Goal: Task Accomplishment & Management: Manage account settings

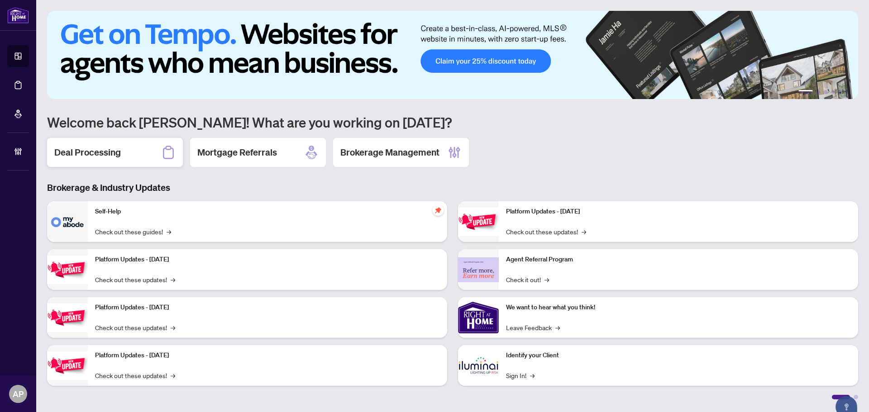
click at [125, 157] on div "Deal Processing" at bounding box center [115, 152] width 136 height 29
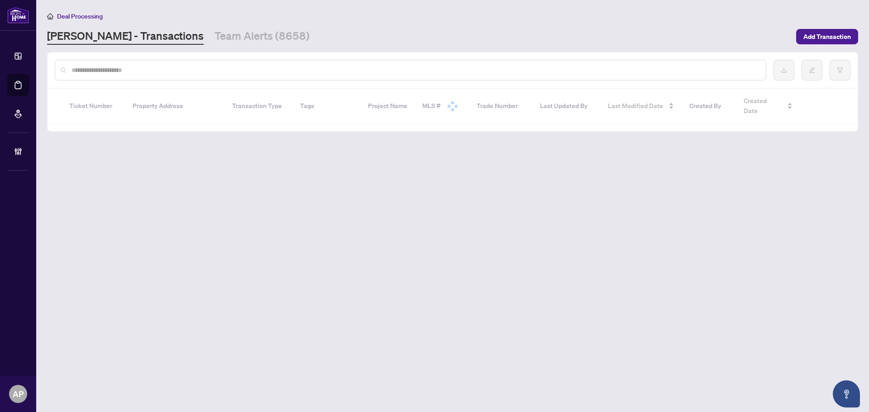
click at [134, 71] on input "text" at bounding box center [414, 70] width 687 height 10
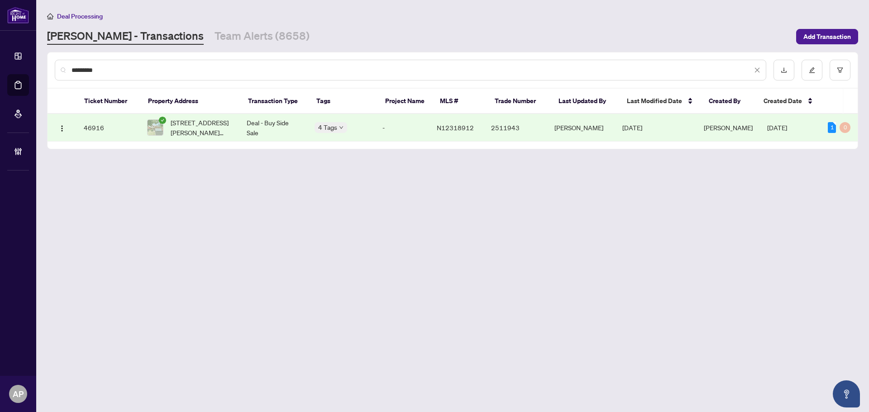
type input "*********"
click at [293, 129] on td "Deal - Buy Side Sale" at bounding box center [273, 128] width 68 height 28
click at [437, 204] on main "Deal Processing RAHR - Transactions Team Alerts (8658) Add Transaction ********…" at bounding box center [452, 206] width 832 height 412
click at [220, 31] on link "Team Alerts (8658)" at bounding box center [261, 36] width 95 height 16
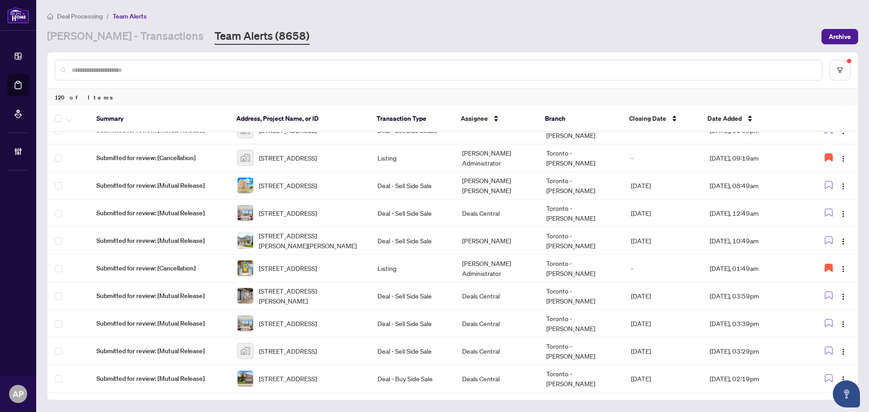
scroll to position [301, 0]
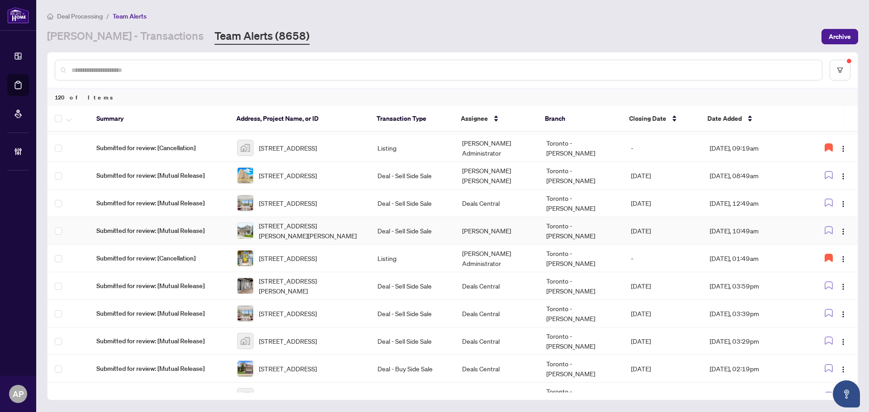
click at [418, 227] on td "Deal - Sell Side Sale" at bounding box center [412, 231] width 84 height 28
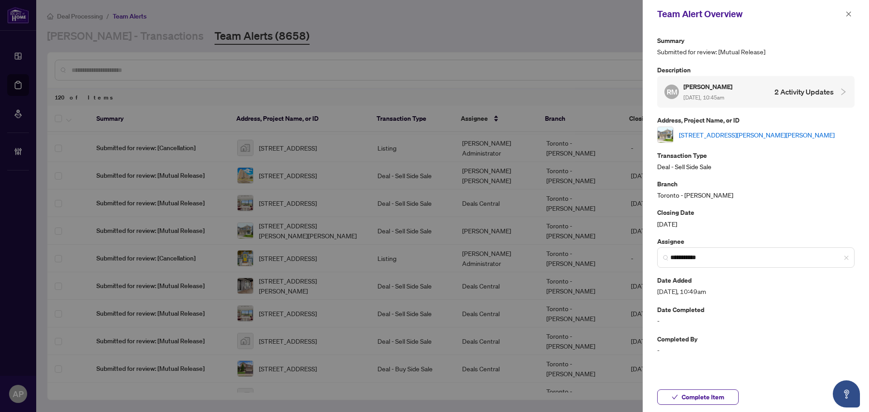
click at [778, 135] on link "125 Cliff Thompson Crt, Georgina, Ontario L0E 1R0, Canada" at bounding box center [757, 135] width 156 height 10
click at [852, 17] on button "button" at bounding box center [848, 14] width 12 height 11
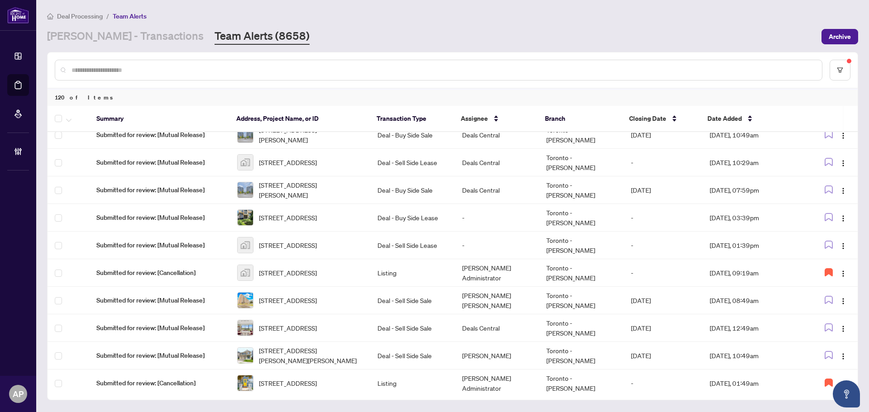
scroll to position [181, 0]
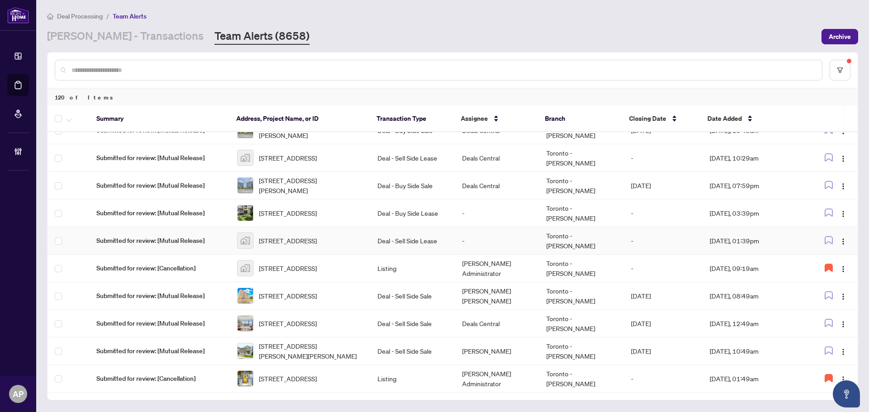
click at [475, 238] on td "-" at bounding box center [497, 241] width 84 height 28
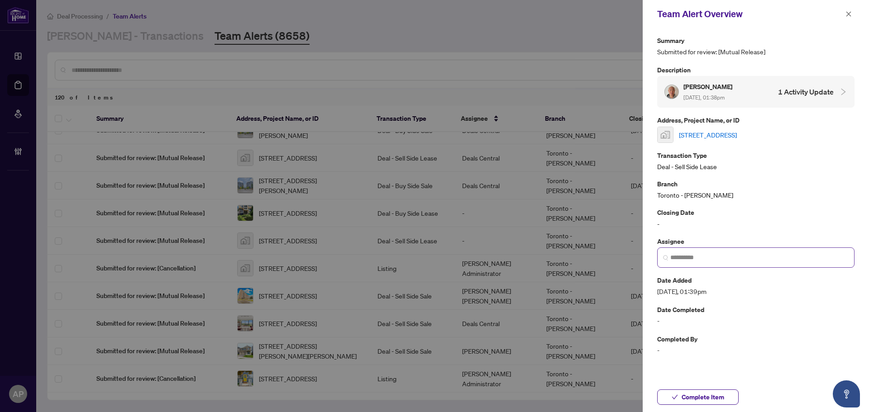
click at [735, 262] on span at bounding box center [755, 257] width 197 height 20
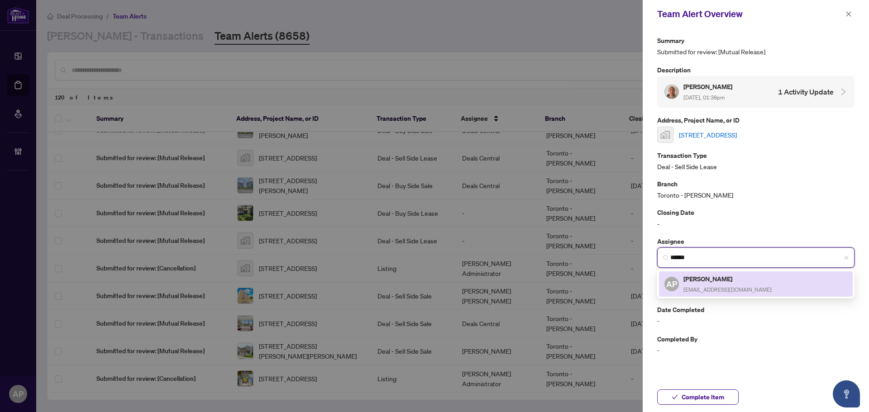
click at [742, 280] on h5 "[PERSON_NAME]" at bounding box center [727, 279] width 88 height 10
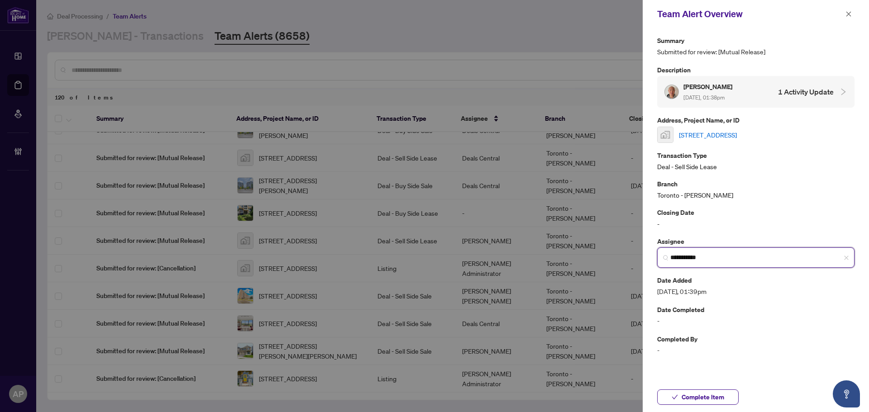
type input "**********"
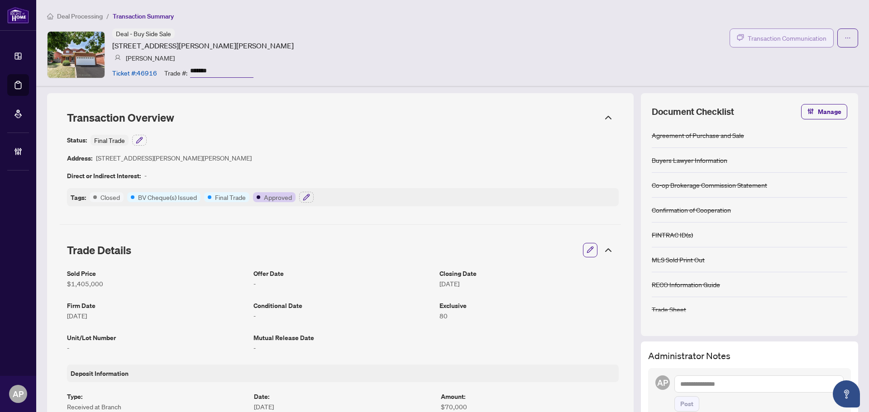
click at [779, 36] on span "Transaction Communication" at bounding box center [786, 38] width 79 height 10
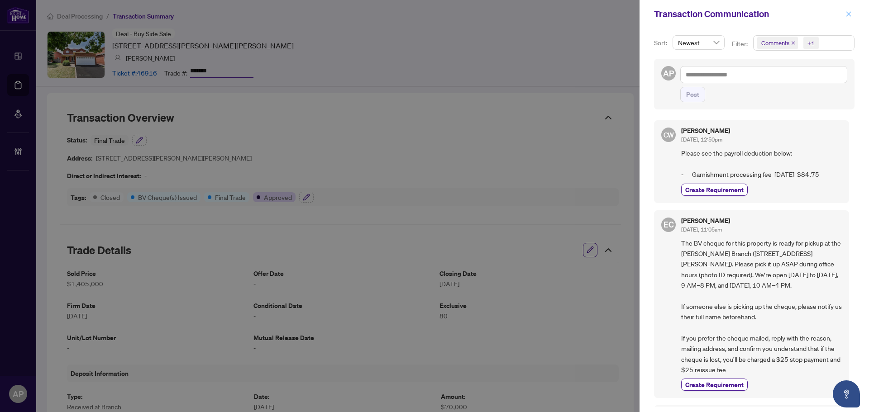
click at [848, 11] on icon "close" at bounding box center [848, 14] width 6 height 6
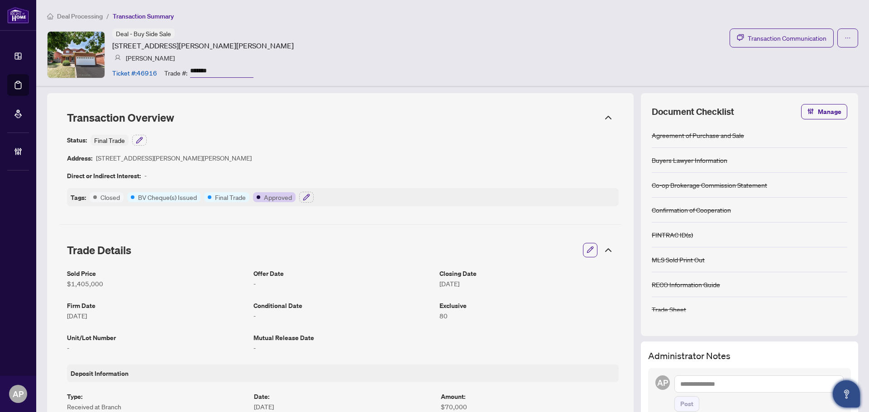
click at [854, 391] on button "Open asap" at bounding box center [845, 393] width 27 height 27
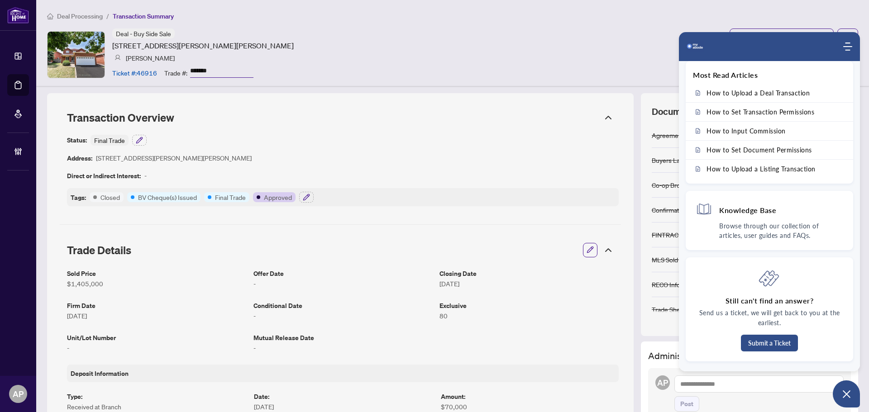
click at [605, 19] on ol "Deal Processing / Transaction Summary" at bounding box center [452, 16] width 811 height 10
click at [845, 398] on icon "Open asap" at bounding box center [846, 394] width 11 height 11
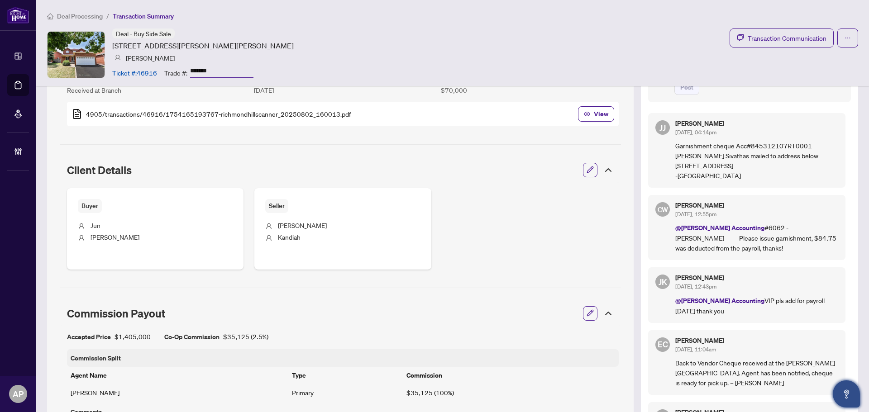
scroll to position [45, 0]
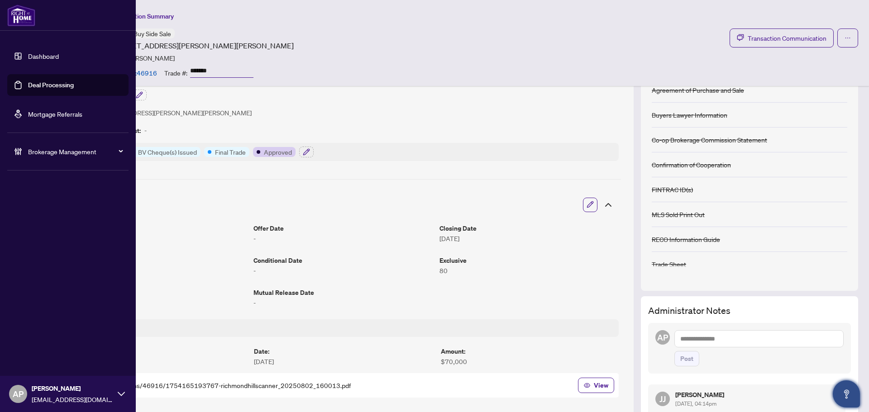
click at [49, 88] on link "Deal Processing" at bounding box center [51, 85] width 46 height 8
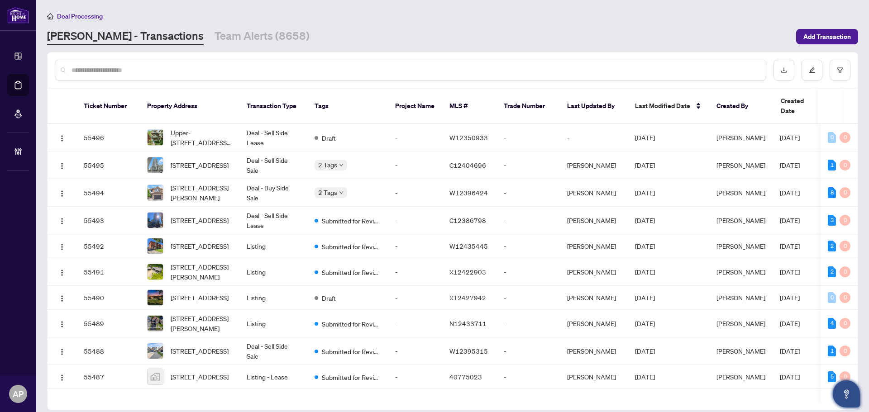
click at [192, 69] on input "text" at bounding box center [414, 70] width 687 height 10
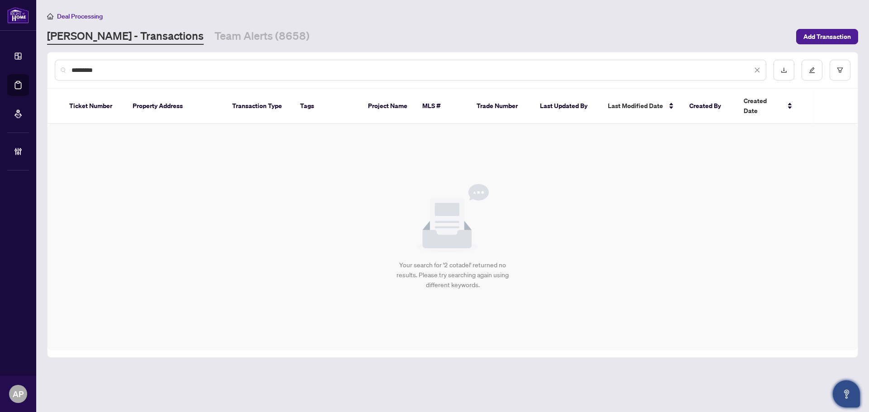
drag, startPoint x: 84, startPoint y: 71, endPoint x: 135, endPoint y: 74, distance: 51.6
click at [84, 71] on input "*********" at bounding box center [411, 70] width 680 height 10
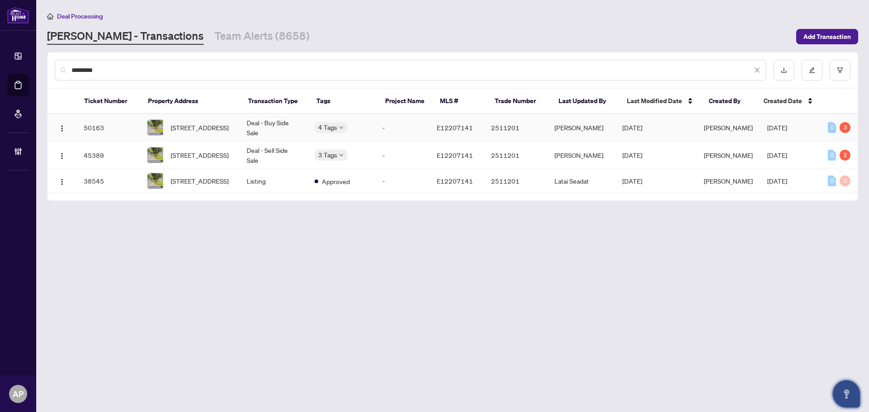
type input "*********"
click at [256, 123] on td "Deal - Buy Side Sale" at bounding box center [273, 128] width 68 height 28
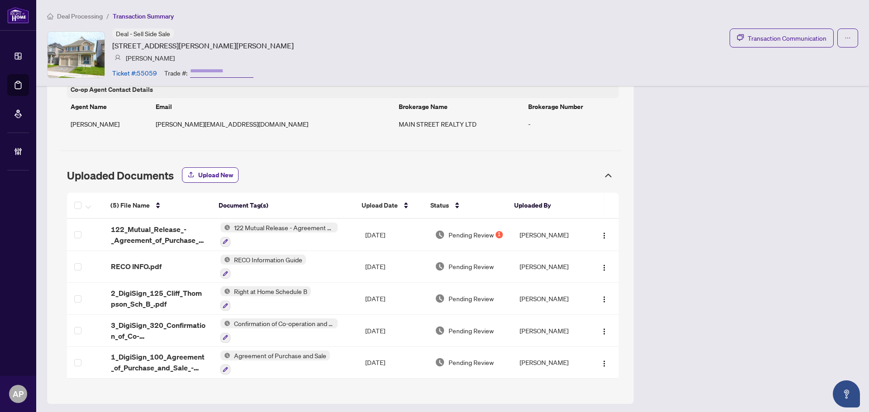
scroll to position [624, 0]
click at [435, 232] on img at bounding box center [440, 233] width 10 height 10
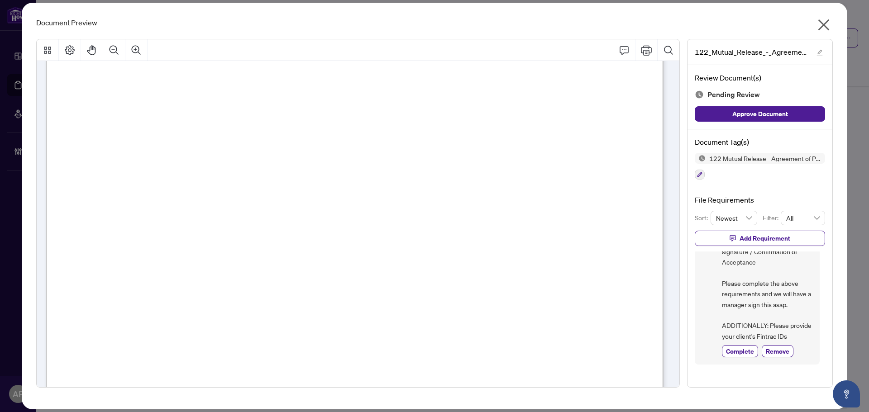
scroll to position [491, 0]
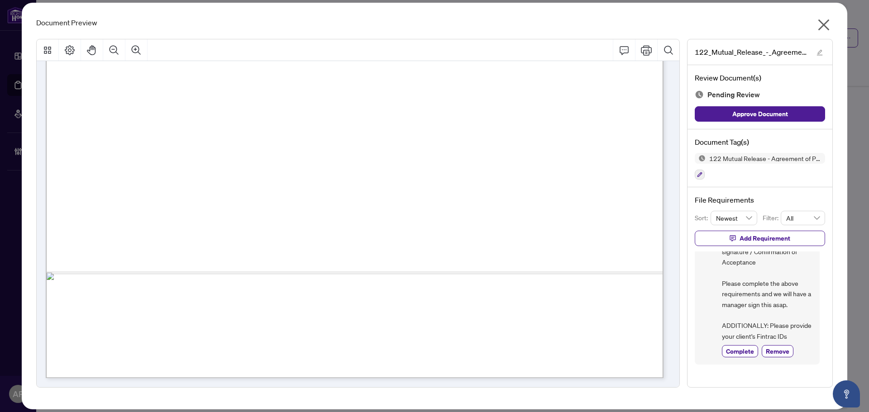
click at [825, 22] on icon "close" at bounding box center [823, 25] width 14 height 14
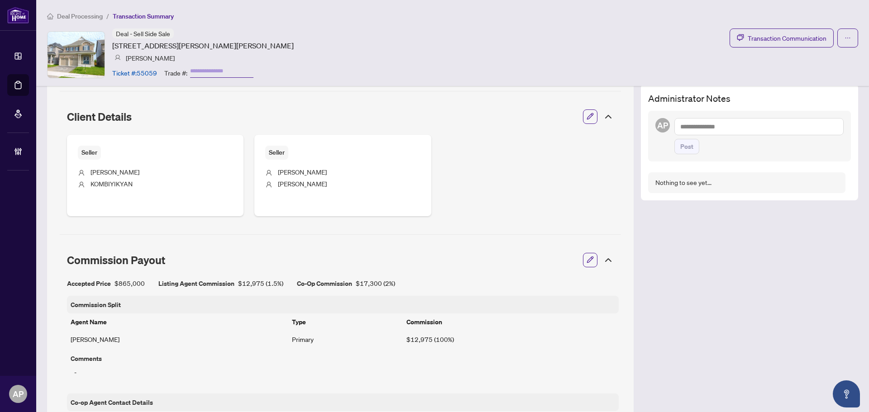
scroll to position [217, 0]
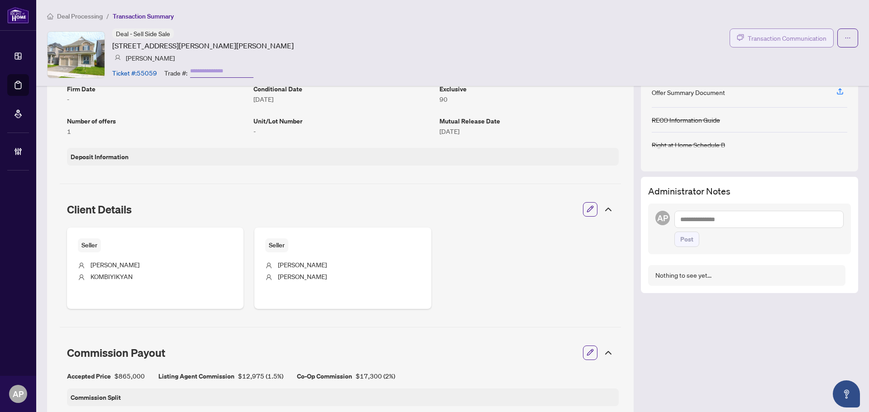
click at [787, 38] on span "Transaction Communication" at bounding box center [786, 38] width 79 height 10
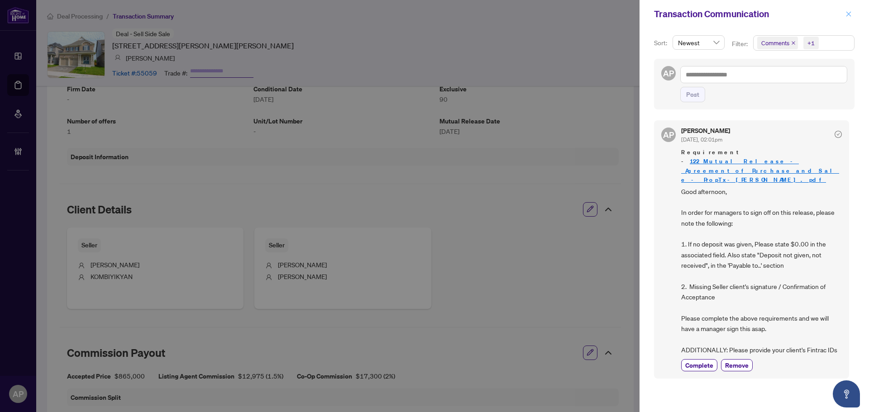
click at [847, 14] on icon "close" at bounding box center [848, 14] width 6 height 6
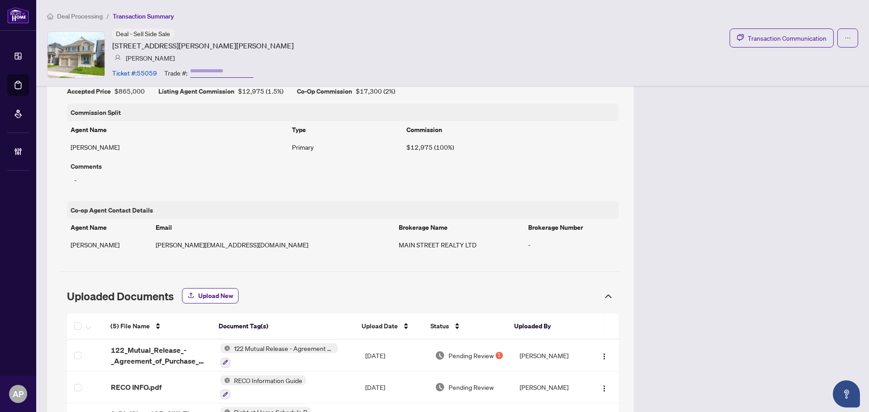
scroll to position [624, 0]
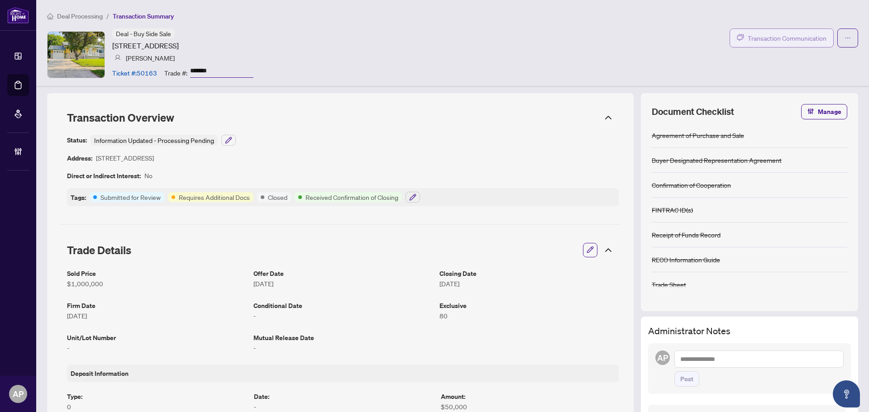
click at [775, 39] on span "Transaction Communication" at bounding box center [786, 38] width 79 height 10
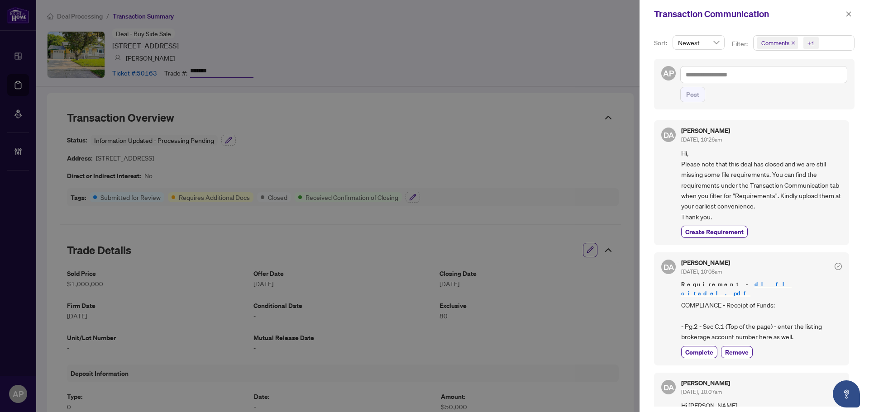
click at [791, 44] on icon "close" at bounding box center [793, 43] width 4 height 4
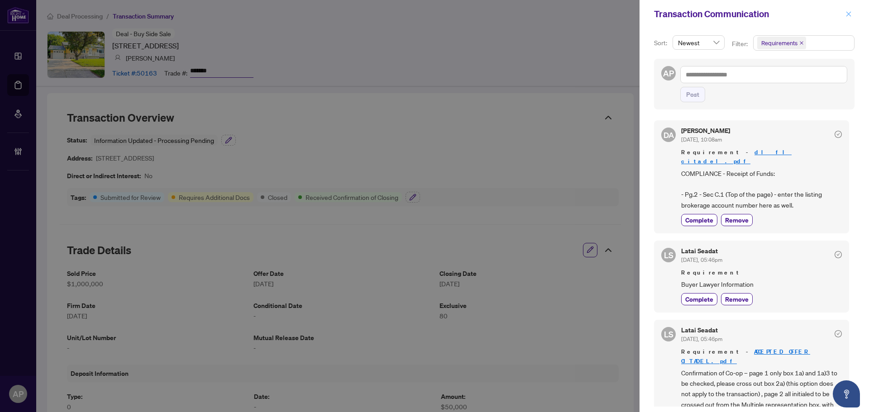
click at [854, 14] on button "button" at bounding box center [848, 14] width 12 height 11
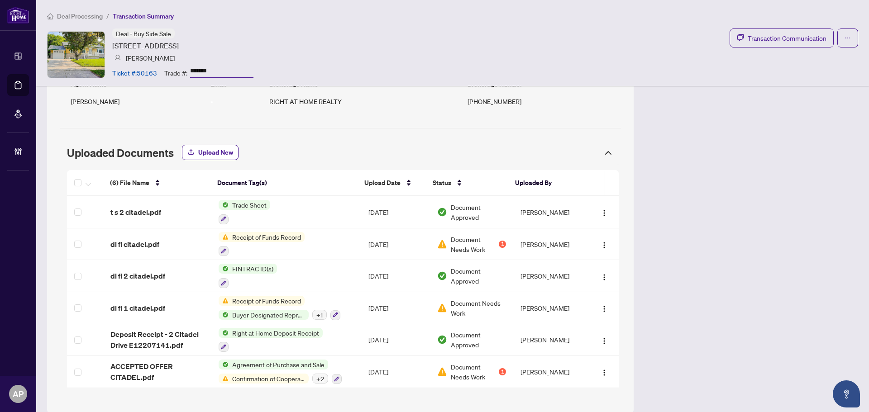
scroll to position [840, 0]
click at [779, 39] on span "Transaction Communication" at bounding box center [786, 38] width 79 height 10
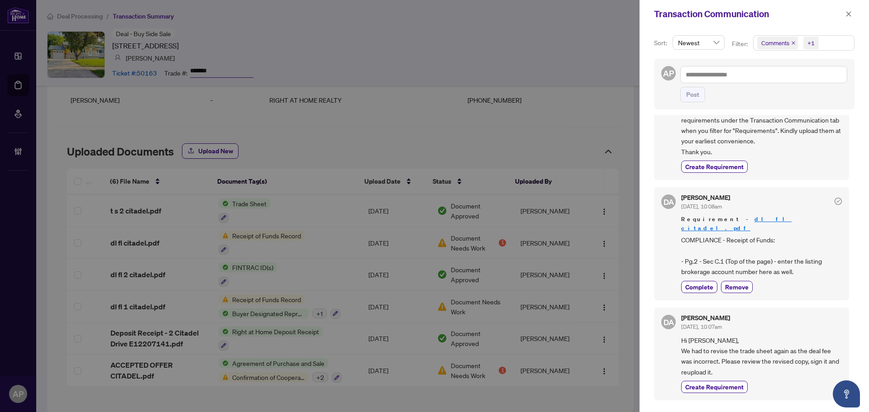
scroll to position [0, 0]
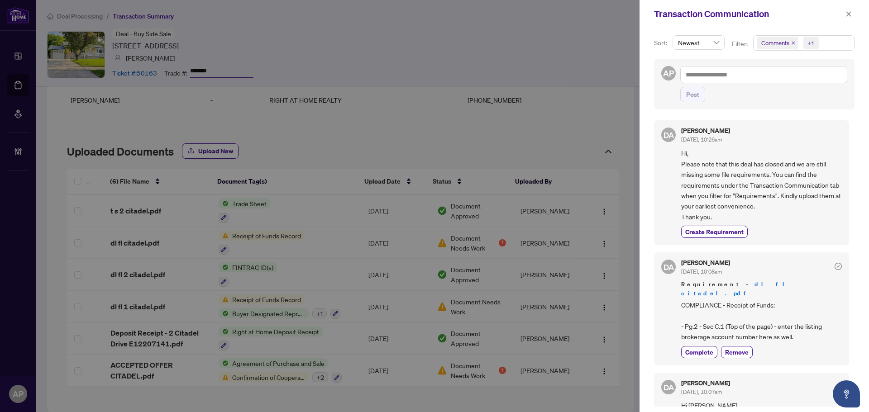
click at [793, 41] on icon "close" at bounding box center [793, 43] width 5 height 5
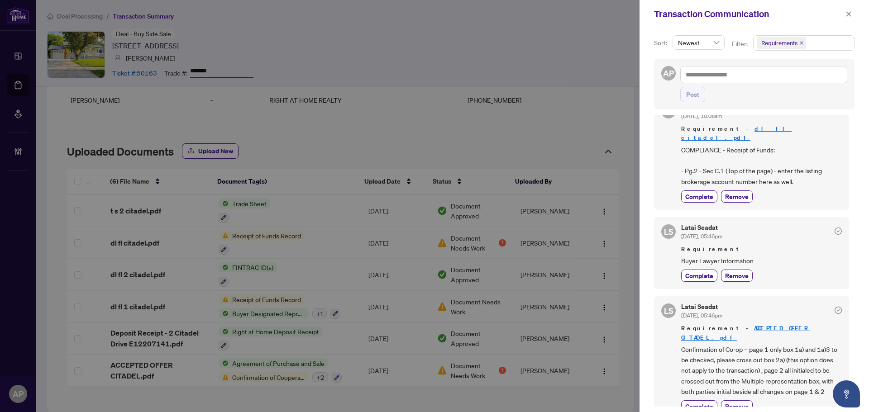
scroll to position [45, 0]
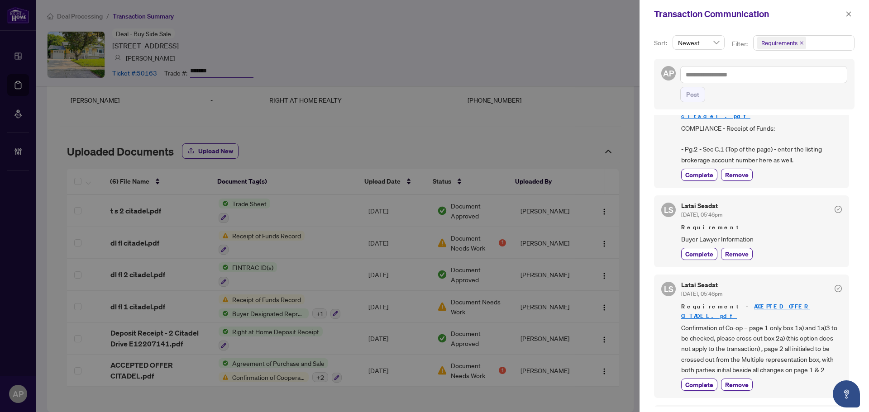
drag, startPoint x: 661, startPoint y: 165, endPoint x: 657, endPoint y: 168, distance: 4.9
click at [661, 165] on div "DA Dalal Alayoubi Sep/26/2025, 10:08am Requirement - dl fl citadel.pdf COMPLIAN…" at bounding box center [751, 131] width 195 height 113
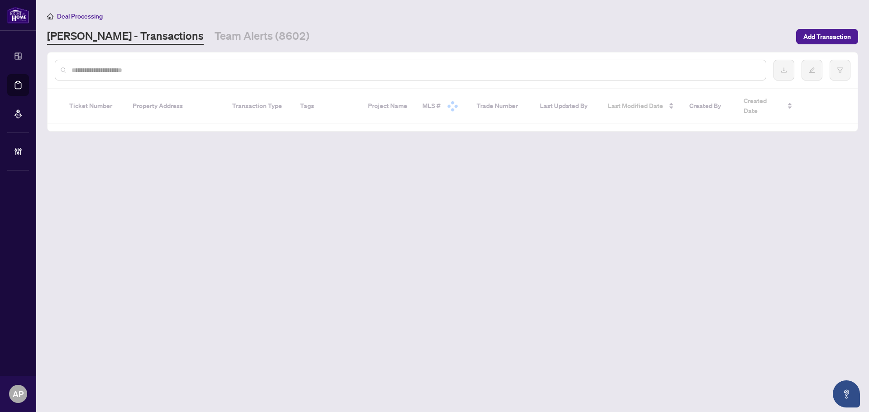
click at [161, 71] on input "text" at bounding box center [414, 70] width 687 height 10
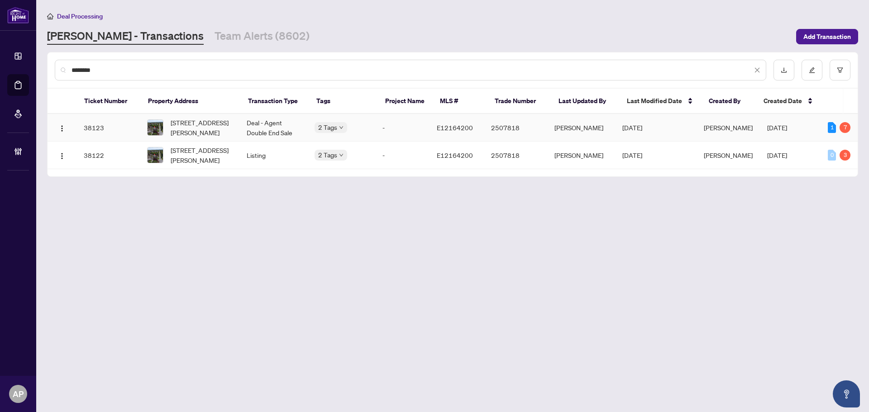
type input "*******"
click at [278, 125] on td "Deal - Agent Double End Sale" at bounding box center [273, 128] width 68 height 28
click at [80, 68] on input "*******" at bounding box center [411, 70] width 680 height 10
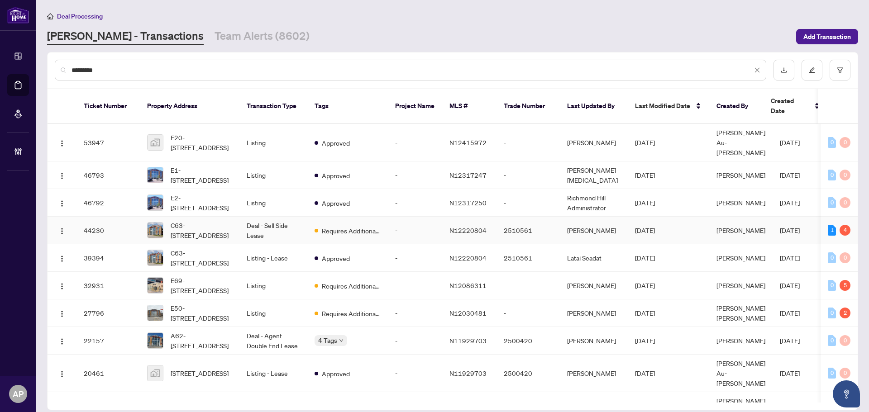
type input "*********"
click at [292, 217] on td "Deal - Sell Side Lease" at bounding box center [273, 231] width 68 height 28
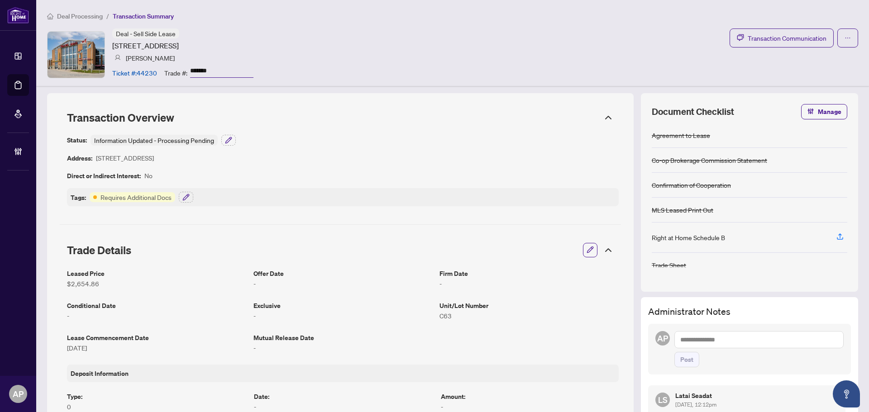
drag, startPoint x: 647, startPoint y: 29, endPoint x: 653, endPoint y: 17, distance: 13.1
click at [647, 29] on div "Deal - Sell Side Lease 4300 Steeles Ave, Markham, Ontario L3R 0Y5, Canada Andy …" at bounding box center [452, 54] width 811 height 52
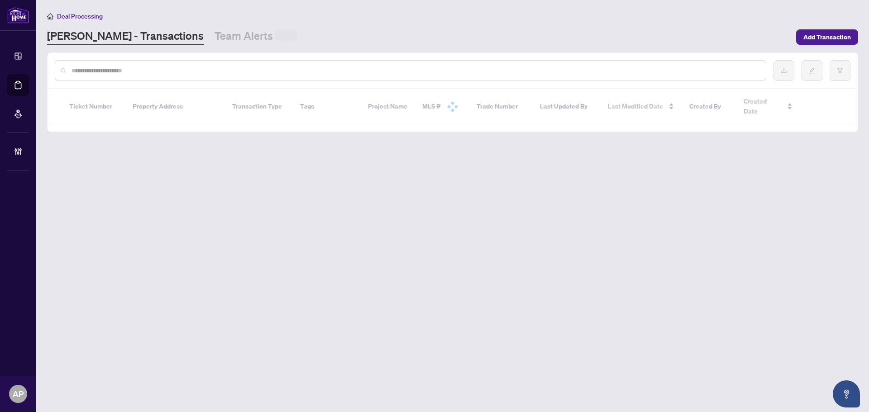
click at [171, 67] on input "text" at bounding box center [414, 71] width 687 height 10
type input "*"
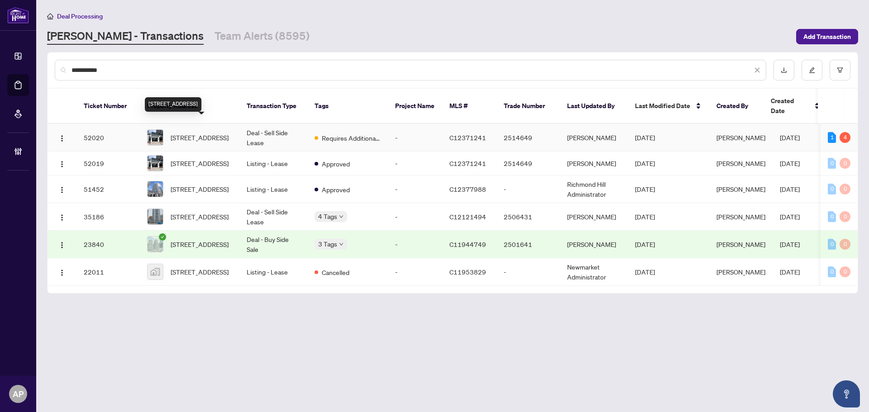
type input "**********"
click at [222, 133] on span "2601-5791 Yonge St, Toronto, Ontario M2M 0A8, Canada" at bounding box center [200, 138] width 58 height 10
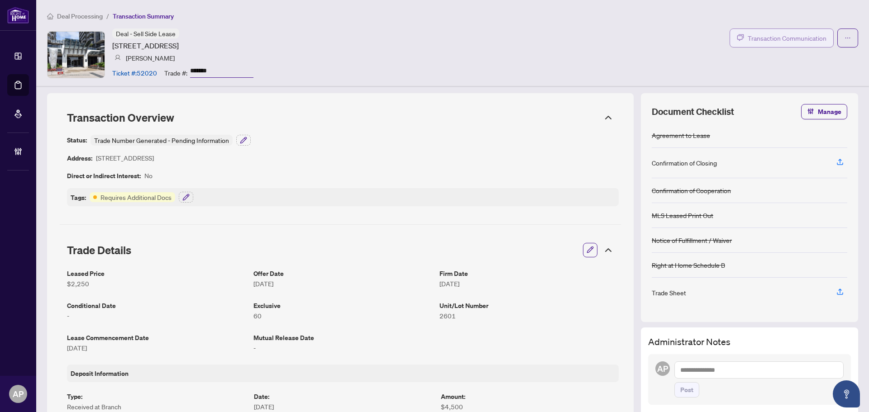
click at [761, 45] on button "Transaction Communication" at bounding box center [781, 37] width 104 height 19
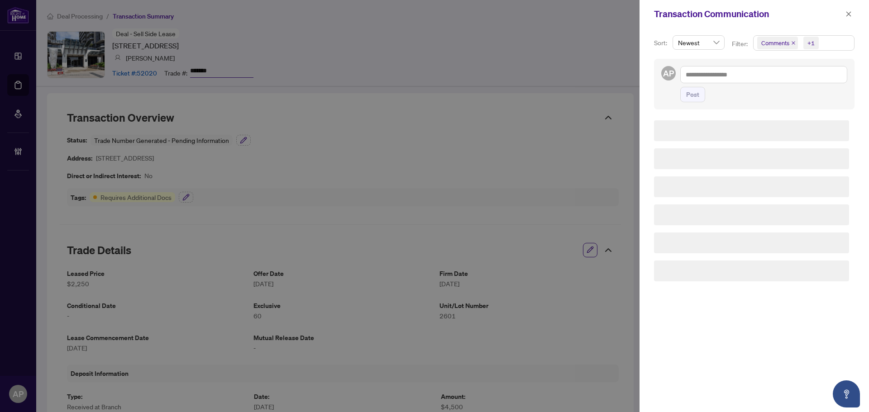
click at [792, 43] on icon "close" at bounding box center [793, 43] width 4 height 4
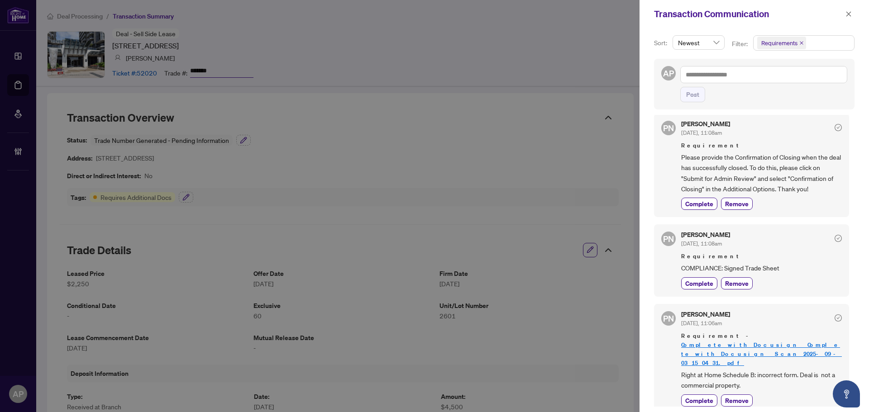
scroll to position [95, 0]
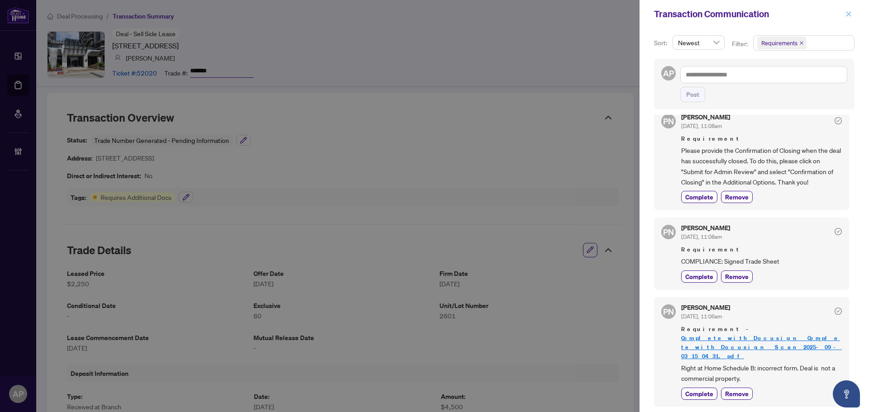
click at [848, 11] on icon "close" at bounding box center [848, 14] width 6 height 6
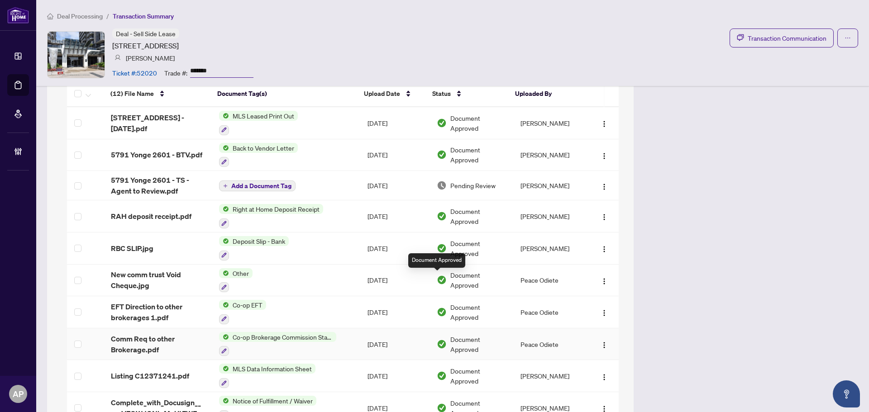
scroll to position [724, 0]
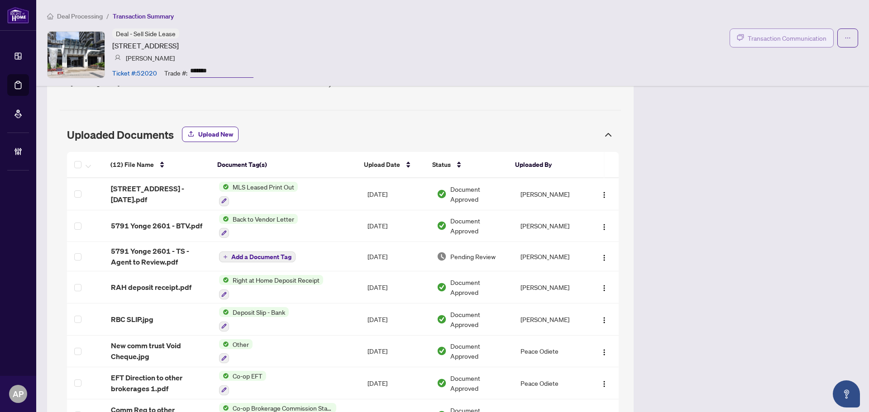
click at [775, 38] on span "Transaction Communication" at bounding box center [786, 38] width 79 height 10
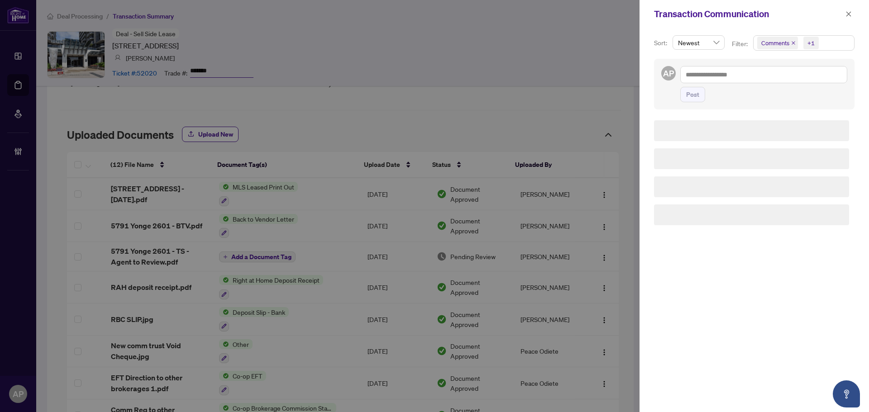
scroll to position [0, 0]
click at [793, 41] on icon "close" at bounding box center [793, 43] width 5 height 5
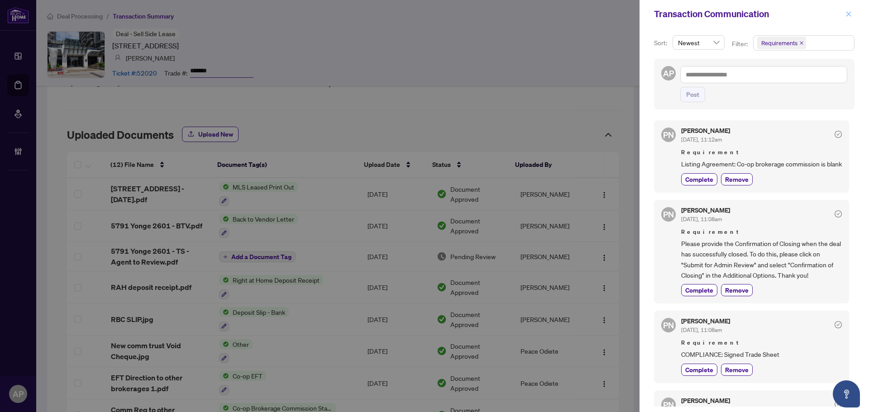
click at [851, 15] on icon "close" at bounding box center [848, 14] width 6 height 6
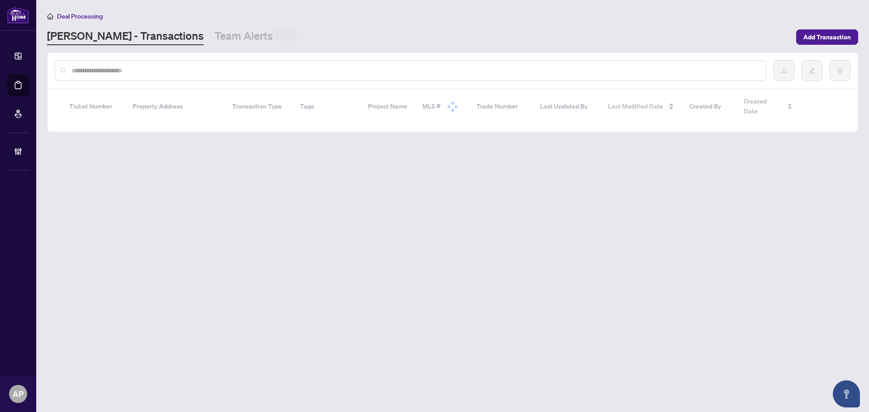
click at [117, 75] on input "text" at bounding box center [414, 71] width 687 height 10
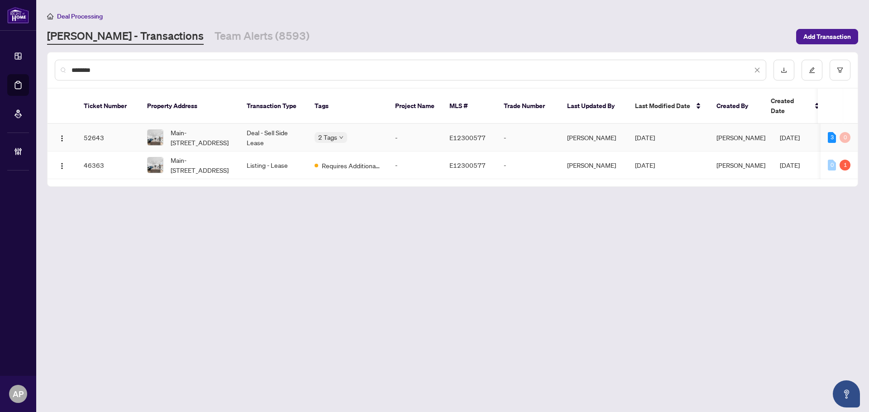
click at [254, 132] on td "Deal - Sell Side Lease" at bounding box center [273, 138] width 68 height 28
click at [86, 68] on input "********" at bounding box center [411, 70] width 680 height 10
type input "*"
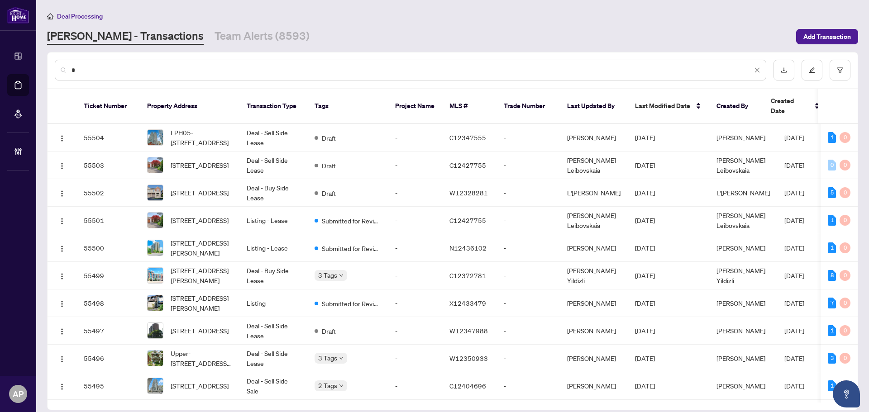
click at [85, 67] on input "*" at bounding box center [411, 70] width 680 height 10
click at [161, 69] on input "text" at bounding box center [414, 70] width 687 height 10
click at [238, 68] on input "text" at bounding box center [414, 70] width 687 height 10
click at [242, 68] on input "text" at bounding box center [414, 70] width 687 height 10
click at [390, 68] on input "text" at bounding box center [414, 70] width 687 height 10
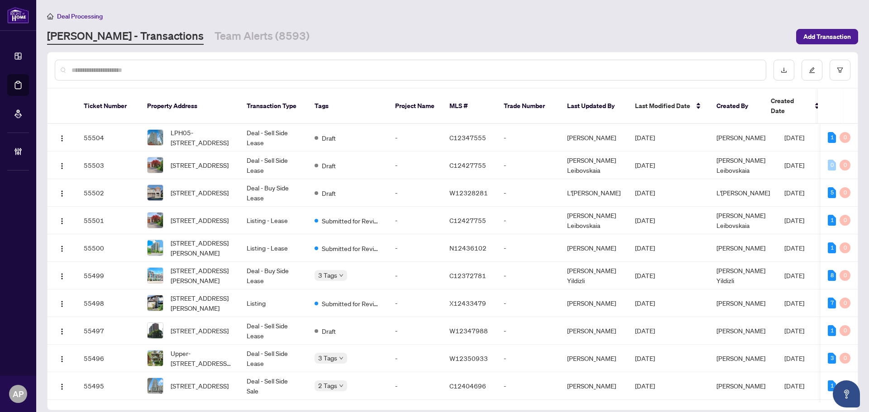
click at [394, 65] on input "text" at bounding box center [414, 70] width 687 height 10
click at [256, 68] on input "text" at bounding box center [414, 70] width 687 height 10
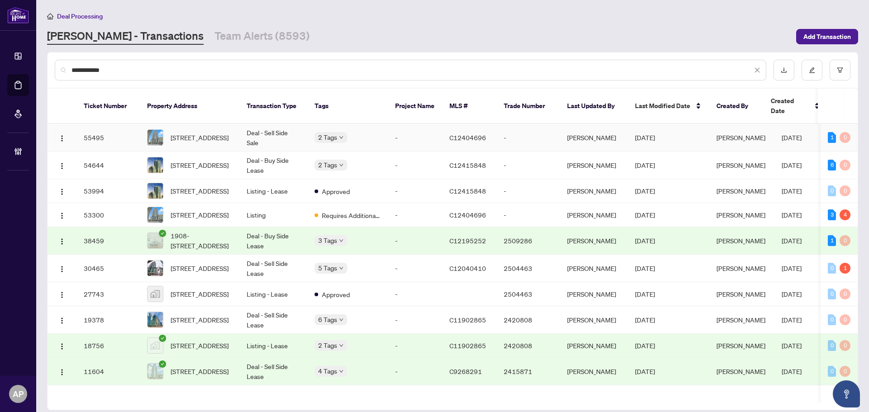
click at [263, 124] on td "Deal - Sell Side Sale" at bounding box center [273, 138] width 68 height 28
click at [93, 67] on input "**********" at bounding box center [411, 70] width 680 height 10
type input "*"
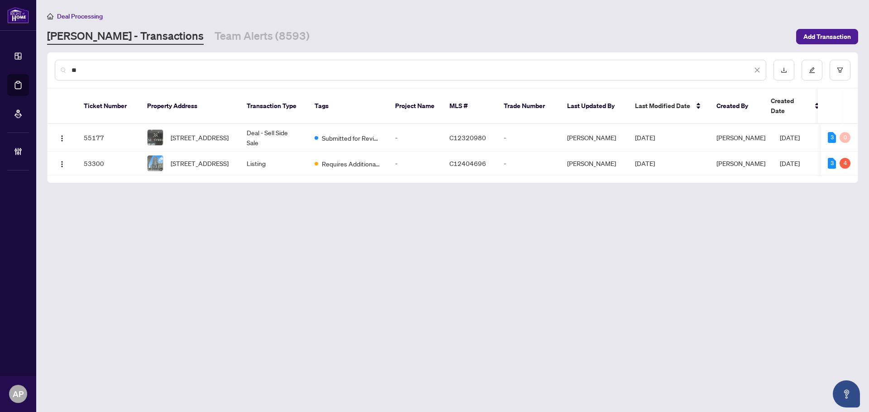
type input "*"
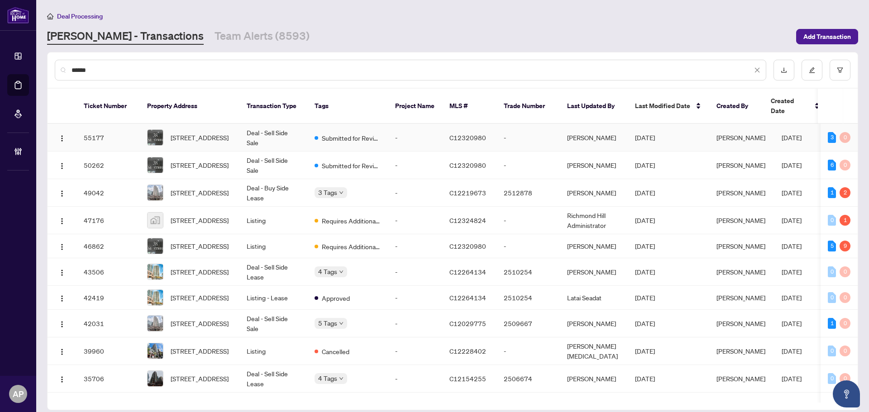
type input "******"
click at [275, 124] on td "Deal - Sell Side Sale" at bounding box center [273, 138] width 68 height 28
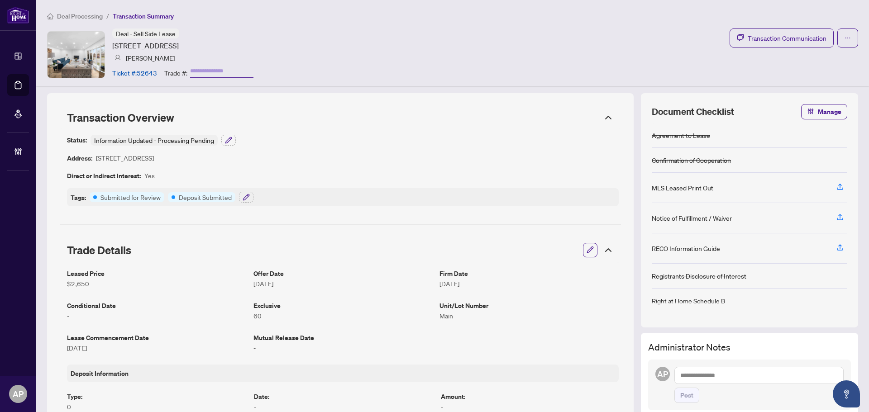
click at [497, 31] on div "Deal - Sell Side Lease 582 Carlyle Crt, Oshawa, Ontario L1H 6S2, Canada Azeta G…" at bounding box center [452, 54] width 811 height 52
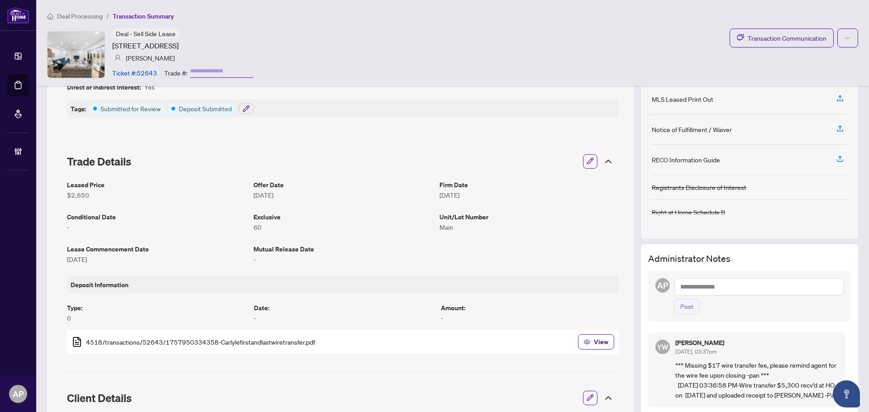
scroll to position [90, 0]
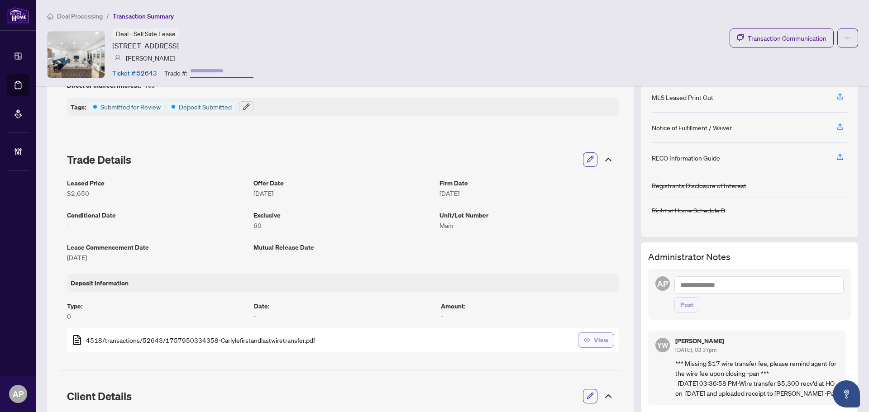
click at [599, 344] on span "View" at bounding box center [601, 340] width 14 height 14
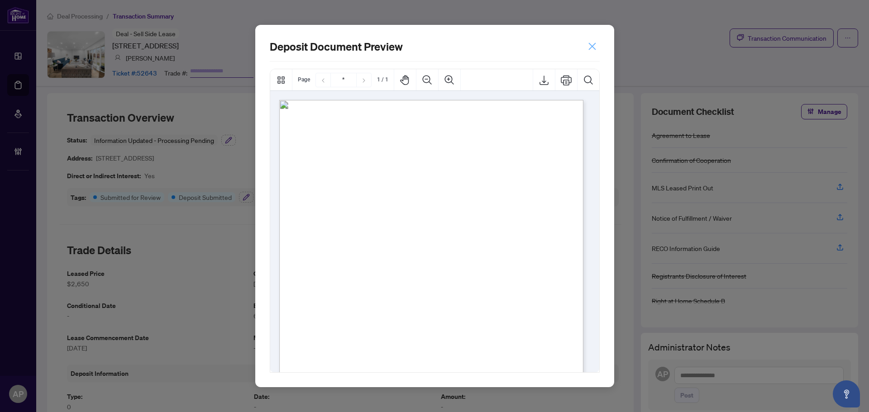
click at [595, 46] on icon "close" at bounding box center [591, 46] width 9 height 9
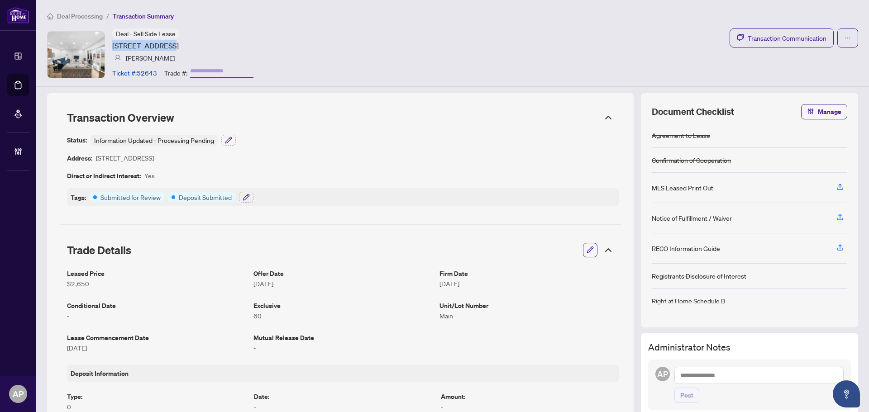
drag, startPoint x: 113, startPoint y: 43, endPoint x: 161, endPoint y: 44, distance: 48.4
click at [161, 44] on article "582 Carlyle Crt, Oshawa, Ontario L1H 6S2, Canada" at bounding box center [145, 45] width 66 height 11
copy article "582 Carlyle Crt"
click at [147, 75] on article "Ticket #: 52643" at bounding box center [134, 73] width 45 height 10
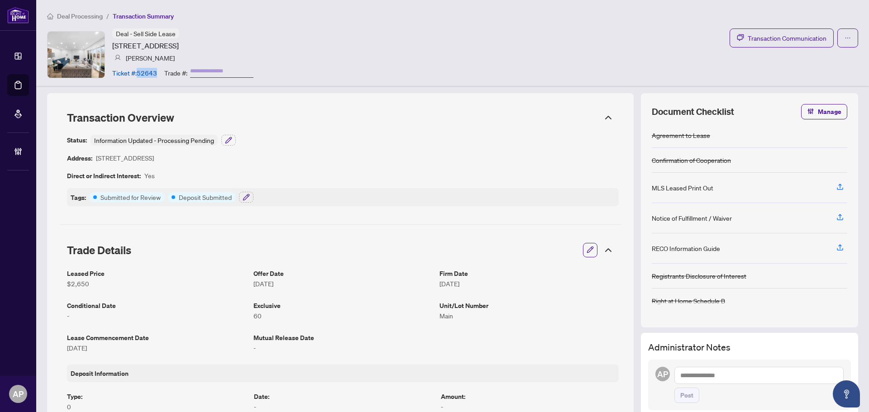
copy article "52643"
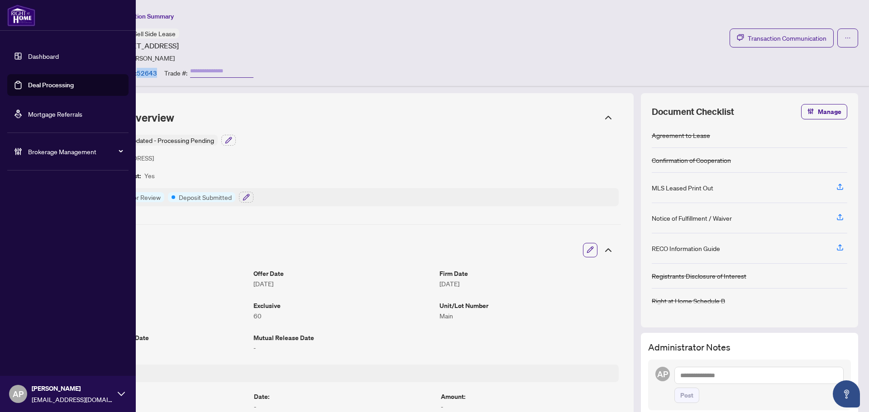
click at [28, 86] on link "Deal Processing" at bounding box center [51, 85] width 46 height 8
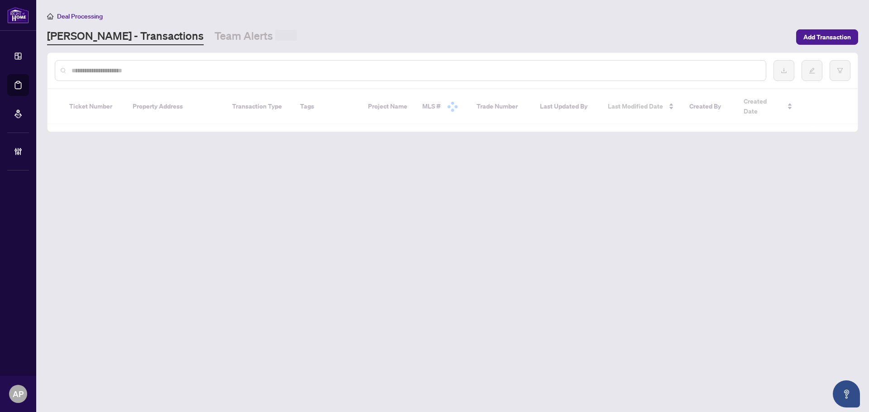
click at [182, 75] on div at bounding box center [410, 70] width 711 height 21
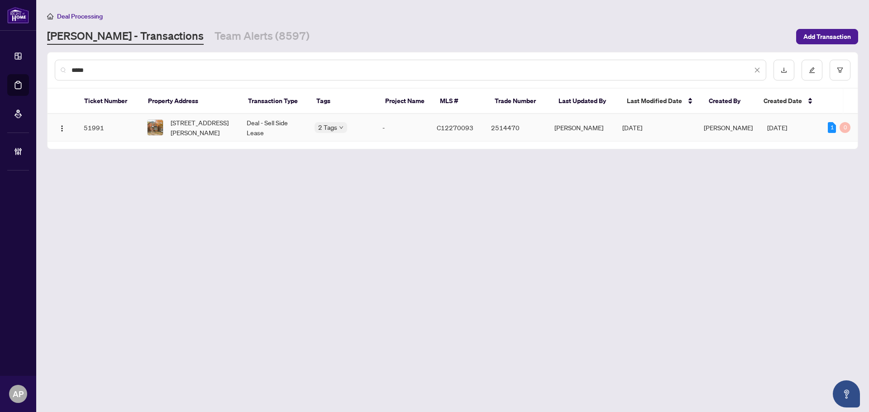
click at [237, 128] on td "94 Roe Ave, Toronto, Ontario M5M 2H7, Canada" at bounding box center [190, 128] width 100 height 28
click at [100, 69] on input "*****" at bounding box center [411, 70] width 680 height 10
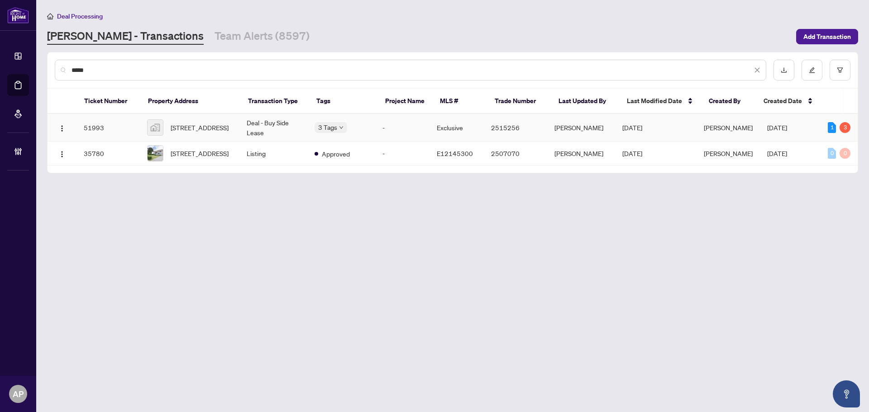
click at [267, 125] on td "Deal - Buy Side Lease" at bounding box center [273, 128] width 68 height 28
click at [81, 65] on input "*****" at bounding box center [411, 70] width 680 height 10
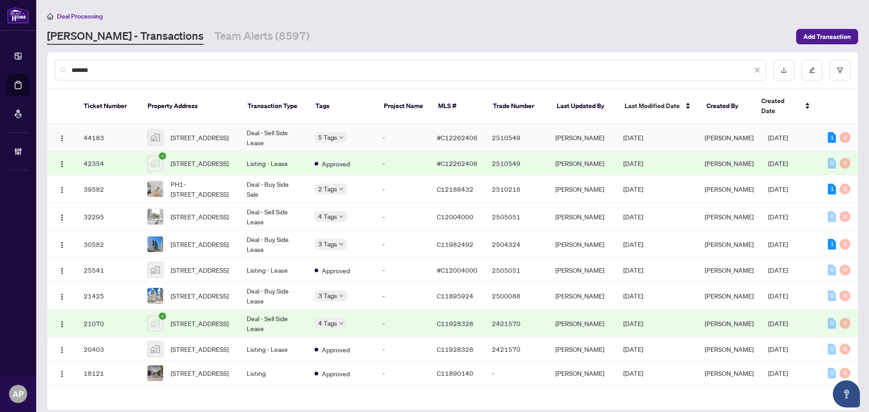
type input "*******"
click at [233, 129] on td "400 Adelaide St E unit 2306, Toronto, ON, Canada" at bounding box center [190, 138] width 100 height 28
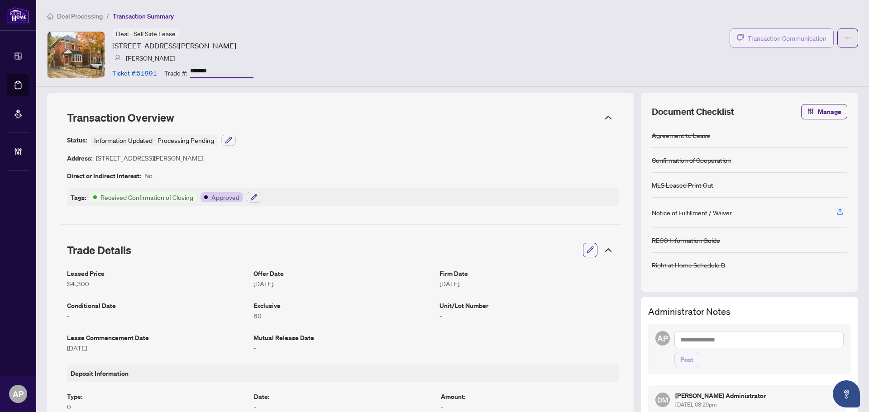
click at [772, 34] on span "Transaction Communication" at bounding box center [786, 38] width 79 height 10
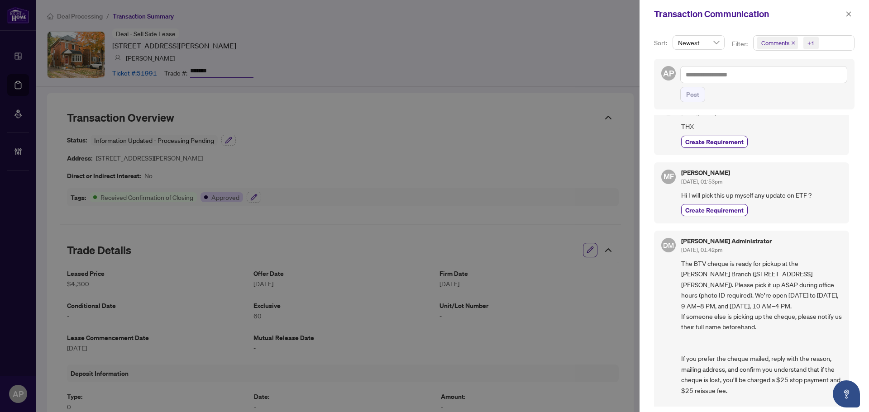
scroll to position [181, 0]
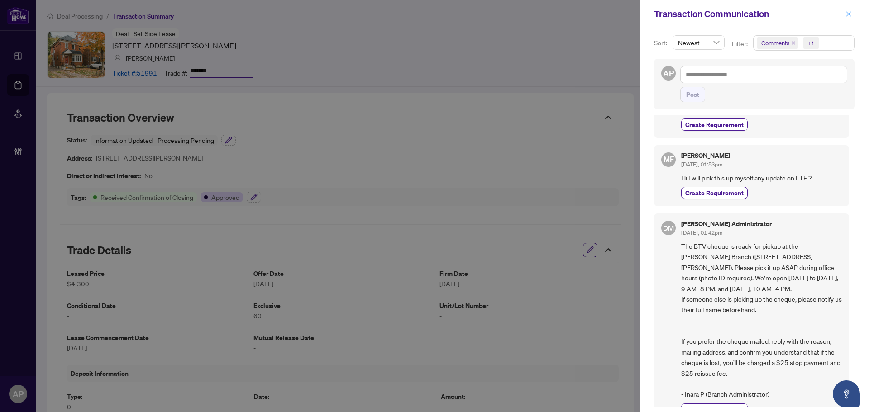
click at [850, 12] on icon "close" at bounding box center [848, 13] width 5 height 5
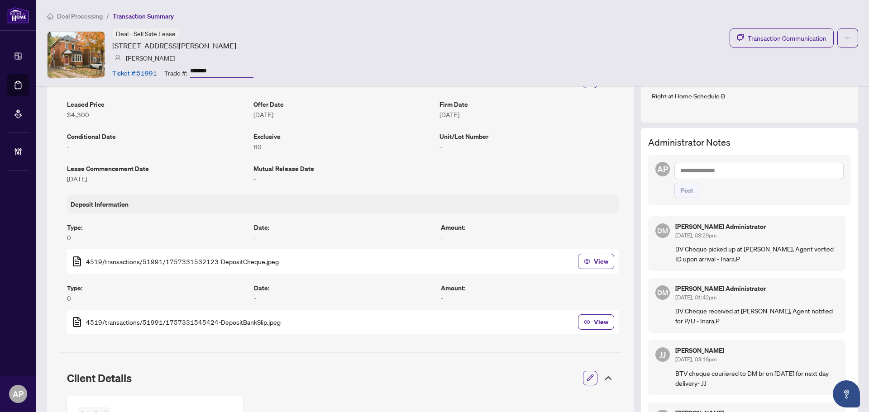
scroll to position [0, 0]
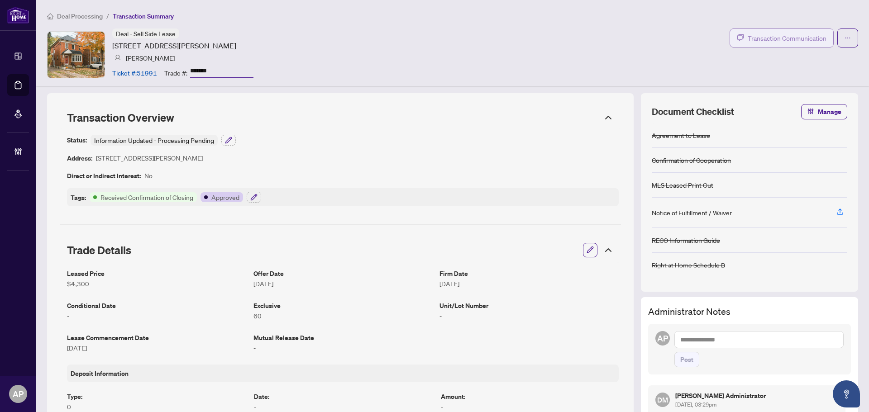
click at [779, 28] on button "Transaction Communication" at bounding box center [781, 37] width 104 height 19
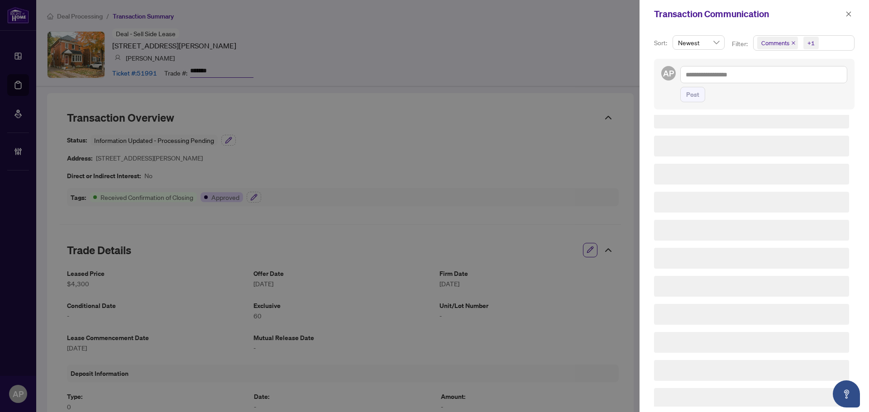
click at [791, 42] on icon "close" at bounding box center [793, 43] width 5 height 5
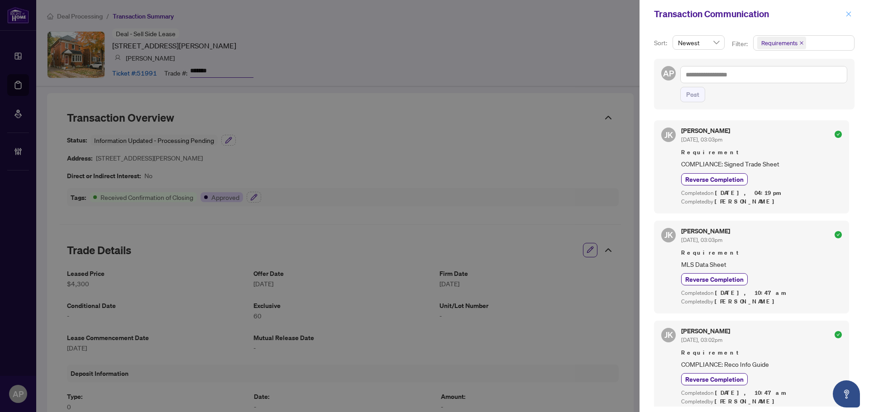
click at [849, 13] on icon "close" at bounding box center [848, 14] width 6 height 6
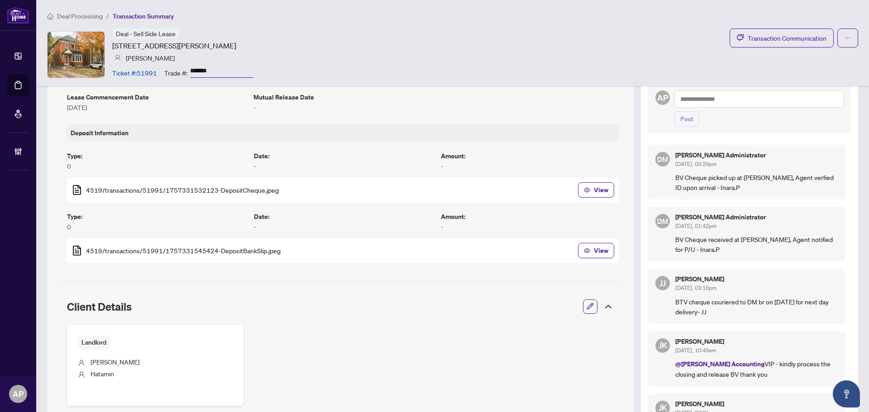
scroll to position [136, 0]
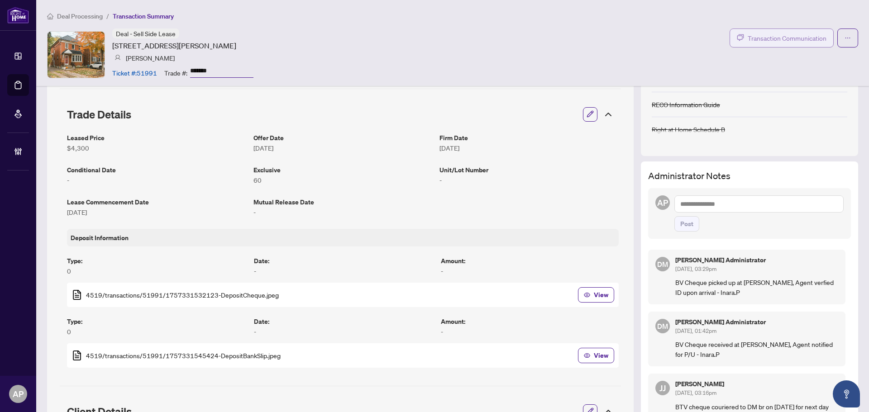
click at [765, 38] on span "Transaction Communication" at bounding box center [786, 38] width 79 height 10
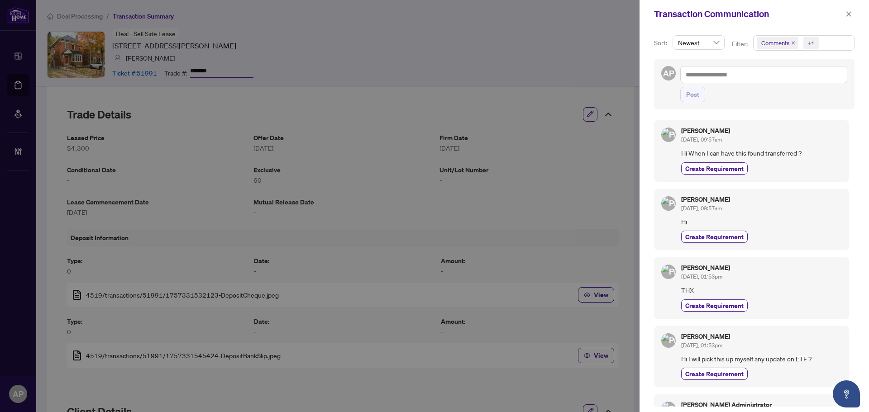
click at [792, 42] on icon "close" at bounding box center [793, 43] width 5 height 5
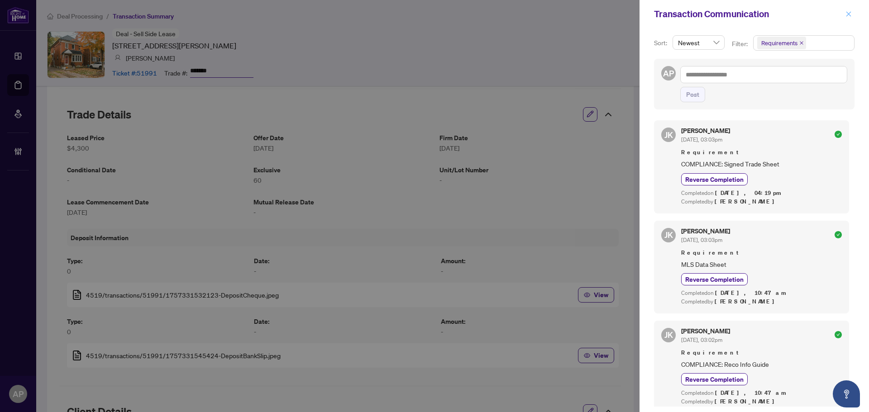
click at [847, 9] on span "button" at bounding box center [848, 14] width 6 height 14
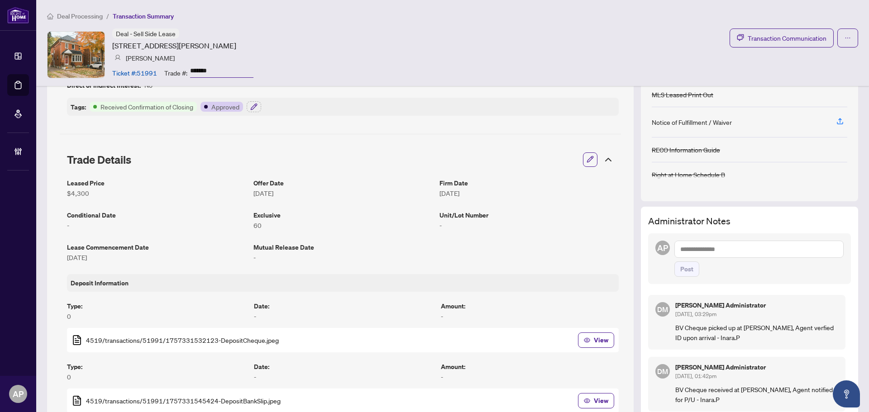
scroll to position [0, 0]
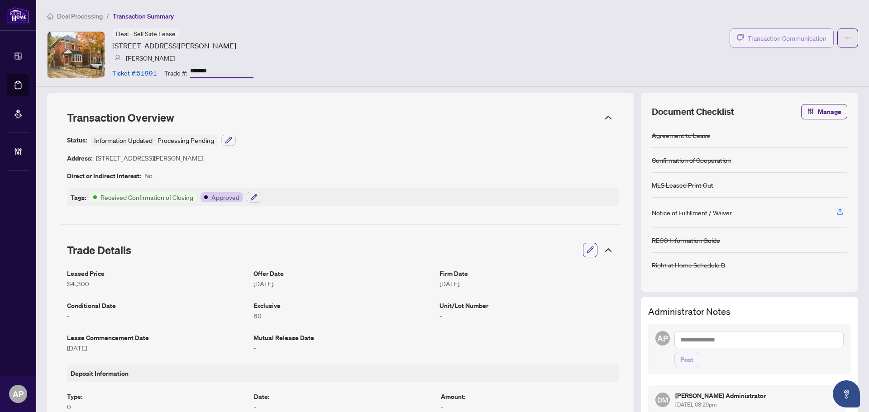
click at [755, 40] on span "Transaction Communication" at bounding box center [786, 38] width 79 height 10
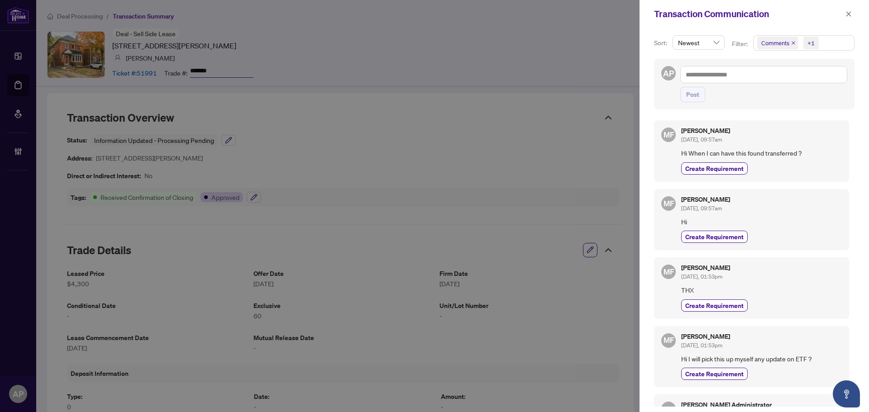
click at [791, 43] on icon "close" at bounding box center [793, 43] width 5 height 5
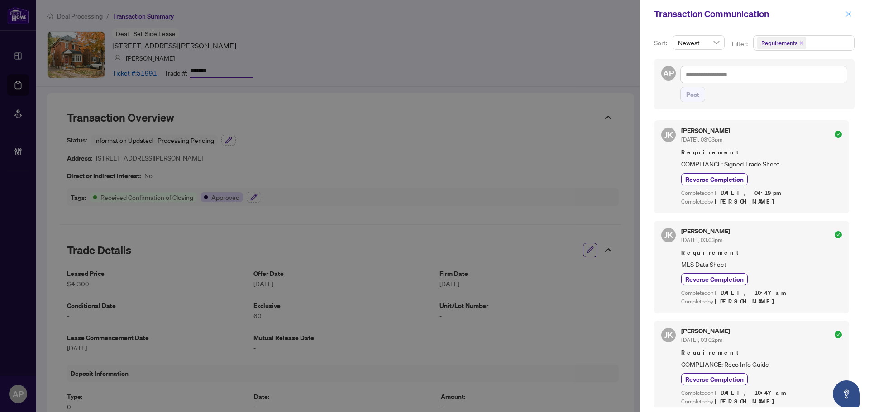
click at [849, 18] on span "button" at bounding box center [848, 14] width 6 height 14
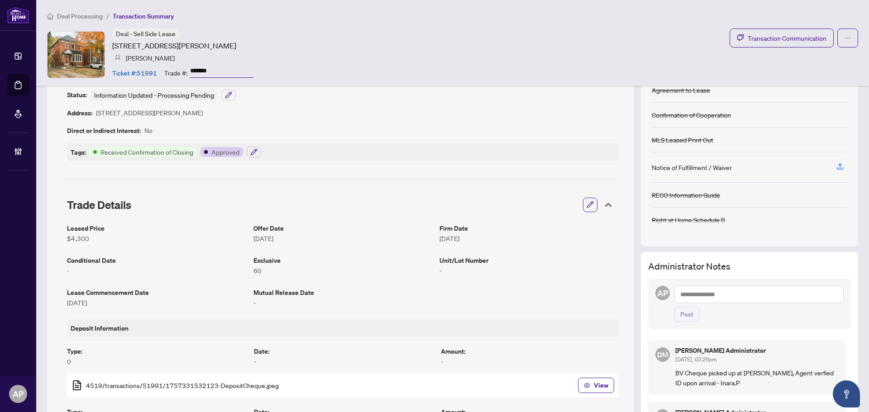
scroll to position [136, 0]
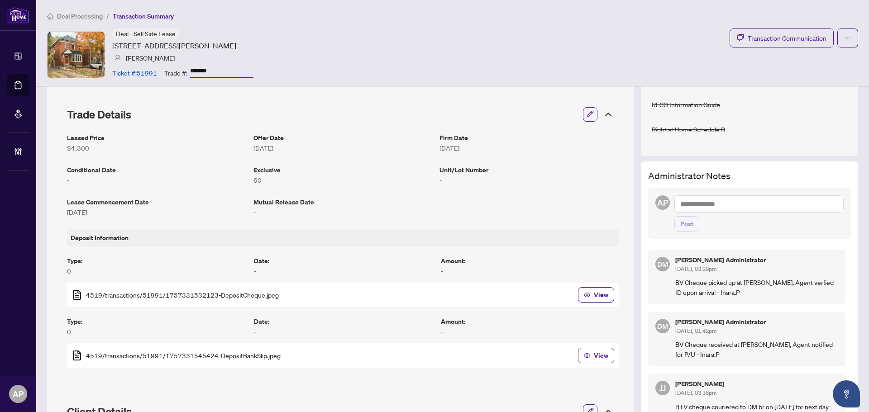
click at [736, 208] on textarea at bounding box center [758, 203] width 169 height 17
click at [766, 206] on b "Accounting" at bounding box center [782, 210] width 33 height 8
click at [760, 207] on textarea "**********" at bounding box center [758, 203] width 169 height 17
click at [772, 201] on textarea "**********" at bounding box center [758, 203] width 169 height 17
click at [767, 205] on textarea "**********" at bounding box center [758, 203] width 169 height 17
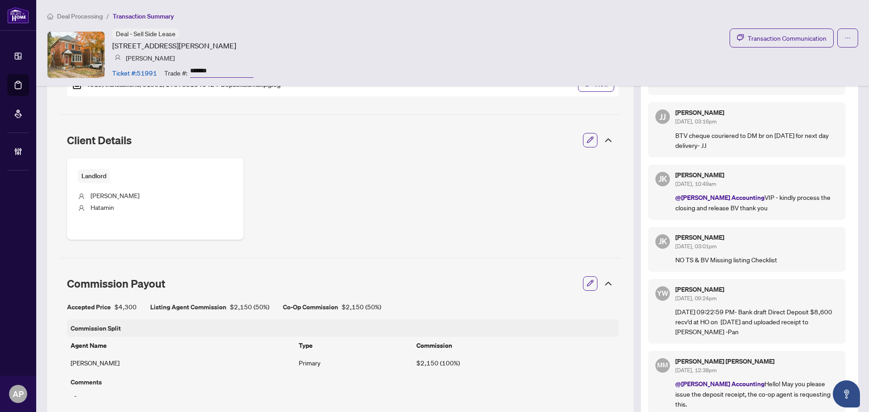
scroll to position [181, 0]
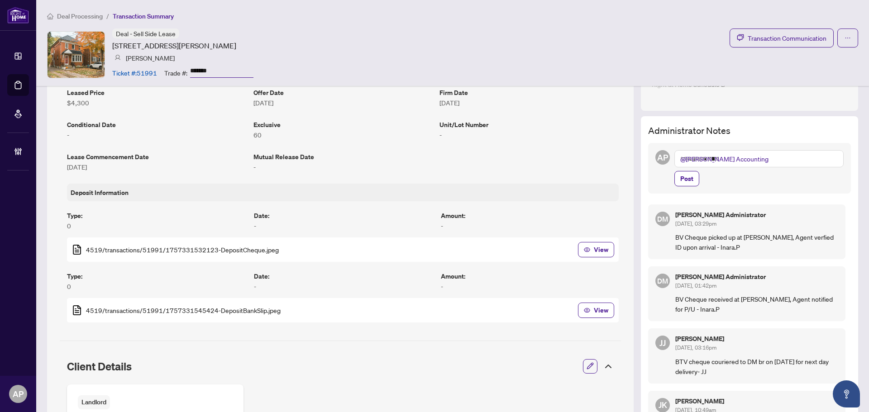
click at [762, 155] on textarea "**********" at bounding box center [758, 158] width 169 height 17
click at [755, 158] on textarea "**********" at bounding box center [758, 158] width 169 height 17
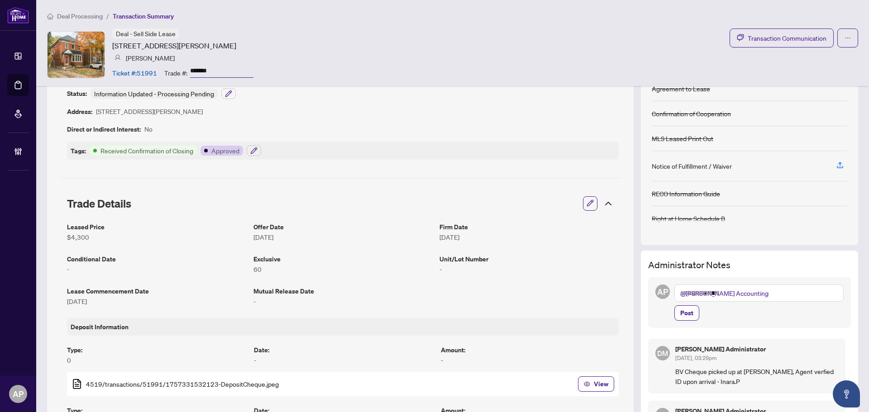
scroll to position [0, 0]
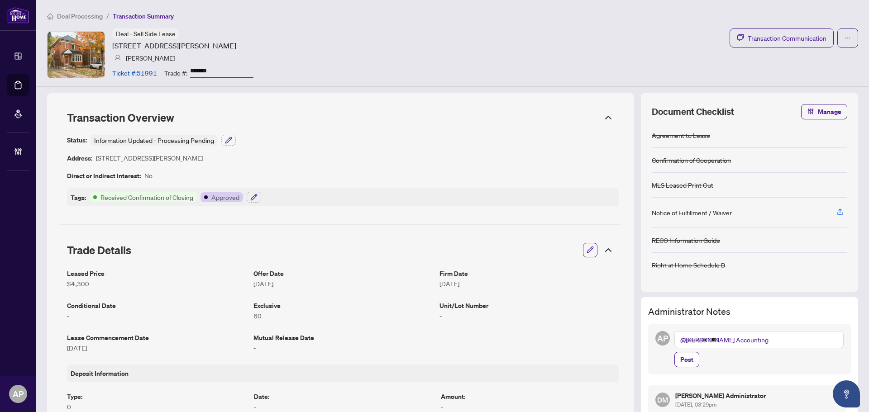
click at [779, 339] on textarea "**********" at bounding box center [758, 339] width 169 height 17
click at [769, 337] on textarea "**********" at bounding box center [758, 339] width 169 height 17
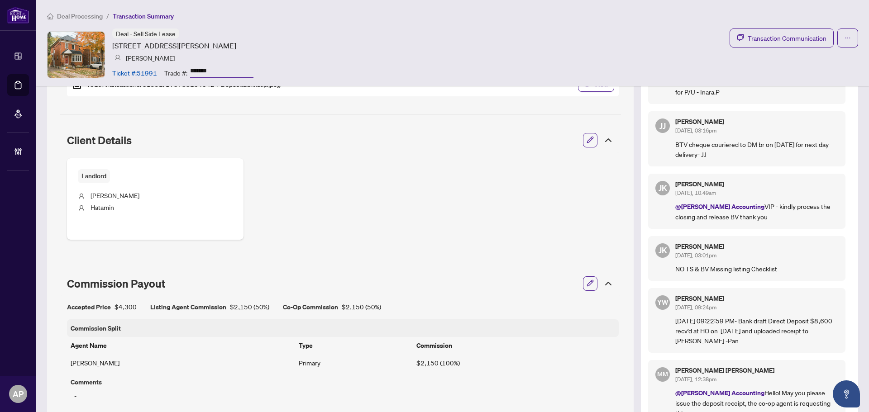
scroll to position [136, 0]
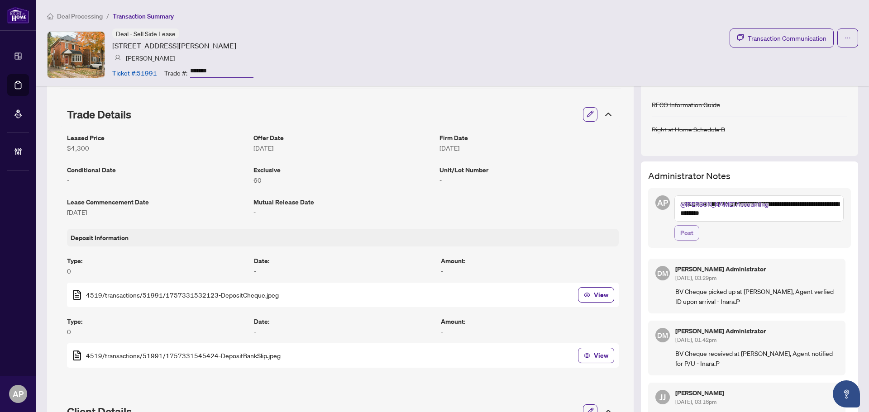
type textarea "**********"
click at [683, 228] on span "Post" at bounding box center [686, 233] width 13 height 14
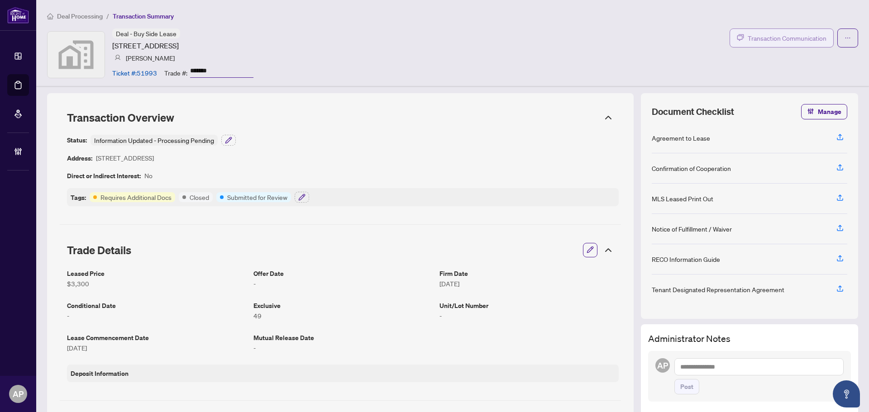
click at [784, 35] on span "Transaction Communication" at bounding box center [786, 38] width 79 height 10
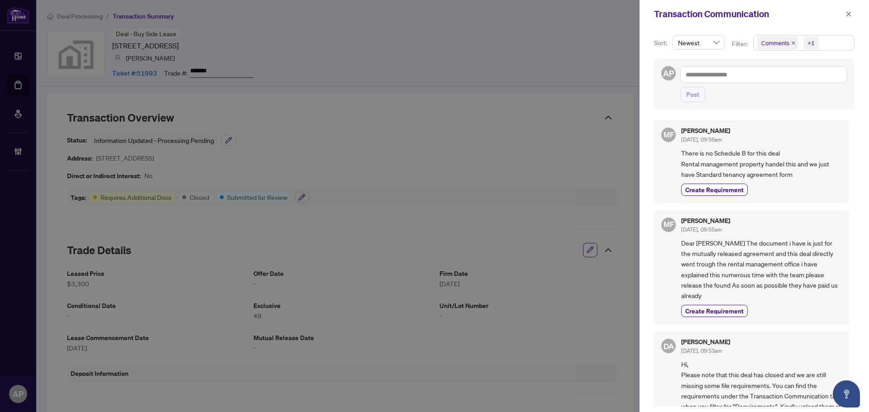
click at [792, 44] on icon "close" at bounding box center [793, 43] width 4 height 4
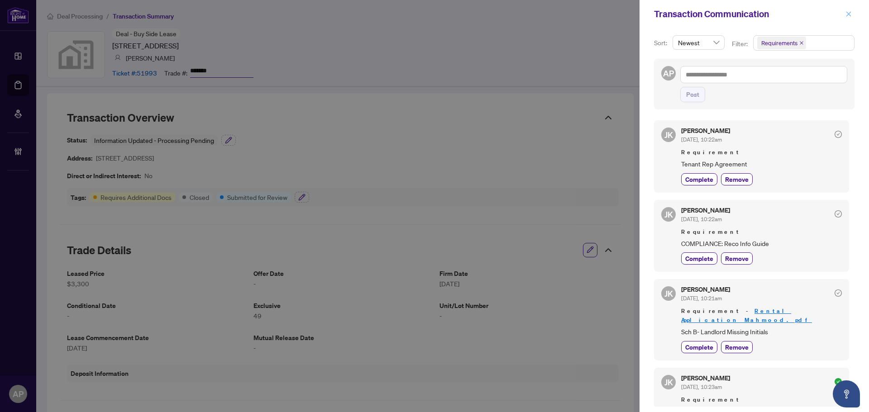
click at [851, 12] on button "button" at bounding box center [848, 14] width 12 height 11
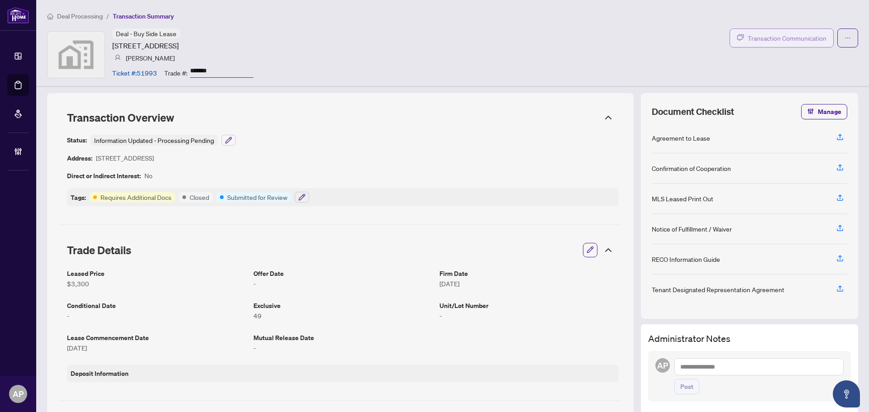
click at [782, 33] on span "Transaction Communication" at bounding box center [786, 38] width 79 height 10
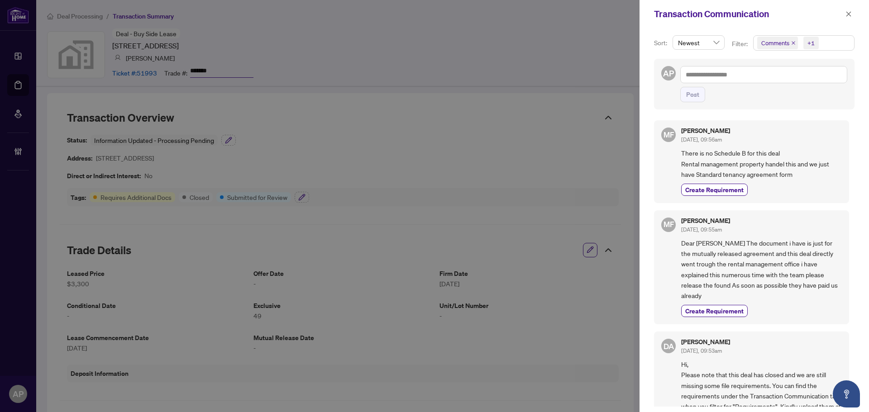
click at [793, 43] on icon "close" at bounding box center [793, 43] width 4 height 4
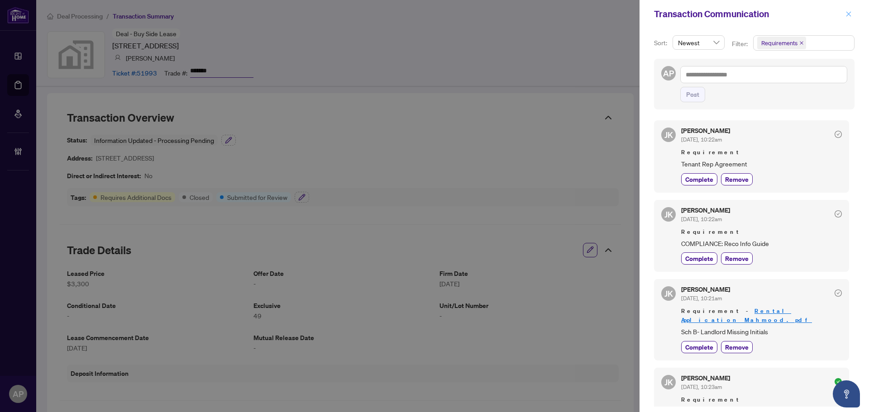
click at [846, 17] on icon "close" at bounding box center [848, 14] width 6 height 6
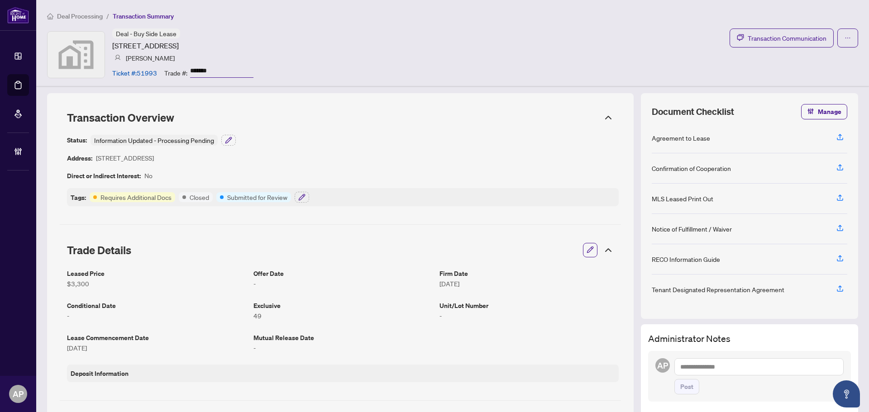
drag, startPoint x: 113, startPoint y: 44, endPoint x: 192, endPoint y: 48, distance: 79.3
click at [179, 48] on article "[STREET_ADDRESS]" at bounding box center [145, 45] width 66 height 11
copy article "[STREET_ADDRESS]"
click at [149, 75] on article "Ticket #: 51993" at bounding box center [134, 73] width 45 height 10
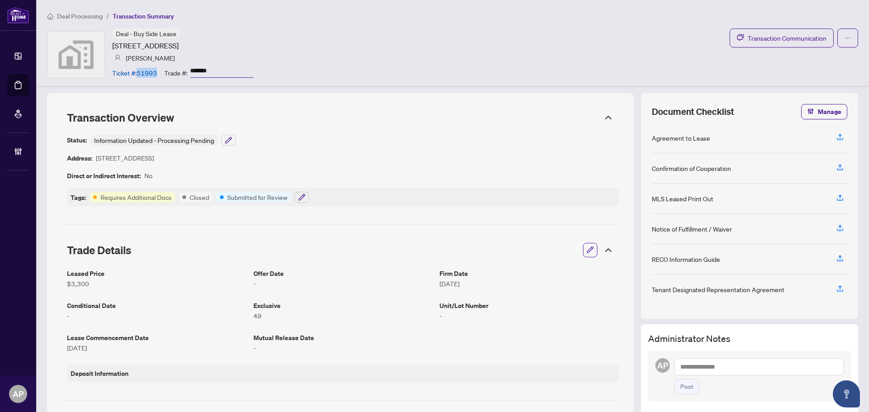
click at [148, 75] on article "Ticket #: 51993" at bounding box center [134, 73] width 45 height 10
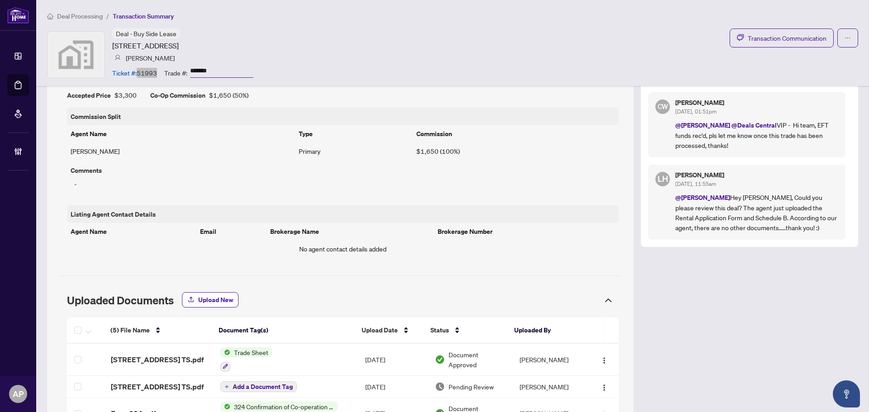
scroll to position [622, 0]
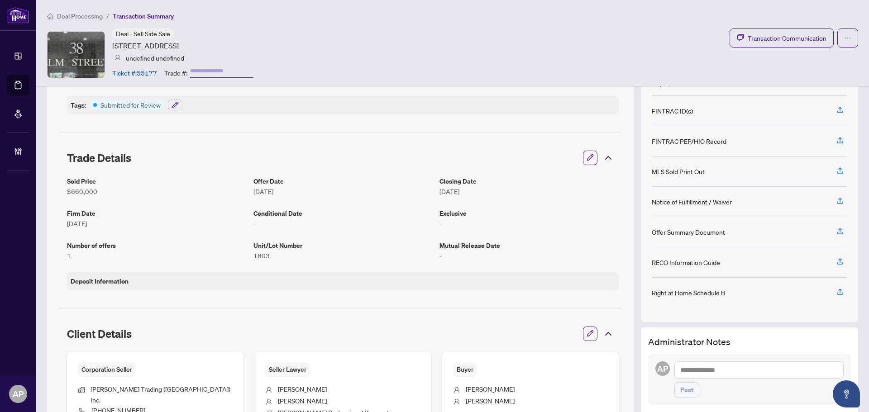
scroll to position [90, 0]
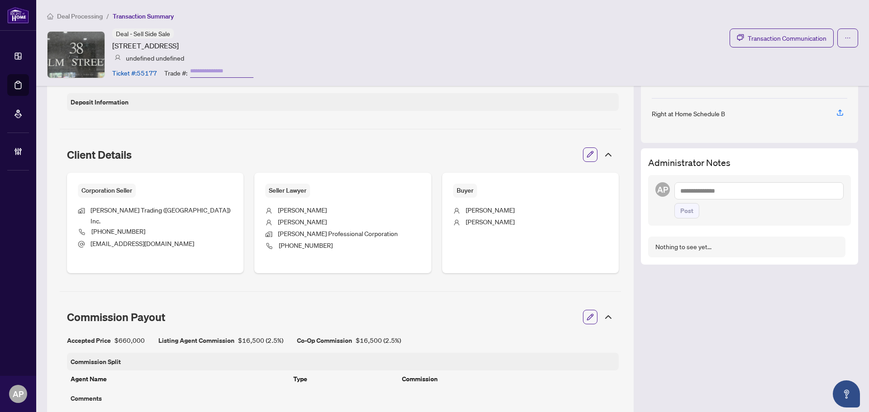
scroll to position [555, 0]
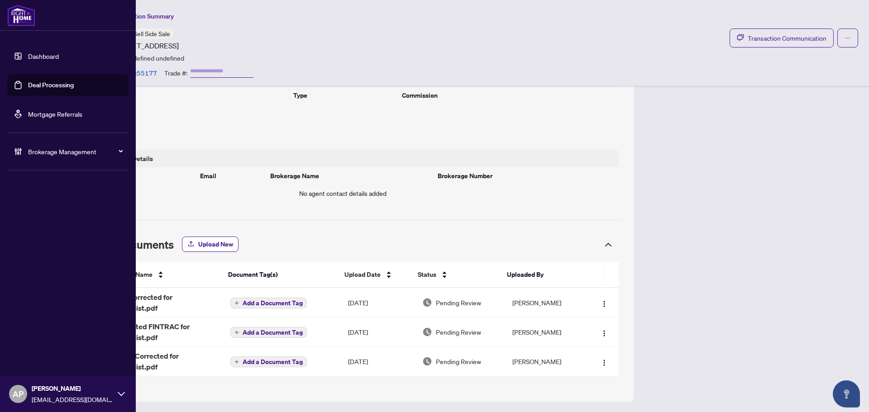
click at [28, 82] on link "Deal Processing" at bounding box center [51, 85] width 46 height 8
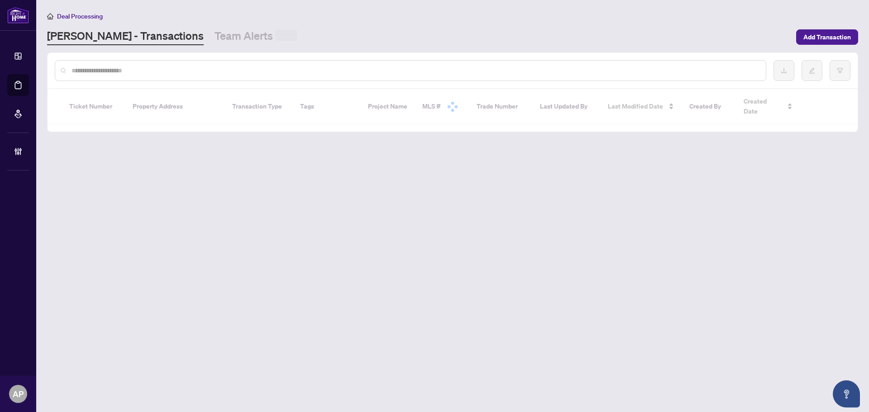
click at [197, 66] on input "text" at bounding box center [414, 71] width 687 height 10
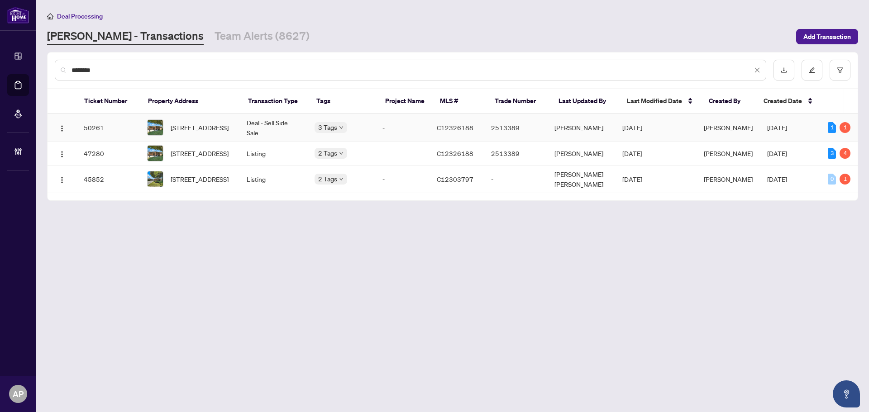
type input "********"
click at [255, 122] on td "Deal - Sell Side Sale" at bounding box center [273, 128] width 68 height 28
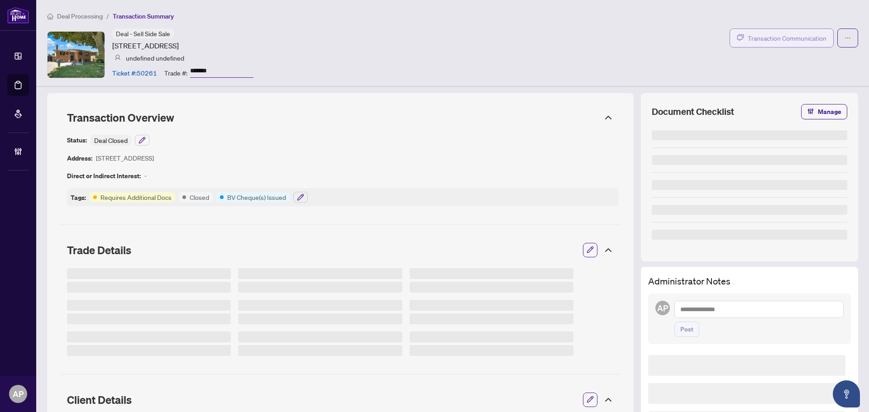
click at [762, 36] on span "Transaction Communication" at bounding box center [786, 38] width 79 height 10
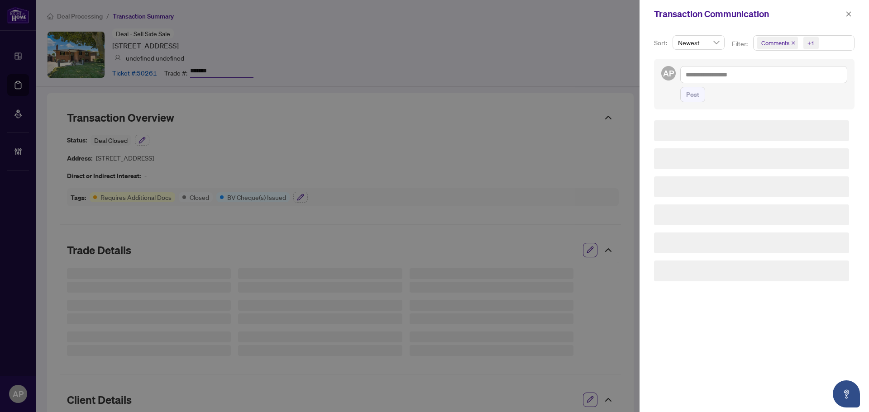
click at [792, 44] on icon "close" at bounding box center [793, 43] width 5 height 5
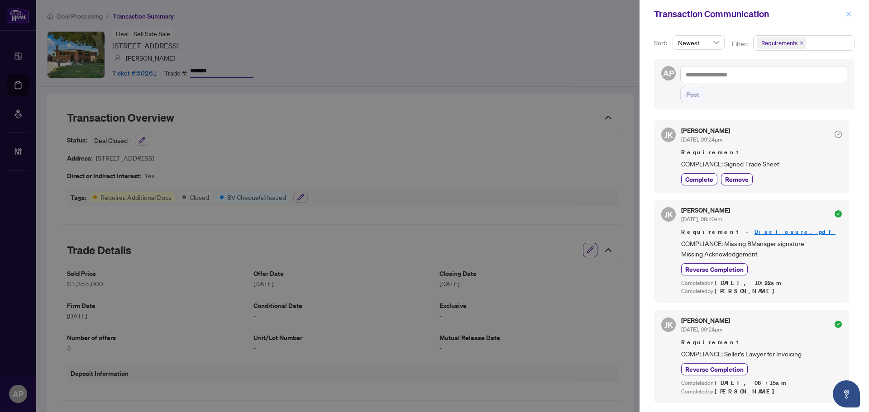
click at [848, 16] on icon "close" at bounding box center [848, 14] width 6 height 6
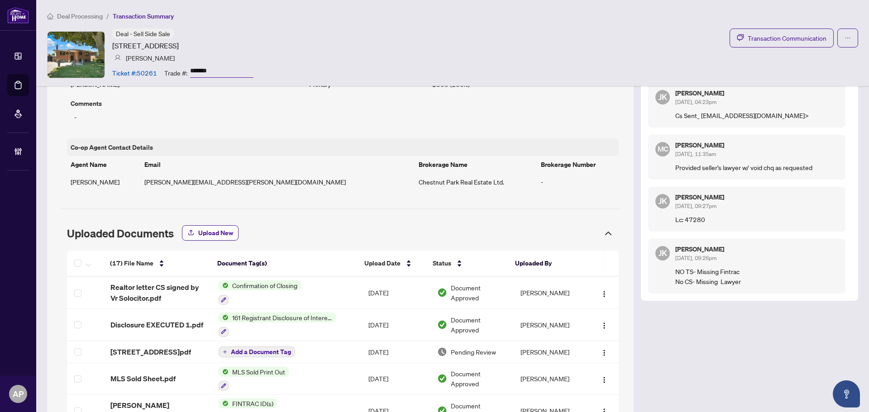
scroll to position [679, 0]
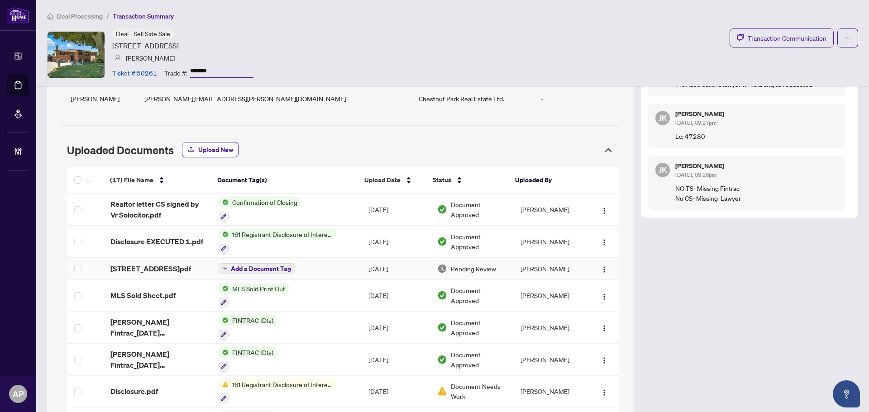
click at [153, 261] on td "142 Sloane Ave TS.pdf" at bounding box center [157, 269] width 108 height 22
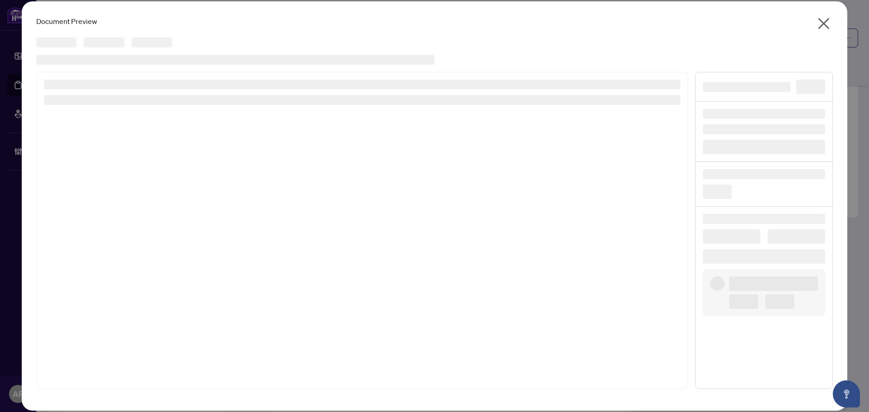
click at [827, 25] on icon "close" at bounding box center [823, 23] width 14 height 14
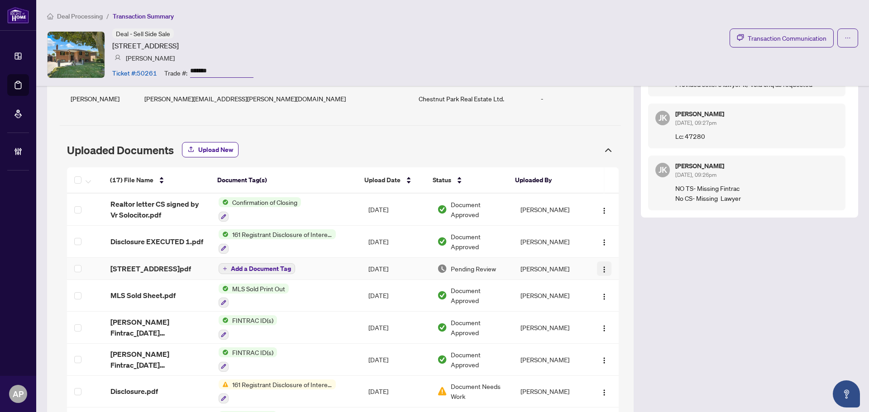
click at [601, 269] on button "button" at bounding box center [604, 268] width 14 height 14
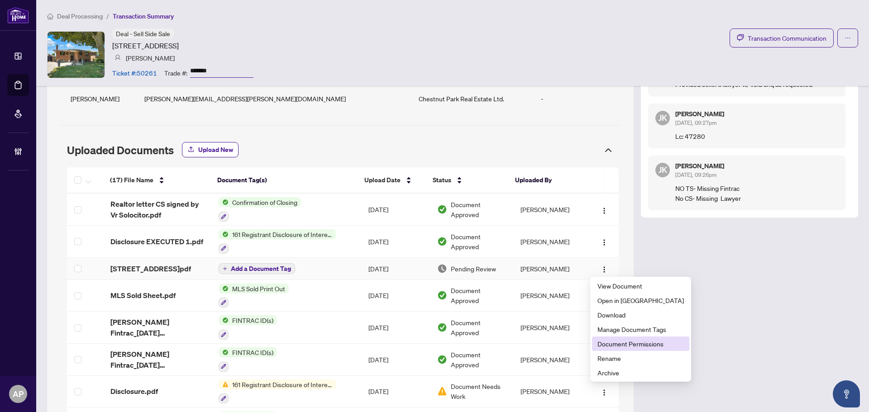
click at [644, 342] on span "Document Permissions" at bounding box center [640, 344] width 86 height 10
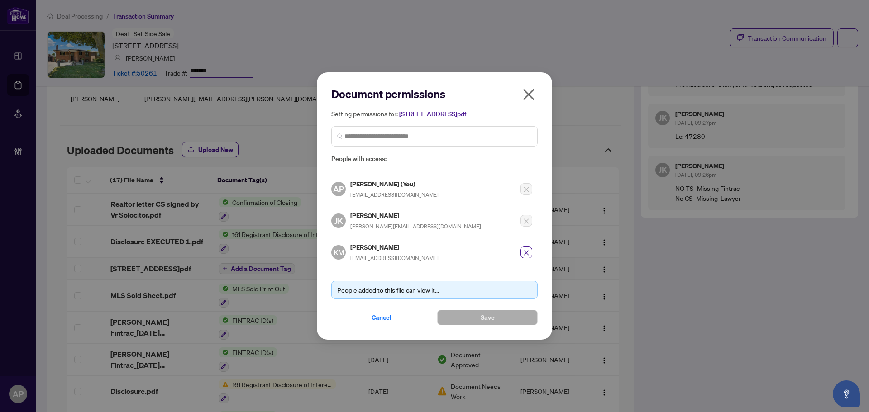
click at [532, 90] on icon "close" at bounding box center [528, 94] width 14 height 14
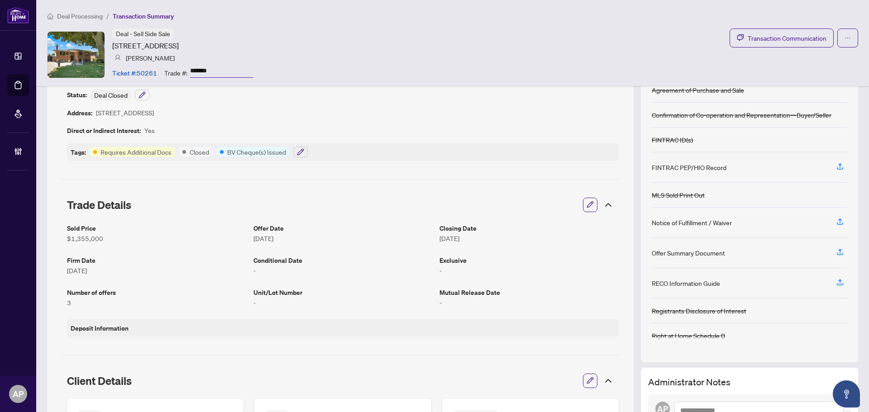
scroll to position [0, 0]
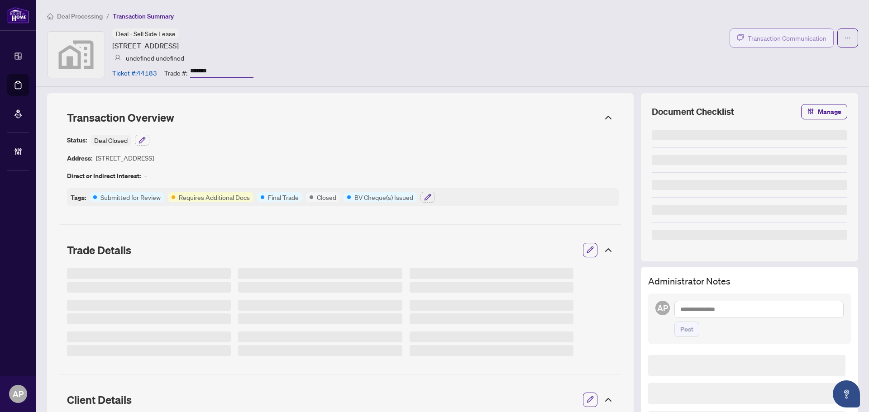
click at [775, 37] on span "Transaction Communication" at bounding box center [786, 38] width 79 height 10
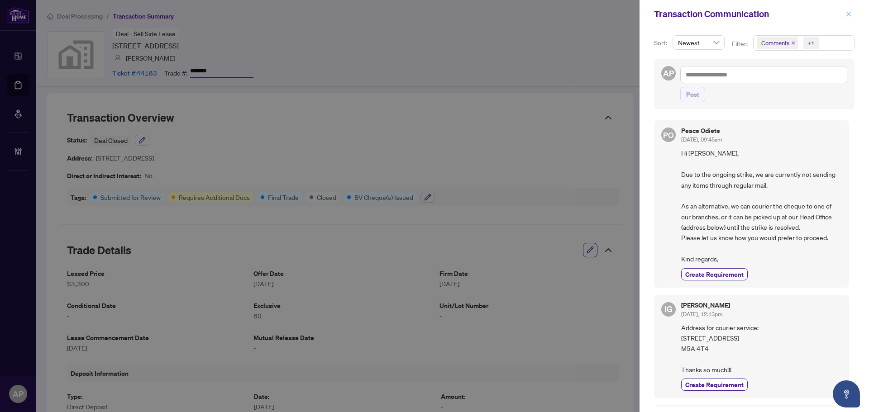
click at [845, 17] on icon "close" at bounding box center [848, 14] width 6 height 6
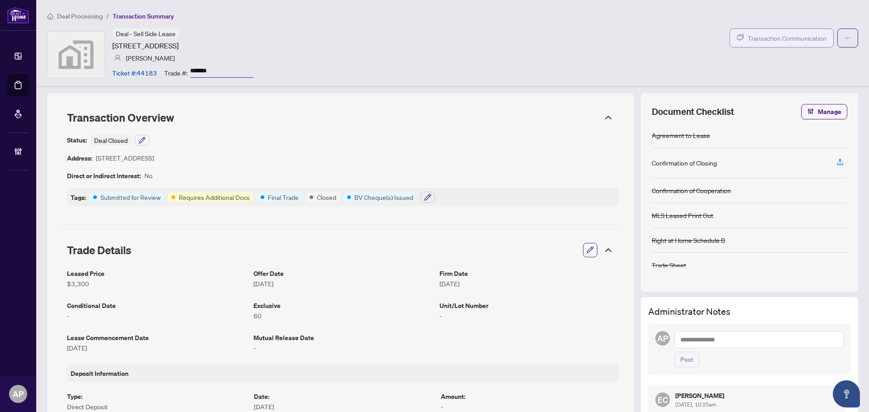
click at [747, 39] on span "Transaction Communication" at bounding box center [786, 38] width 79 height 10
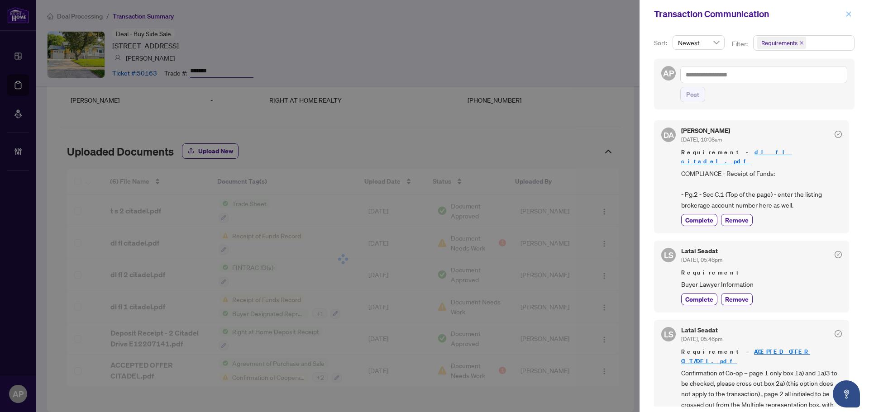
click at [847, 16] on icon "close" at bounding box center [848, 13] width 5 height 5
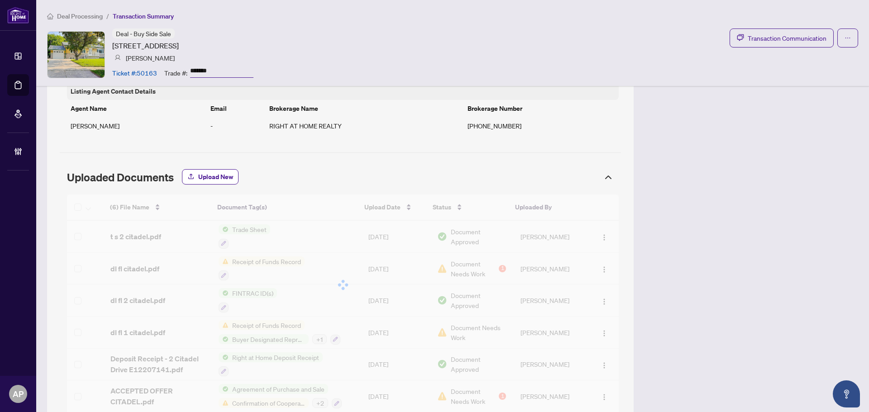
scroll to position [840, 0]
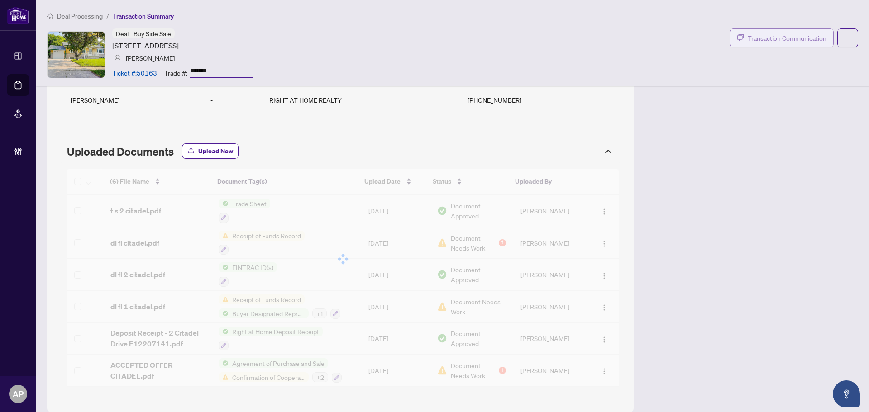
click at [771, 43] on span "Transaction Communication" at bounding box center [786, 38] width 79 height 10
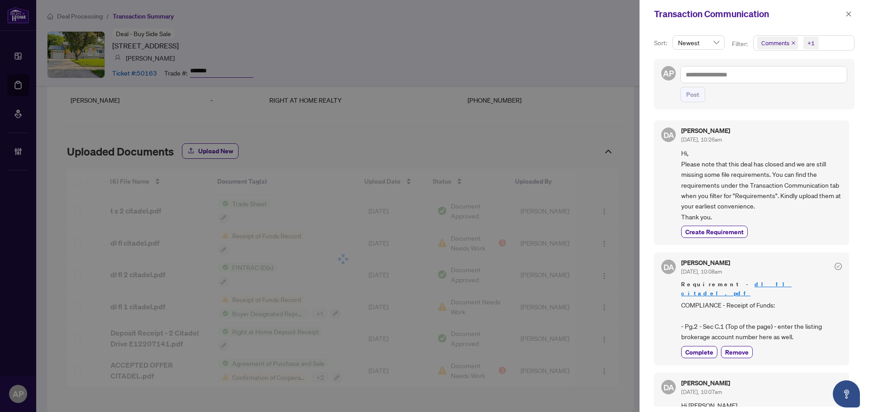
click at [792, 43] on icon "close" at bounding box center [793, 43] width 4 height 4
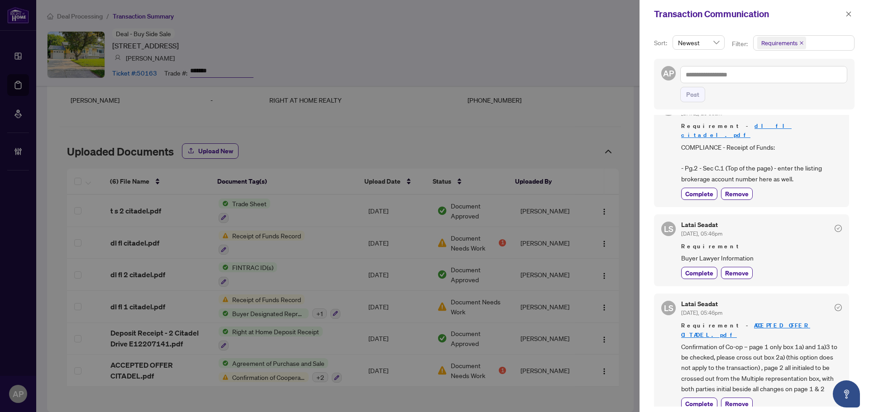
scroll to position [5, 0]
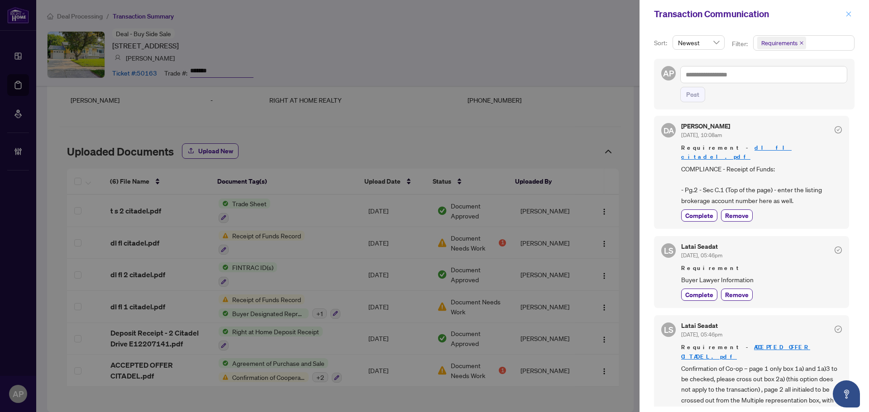
click at [845, 15] on icon "close" at bounding box center [848, 14] width 6 height 6
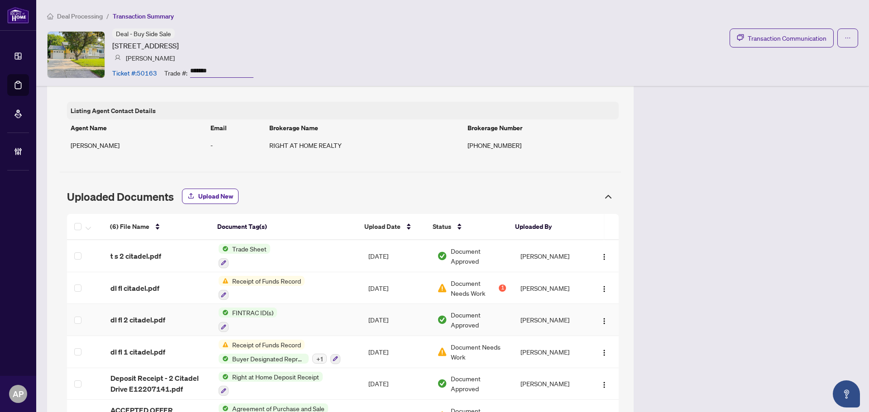
scroll to position [840, 0]
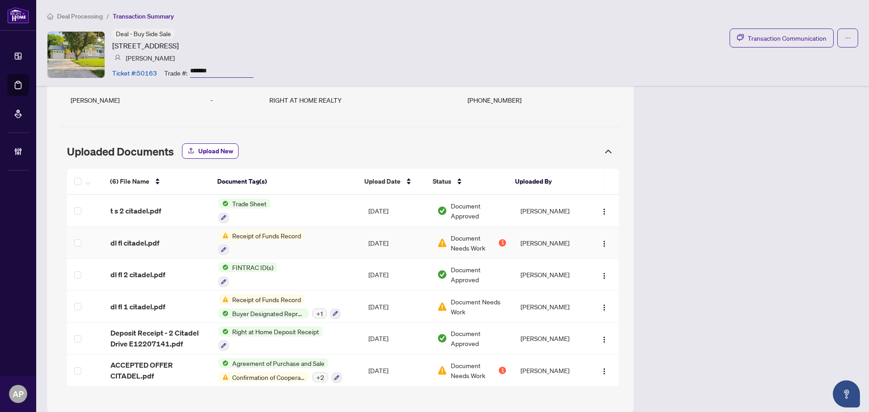
click at [355, 235] on td "Receipt of Funds Record" at bounding box center [285, 243] width 149 height 32
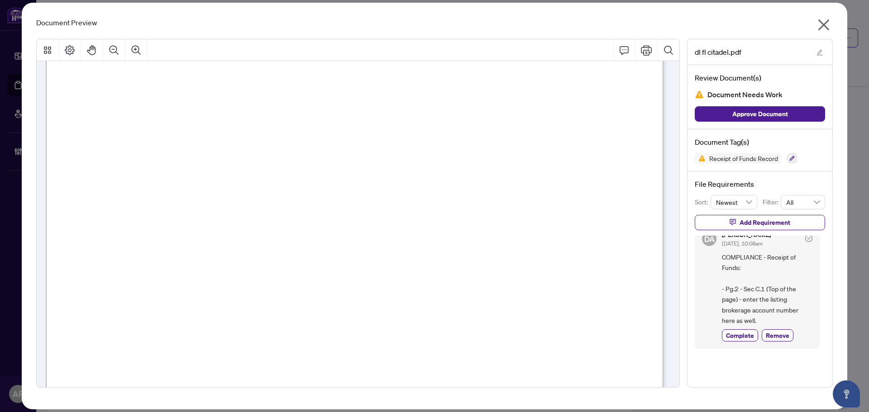
scroll to position [1719, 0]
click at [823, 25] on icon "close" at bounding box center [823, 24] width 11 height 11
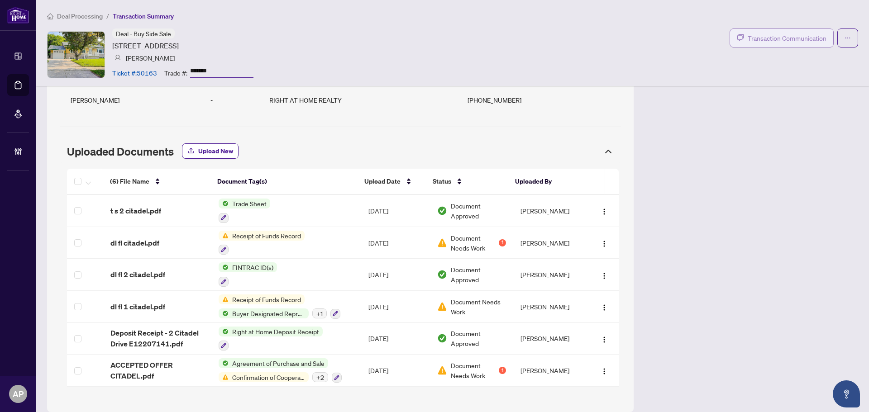
click at [778, 40] on span "Transaction Communication" at bounding box center [786, 38] width 79 height 10
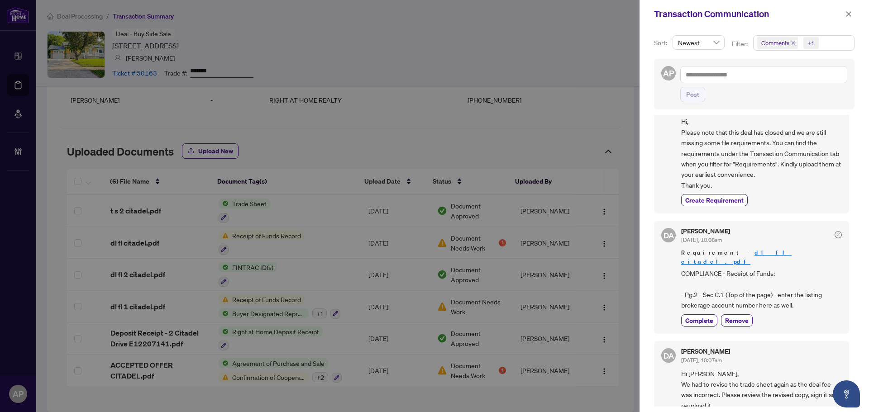
scroll to position [45, 0]
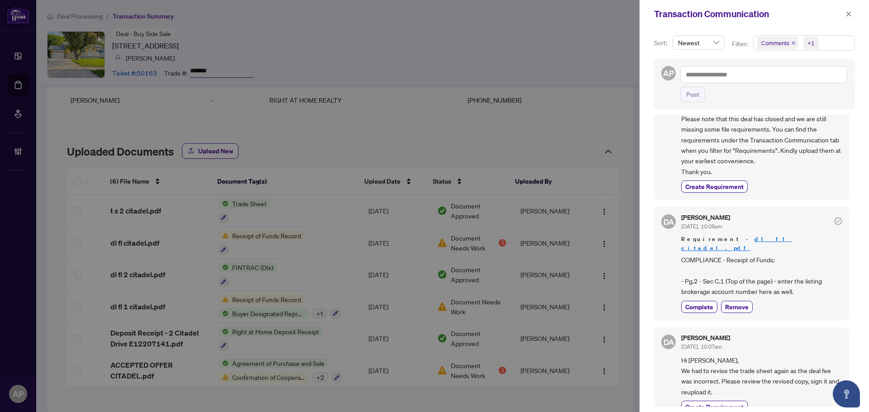
click at [791, 42] on icon "close" at bounding box center [793, 43] width 5 height 5
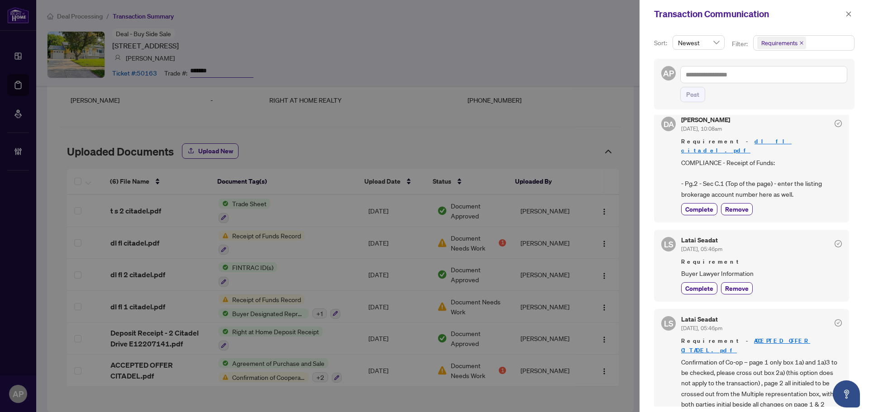
scroll to position [9, 0]
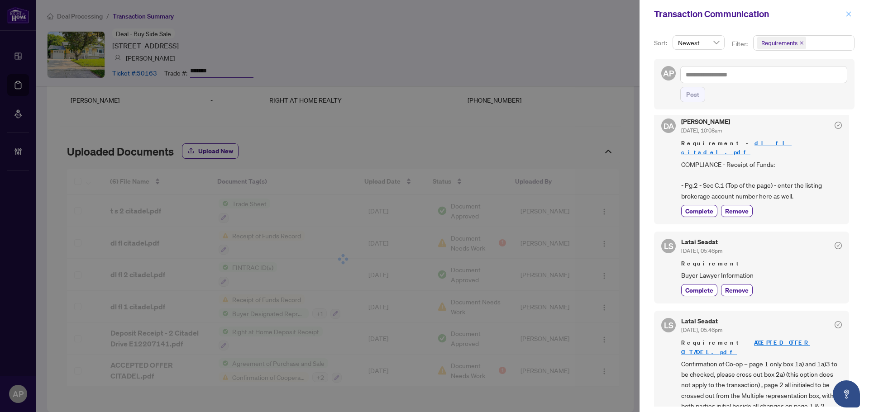
click at [852, 13] on button "button" at bounding box center [848, 14] width 12 height 11
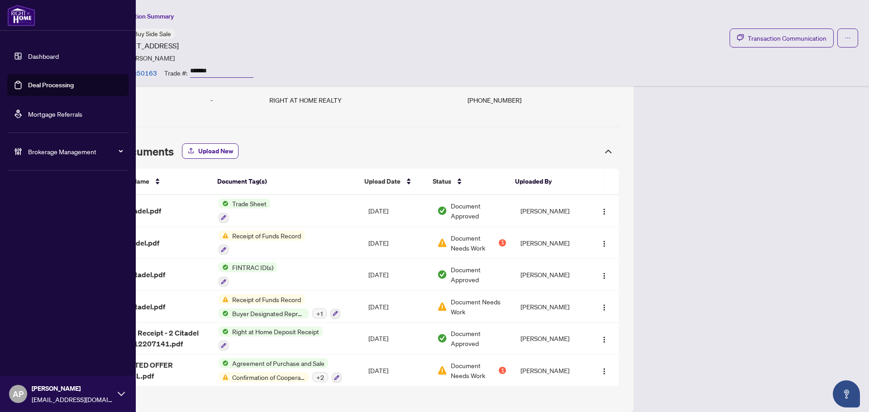
click at [28, 85] on link "Deal Processing" at bounding box center [51, 85] width 46 height 8
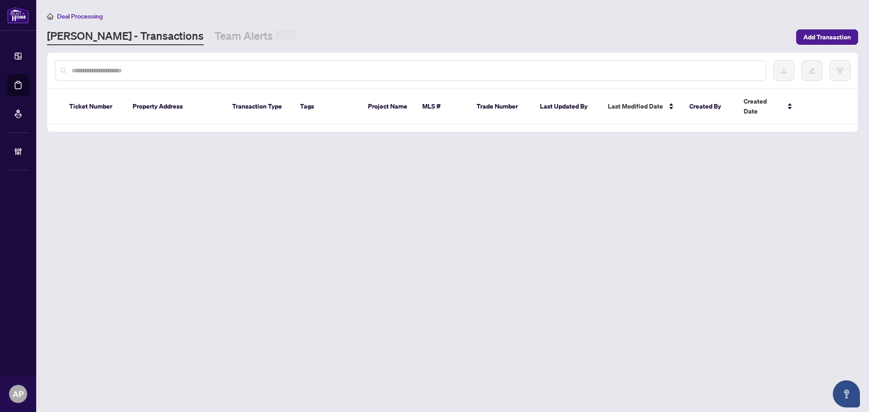
click at [187, 71] on input "text" at bounding box center [414, 71] width 687 height 10
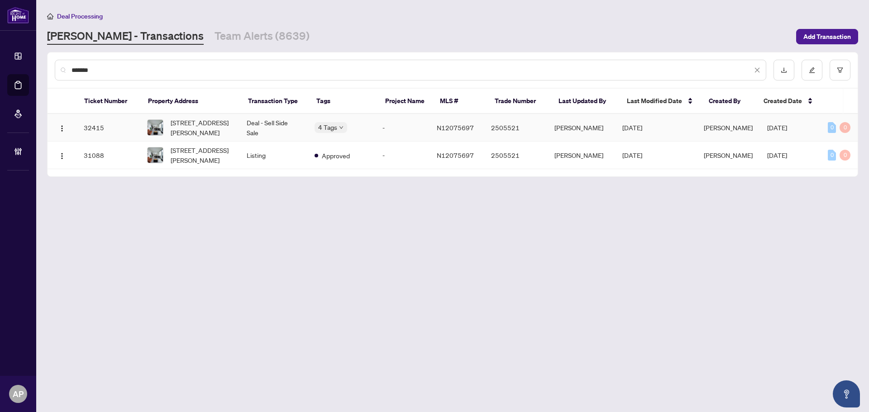
type input "*******"
click at [375, 126] on td "4 Tags" at bounding box center [341, 128] width 68 height 28
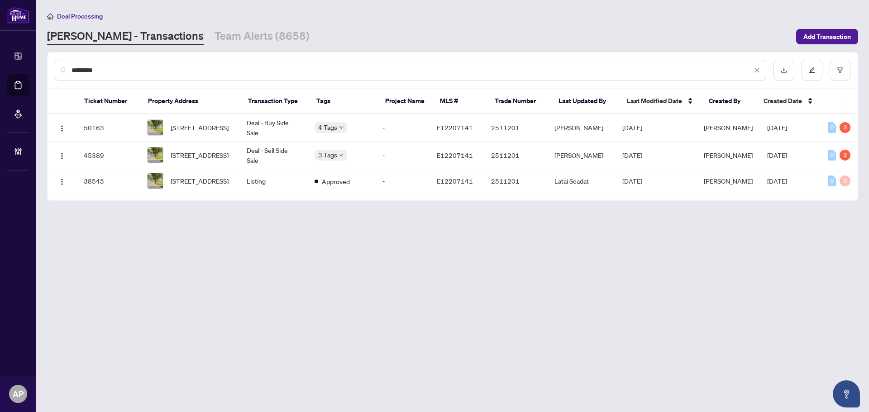
click at [91, 69] on input "*********" at bounding box center [411, 70] width 680 height 10
click at [91, 68] on input "*********" at bounding box center [411, 70] width 680 height 10
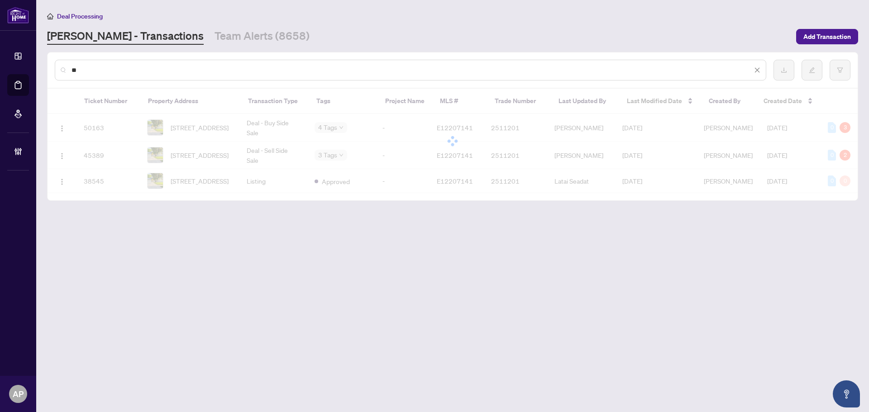
type input "*"
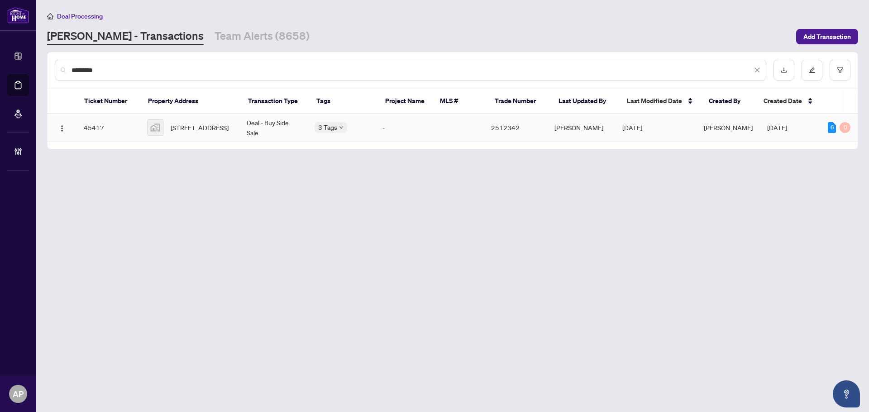
type input "*********"
click at [279, 132] on td "Deal - Buy Side Sale" at bounding box center [273, 128] width 68 height 28
click at [221, 34] on link "Team Alerts (8658)" at bounding box center [261, 36] width 95 height 16
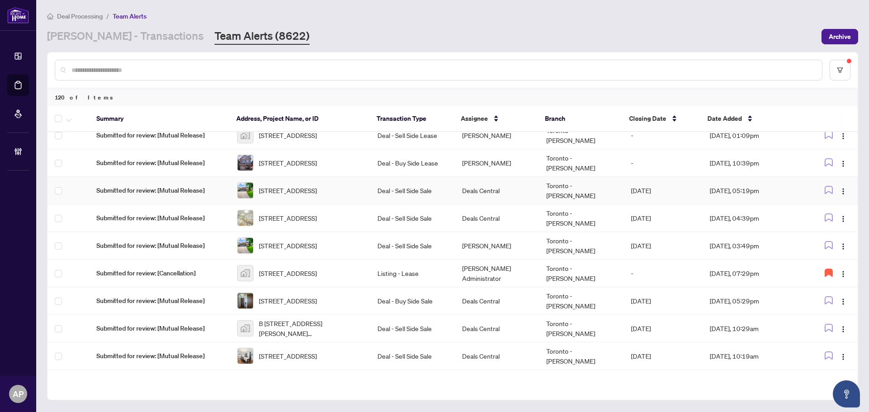
scroll to position [563, 0]
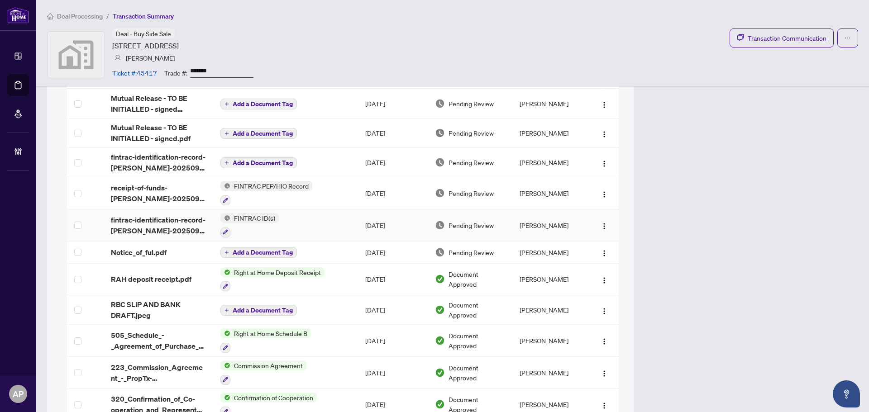
scroll to position [724, 0]
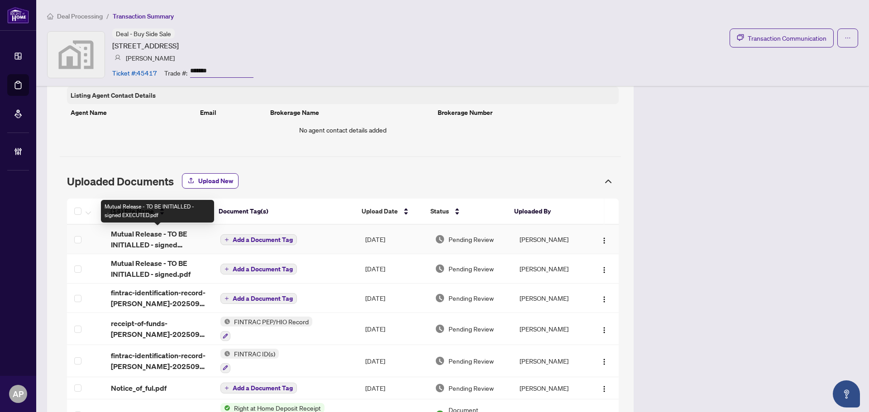
click at [190, 240] on span "Mutual Release - TO BE INITIALLED - signed EXECUTED.pdf" at bounding box center [158, 239] width 95 height 22
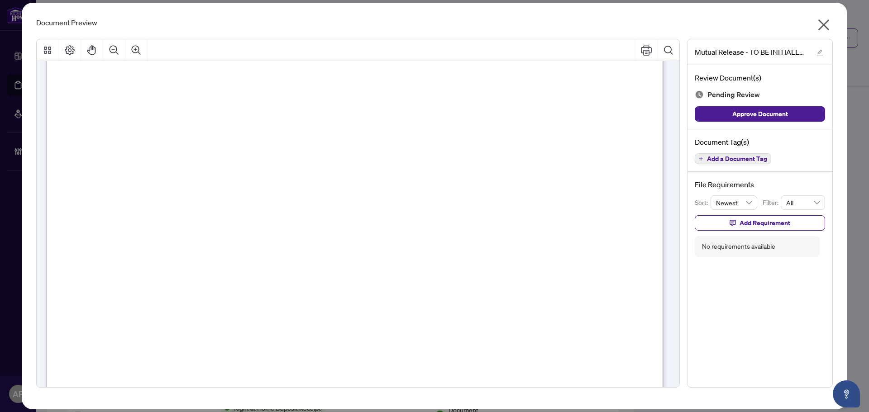
scroll to position [0, 0]
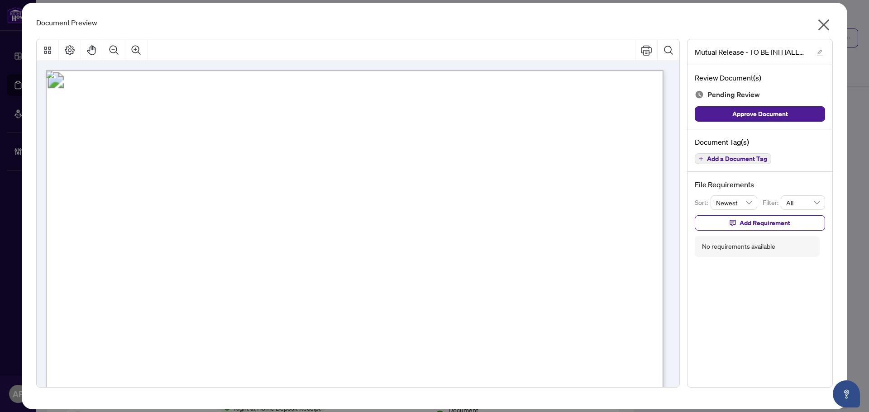
click at [822, 27] on icon "close" at bounding box center [823, 24] width 11 height 11
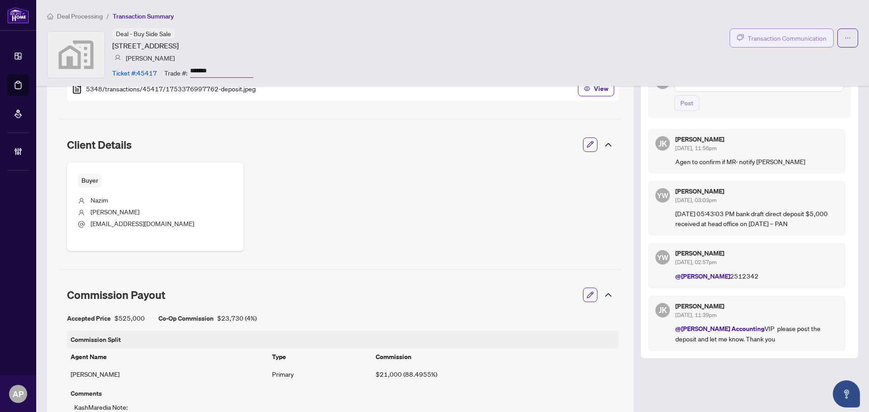
scroll to position [271, 0]
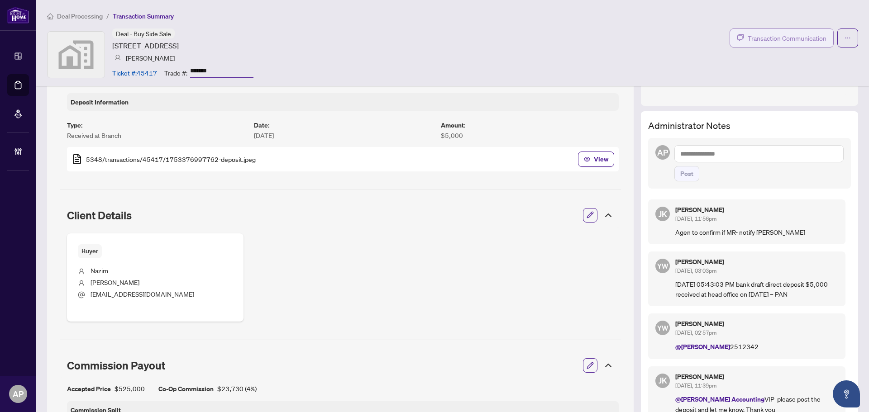
click at [789, 39] on span "Transaction Communication" at bounding box center [786, 38] width 79 height 10
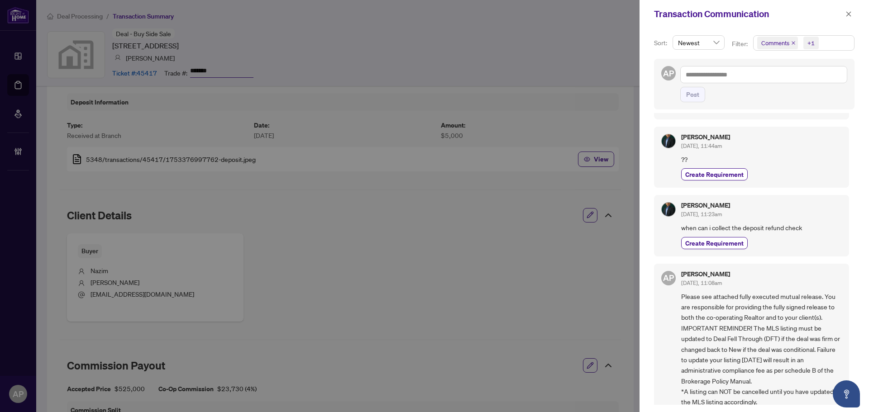
scroll to position [0, 0]
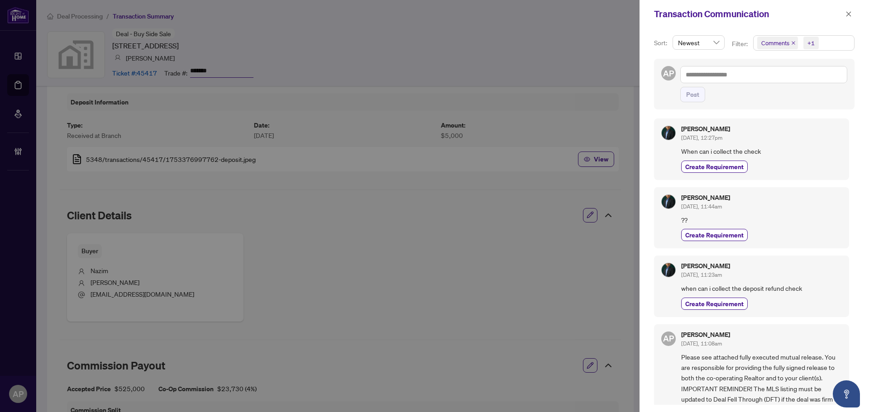
click at [794, 43] on icon "close" at bounding box center [793, 43] width 5 height 5
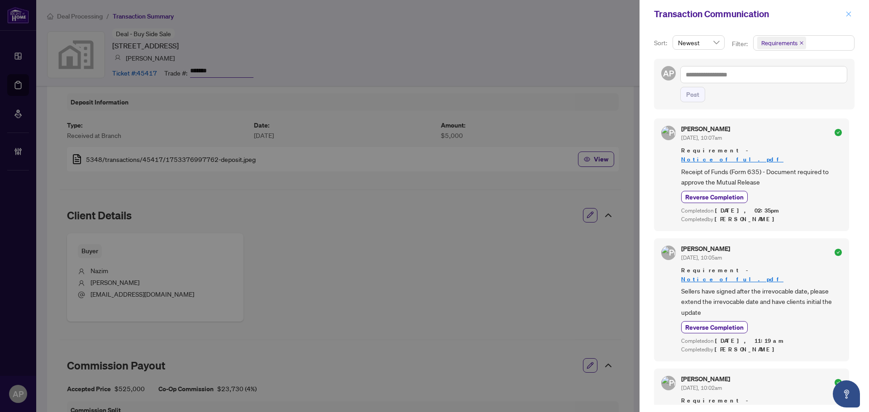
click at [850, 17] on icon "close" at bounding box center [848, 14] width 6 height 6
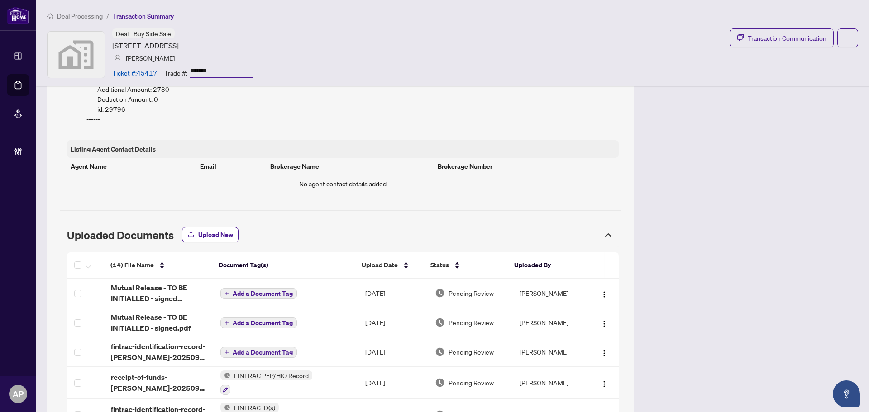
scroll to position [679, 0]
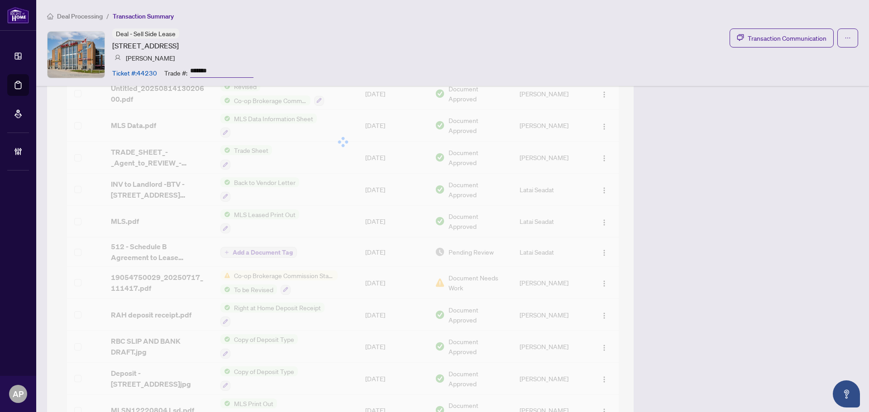
scroll to position [860, 0]
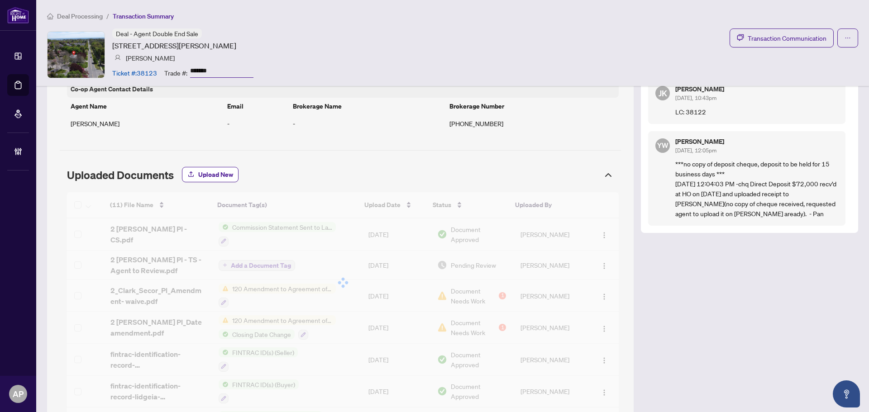
scroll to position [498, 0]
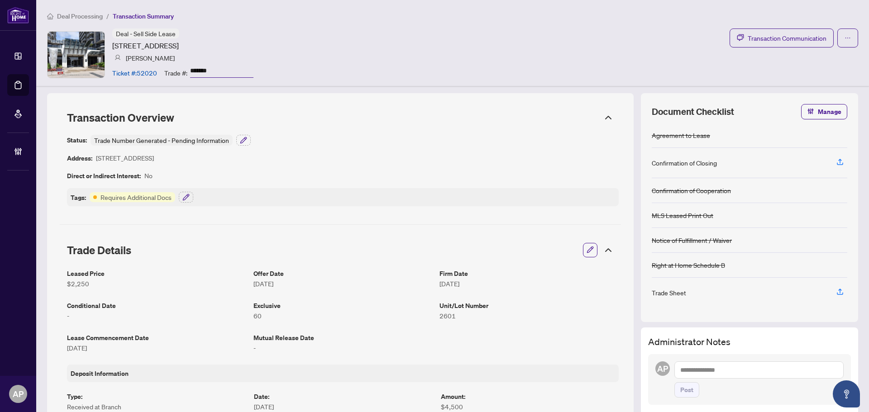
scroll to position [724, 0]
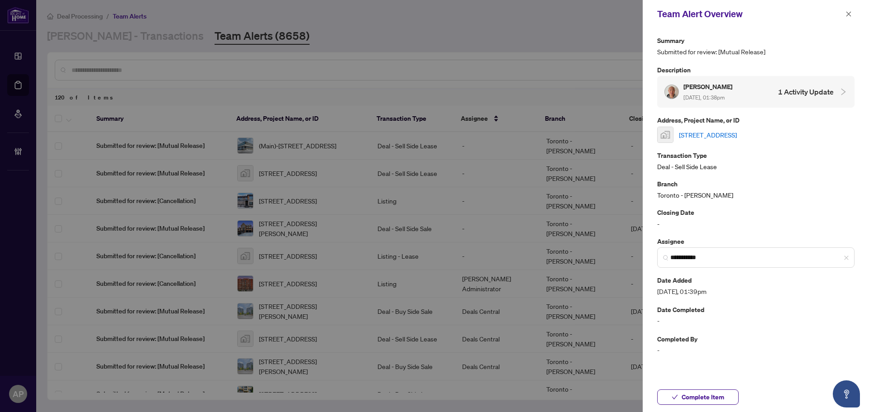
scroll to position [181, 0]
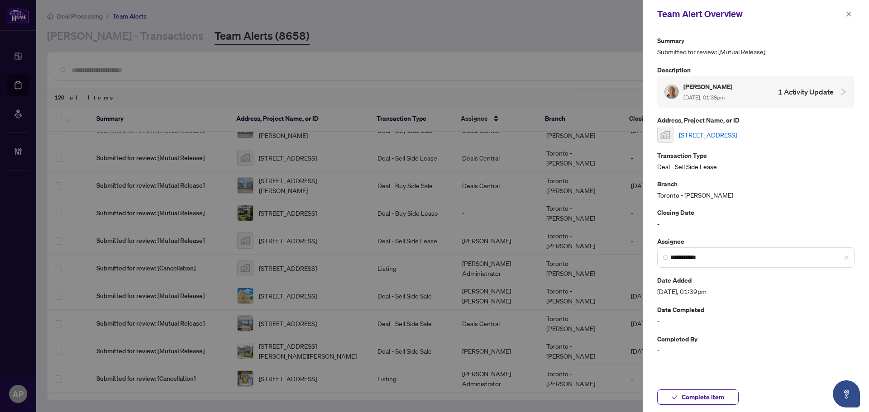
click at [779, 202] on div "**********" at bounding box center [755, 195] width 197 height 320
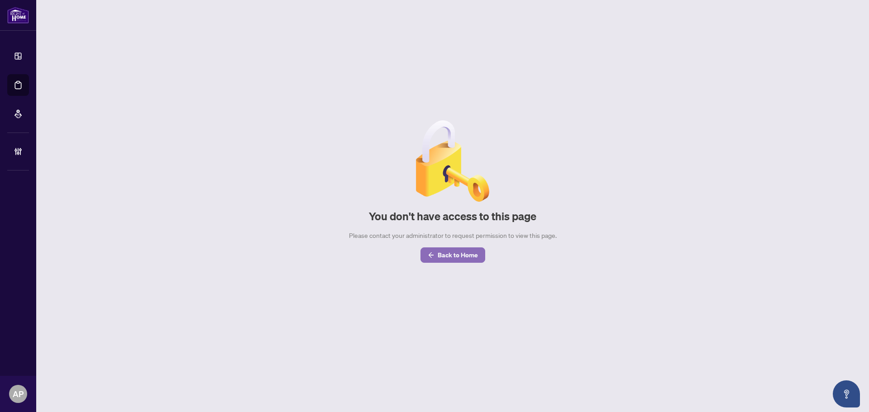
click at [458, 253] on span "Back to Home" at bounding box center [457, 255] width 40 height 14
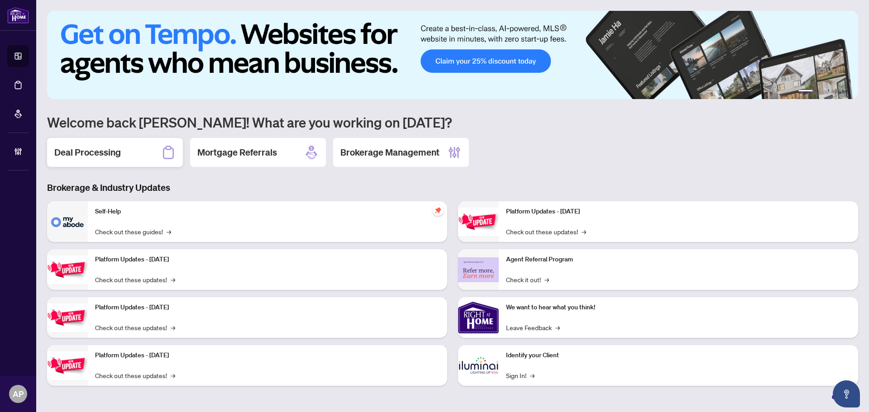
click at [145, 165] on div "Deal Processing" at bounding box center [115, 152] width 136 height 29
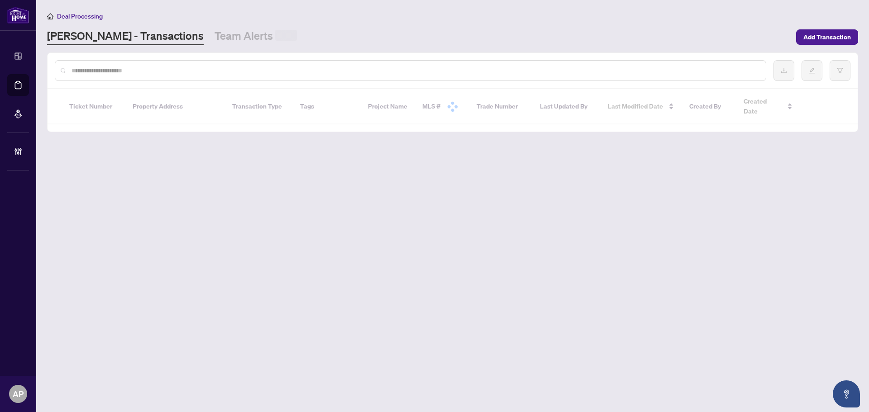
click at [123, 76] on div at bounding box center [410, 70] width 711 height 21
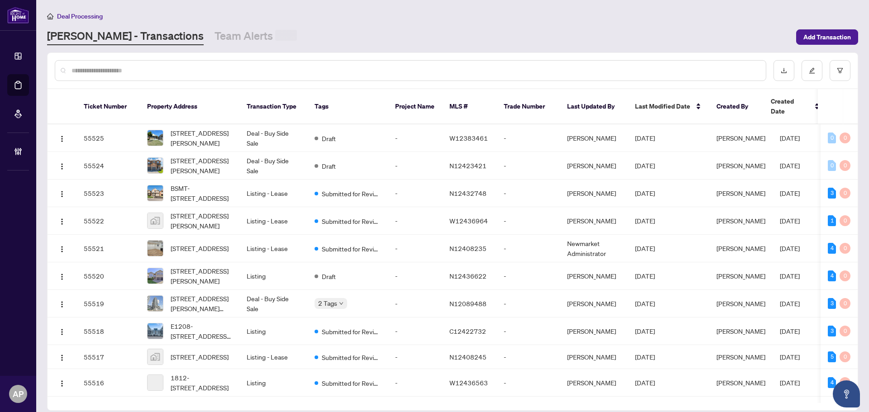
click at [125, 73] on input "text" at bounding box center [414, 71] width 687 height 10
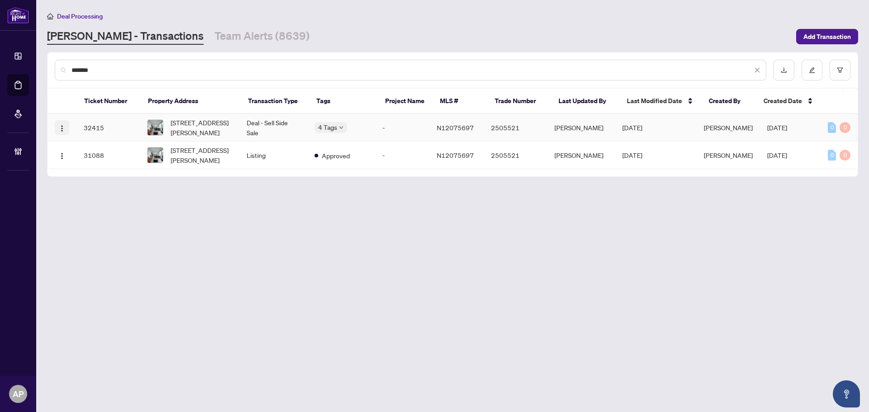
type input "*******"
click at [61, 126] on img "button" at bounding box center [61, 128] width 7 height 7
click at [107, 141] on span "View Transaction" at bounding box center [105, 145] width 86 height 10
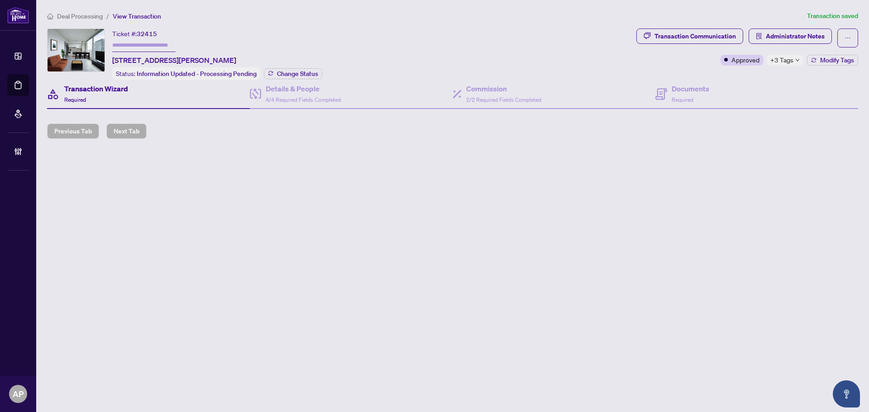
type input "*******"
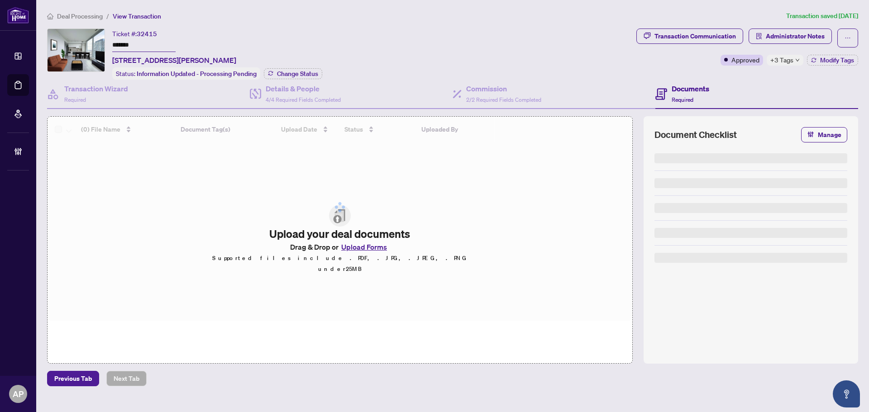
click at [788, 43] on span "Administrator Notes" at bounding box center [789, 37] width 83 height 19
click at [788, 39] on span "Administrator Notes" at bounding box center [794, 36] width 59 height 14
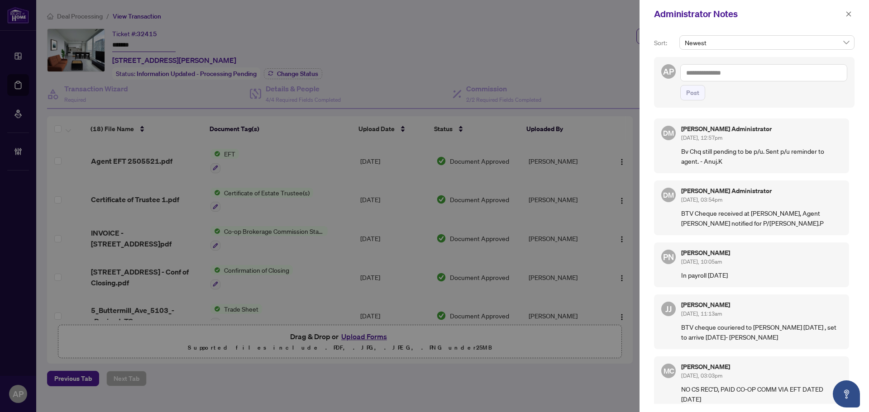
click at [845, 7] on div "Administrator Notes" at bounding box center [753, 14] width 229 height 28
click at [843, 14] on button "button" at bounding box center [848, 14] width 12 height 11
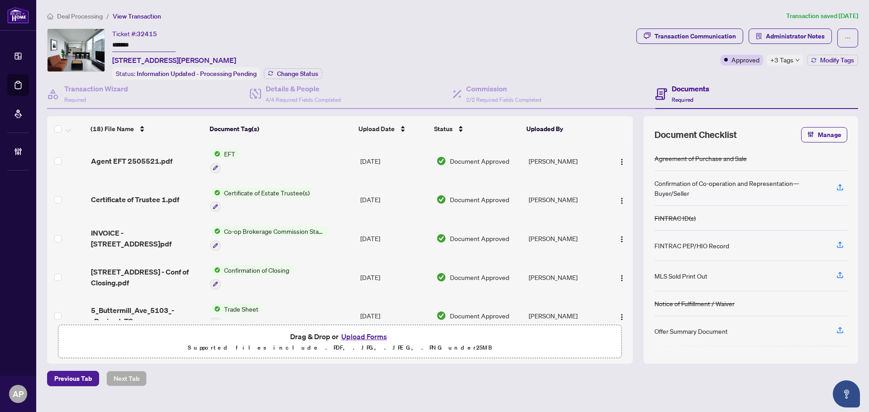
click at [358, 196] on td "[DATE]" at bounding box center [394, 199] width 76 height 39
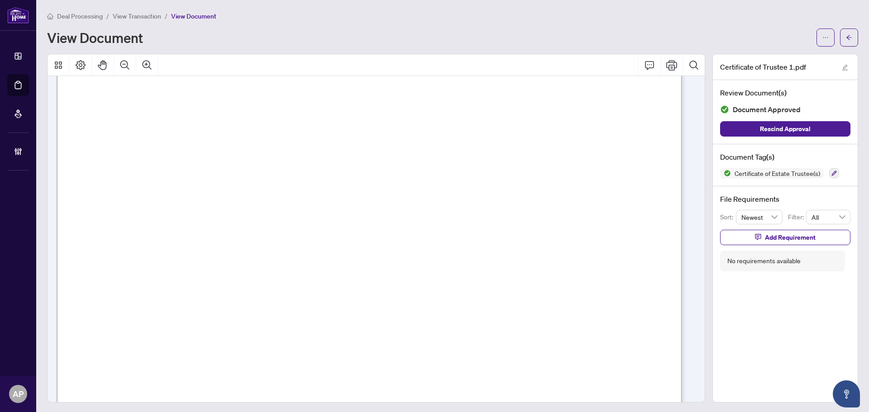
scroll to position [226, 0]
click at [845, 40] on icon "arrow-left" at bounding box center [848, 37] width 6 height 6
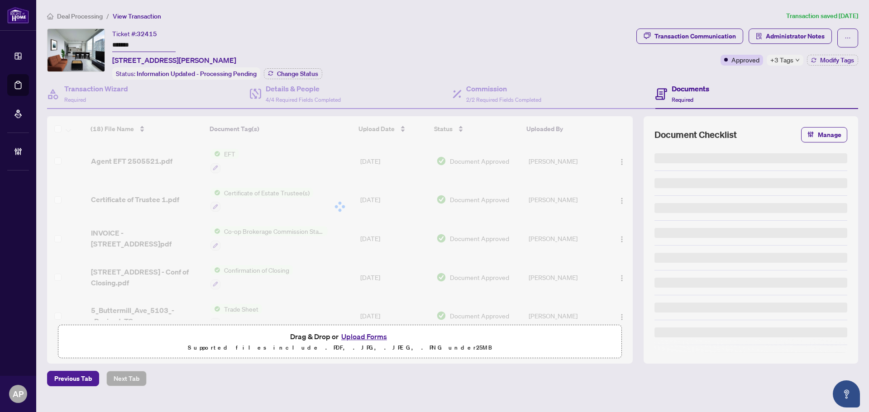
click at [130, 46] on input "*******" at bounding box center [143, 45] width 63 height 13
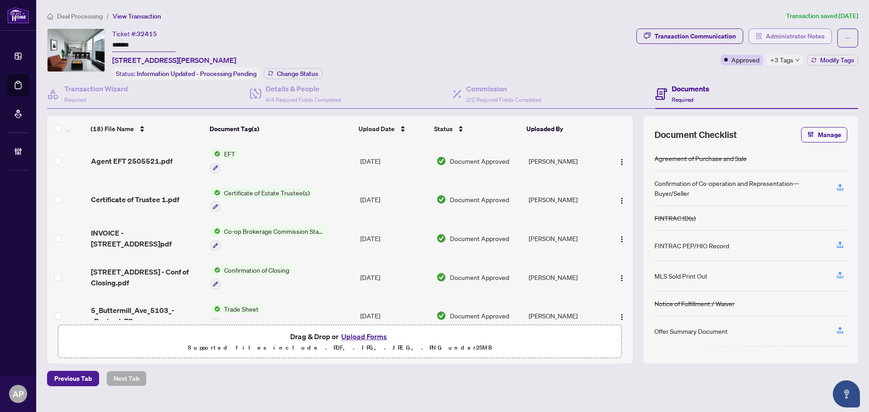
click at [784, 37] on span "Administrator Notes" at bounding box center [794, 36] width 59 height 14
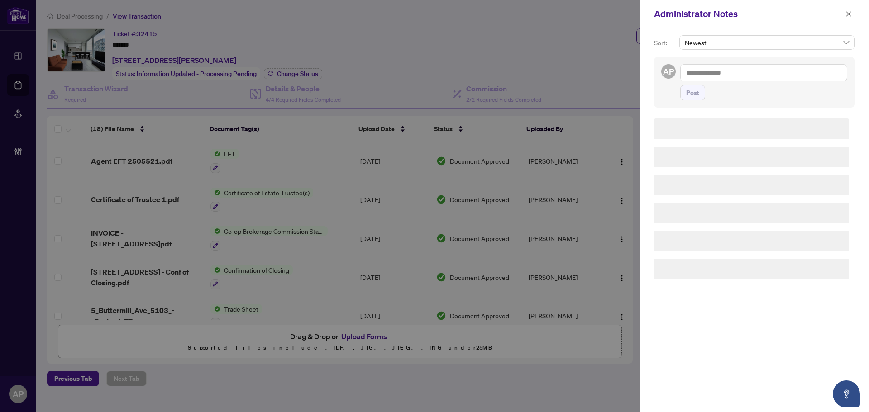
click at [728, 76] on textarea at bounding box center [763, 72] width 167 height 17
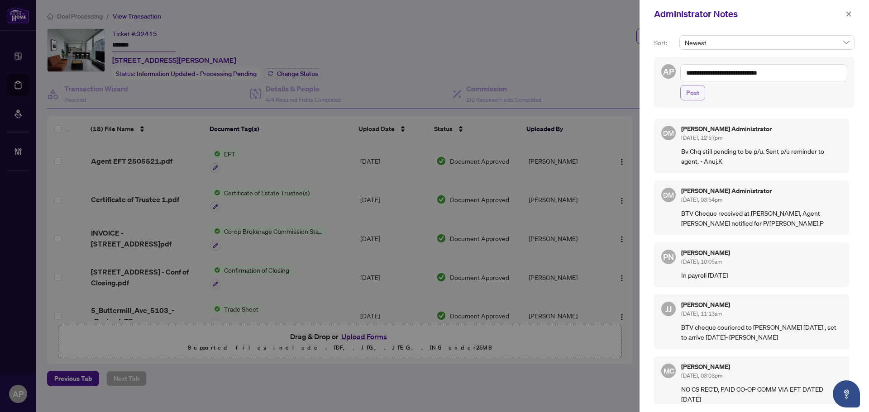
type textarea "**********"
click at [701, 95] on button "Post" at bounding box center [692, 92] width 25 height 15
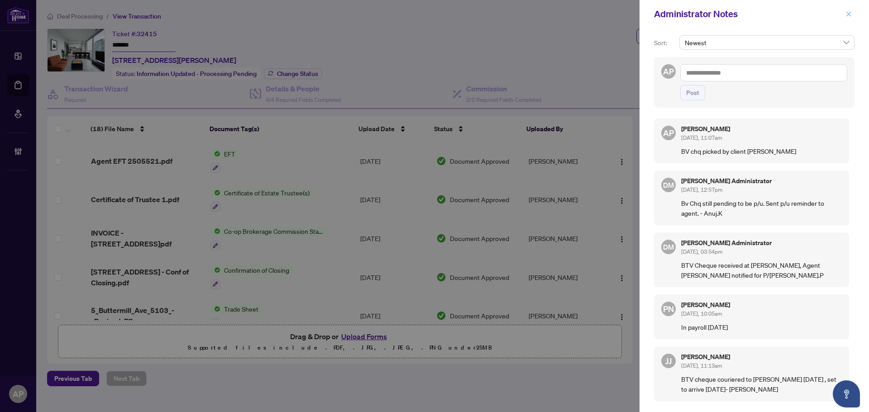
click at [849, 15] on icon "close" at bounding box center [848, 13] width 5 height 5
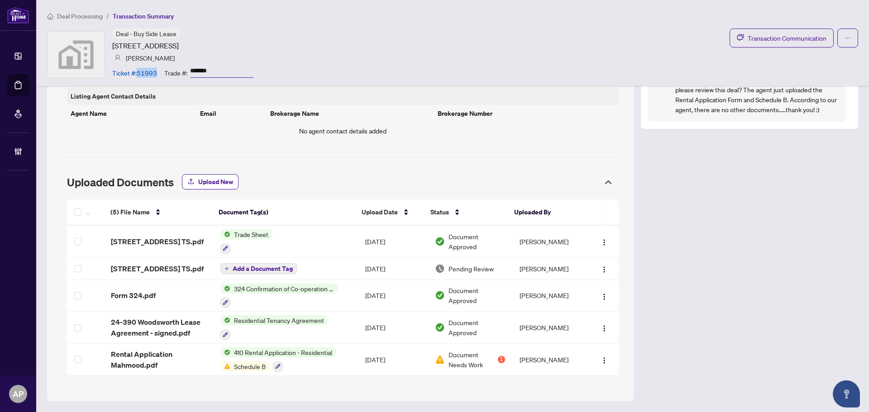
scroll to position [531, 0]
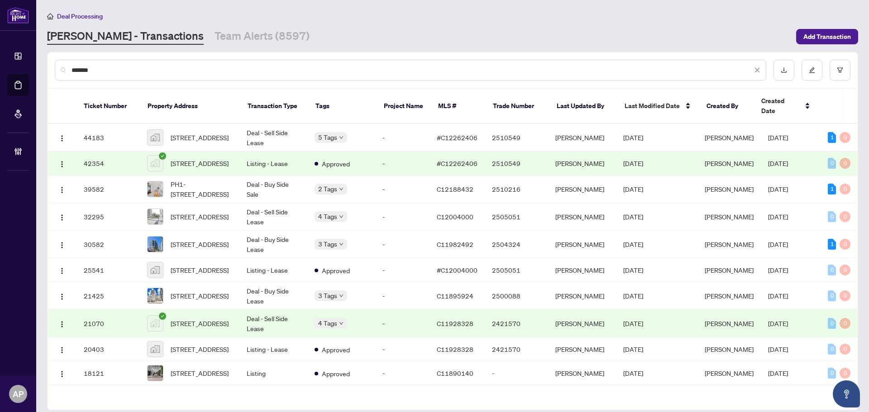
drag, startPoint x: 101, startPoint y: 68, endPoint x: 65, endPoint y: 68, distance: 36.2
click at [65, 68] on div "*******" at bounding box center [410, 70] width 711 height 21
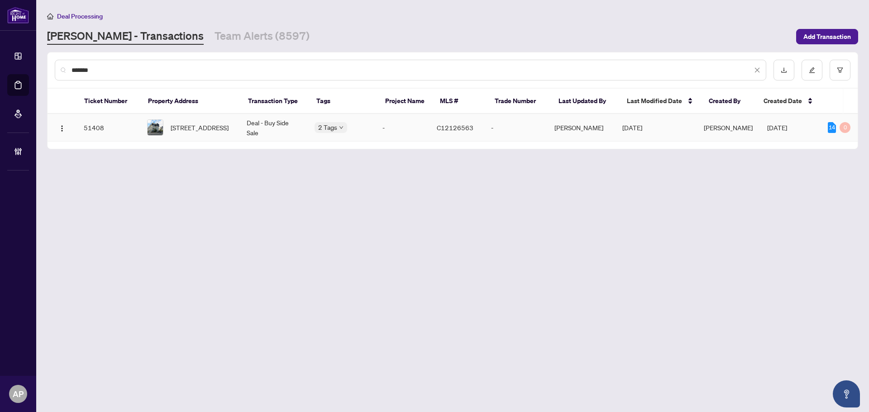
type input "******"
click at [236, 128] on td "[STREET_ADDRESS]" at bounding box center [190, 128] width 100 height 28
click at [176, 129] on span "[STREET_ADDRESS]" at bounding box center [200, 128] width 58 height 10
click at [61, 128] on img "button" at bounding box center [61, 128] width 7 height 7
click at [104, 143] on span "View Transaction" at bounding box center [105, 145] width 86 height 10
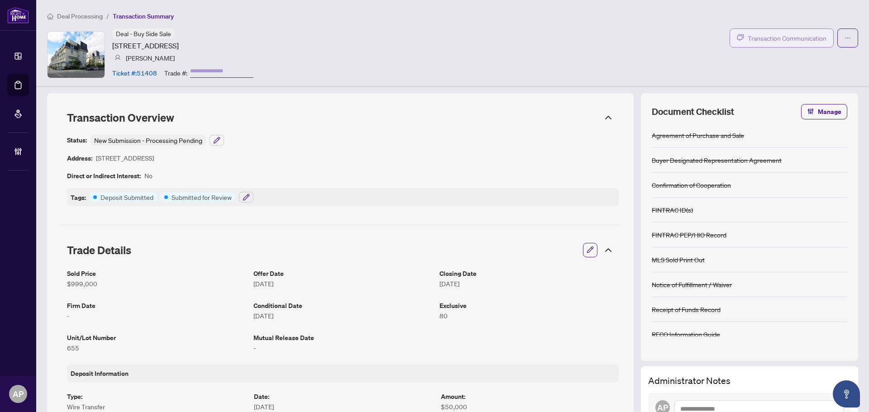
click at [754, 33] on span "Transaction Communication" at bounding box center [786, 38] width 79 height 10
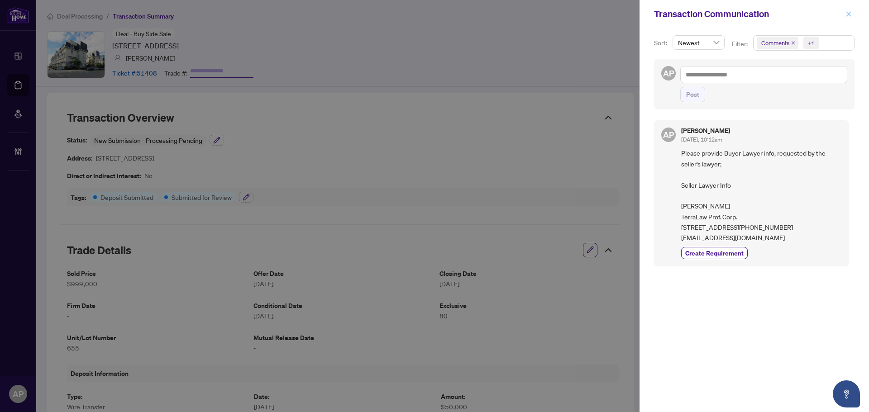
click at [847, 14] on icon "close" at bounding box center [848, 14] width 6 height 6
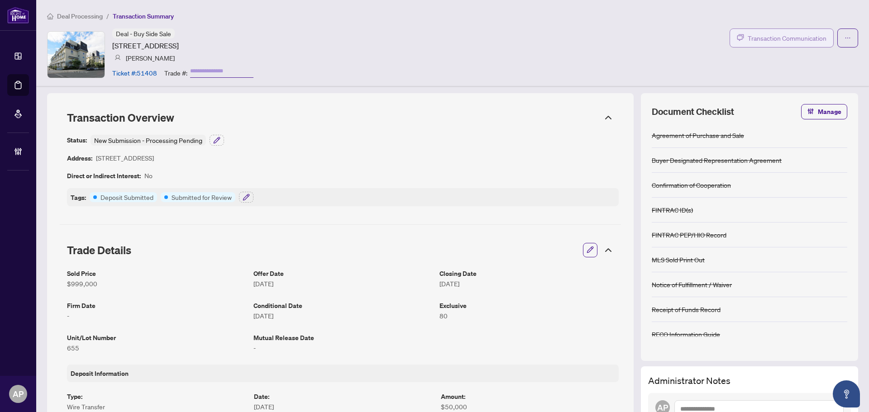
click at [781, 40] on span "Transaction Communication" at bounding box center [786, 38] width 79 height 10
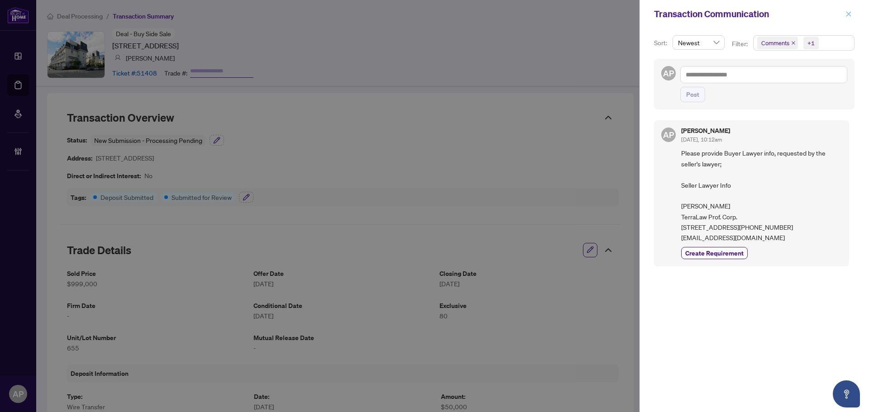
drag, startPoint x: 848, startPoint y: 20, endPoint x: 432, endPoint y: 23, distance: 415.3
click at [848, 20] on span "button" at bounding box center [848, 14] width 6 height 14
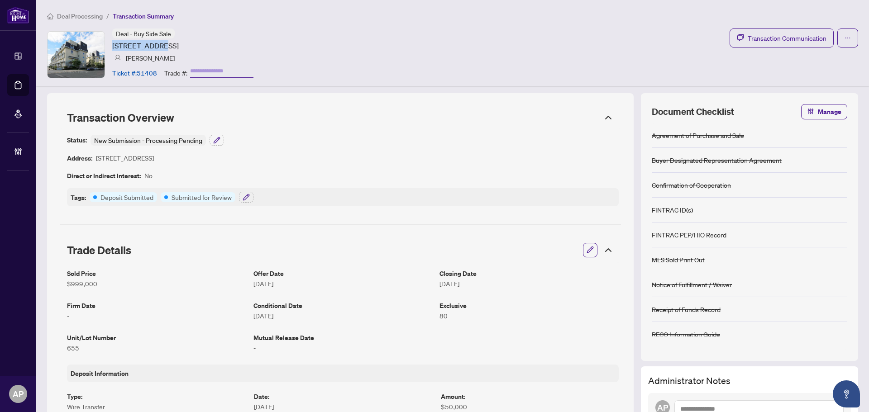
drag, startPoint x: 112, startPoint y: 45, endPoint x: 160, endPoint y: 45, distance: 47.5
click at [160, 45] on article "[STREET_ADDRESS]" at bounding box center [145, 45] width 66 height 11
copy article "[STREET_ADDRESS]"
click at [153, 73] on article "Ticket #: 51408" at bounding box center [134, 73] width 45 height 10
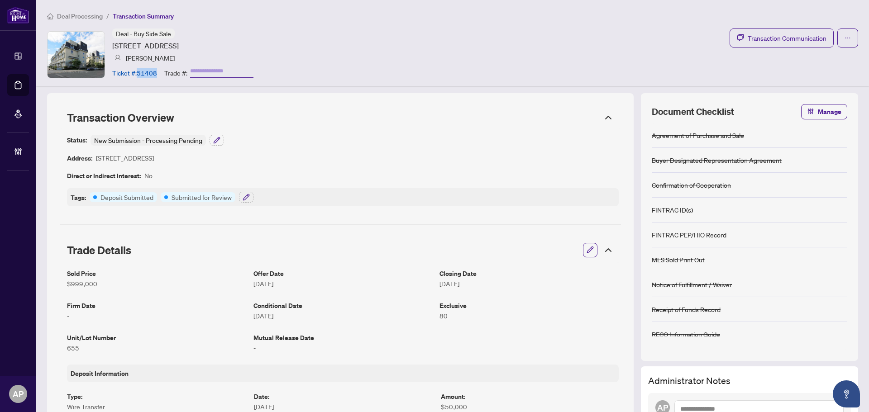
copy article "51408"
click at [493, 133] on div "Status: New Submission - Processing Pending Address: [STREET_ADDRESS] Direct or…" at bounding box center [340, 170] width 561 height 82
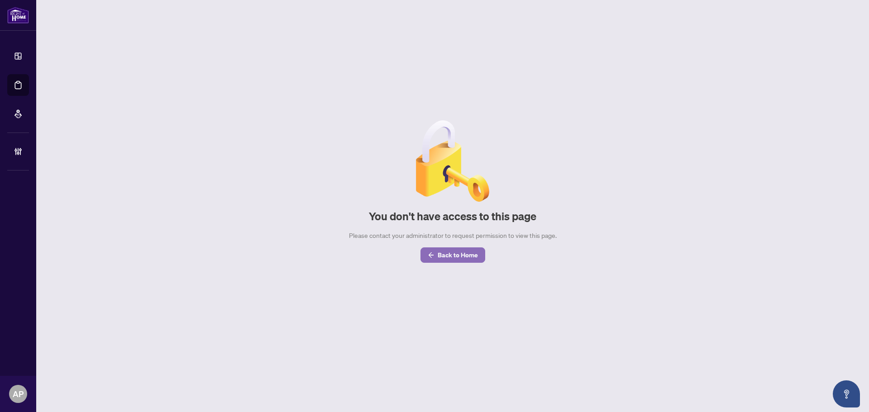
click at [471, 260] on span "Back to Home" at bounding box center [457, 255] width 40 height 14
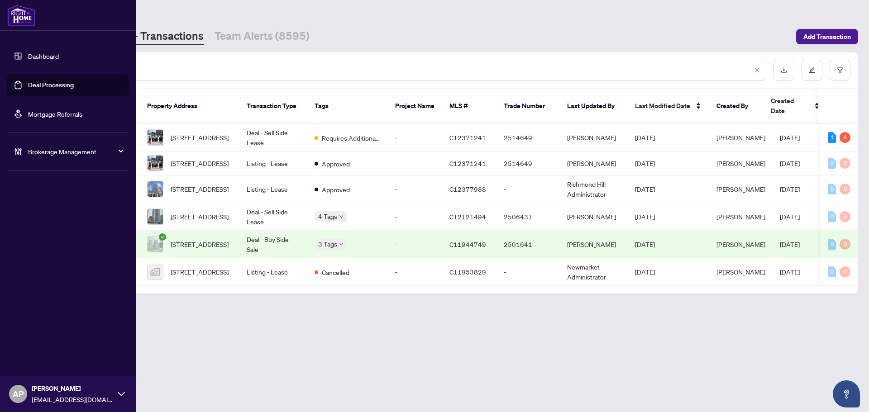
click at [92, 151] on span "Brokerage Management" at bounding box center [75, 152] width 94 height 10
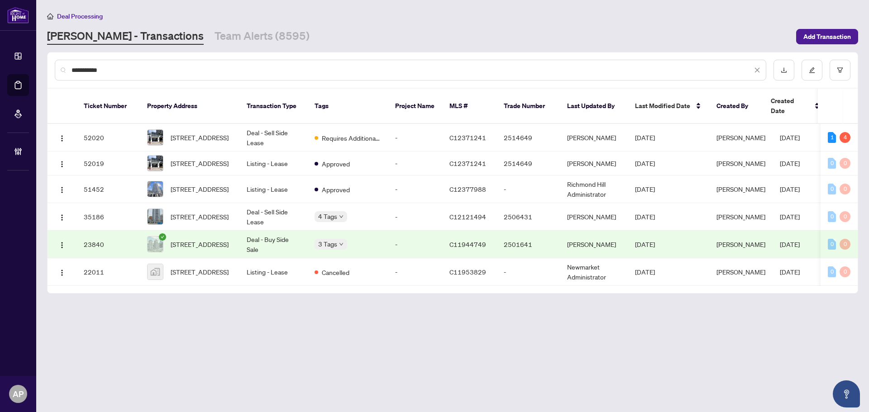
click at [83, 73] on input "**********" at bounding box center [411, 70] width 680 height 10
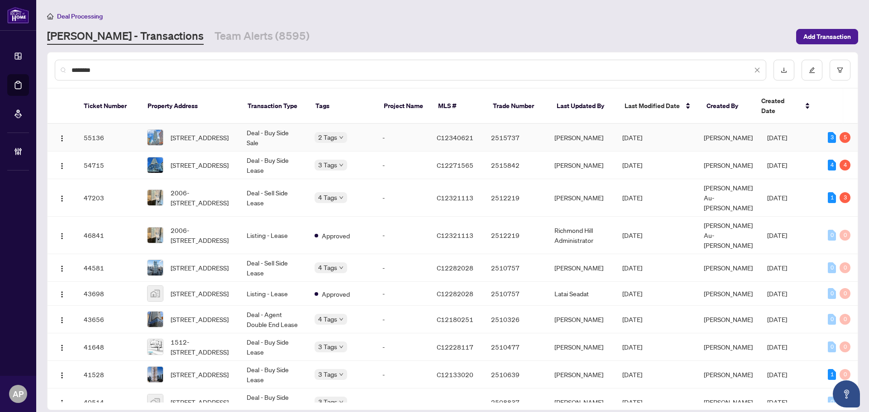
type input "********"
click at [222, 133] on span "[STREET_ADDRESS]" at bounding box center [200, 138] width 58 height 10
click at [63, 135] on img "button" at bounding box center [61, 138] width 7 height 7
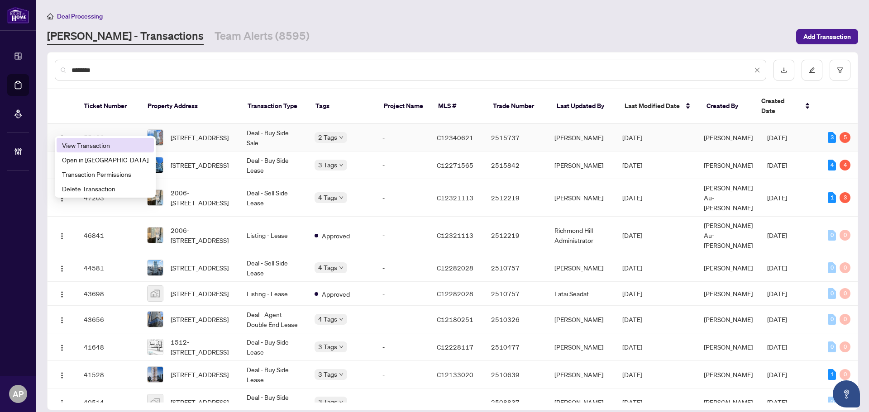
click at [103, 147] on span "View Transaction" at bounding box center [105, 145] width 86 height 10
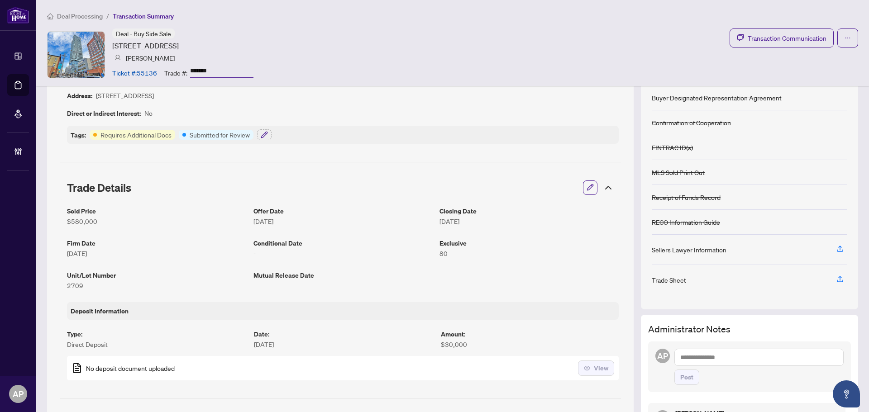
scroll to position [45, 0]
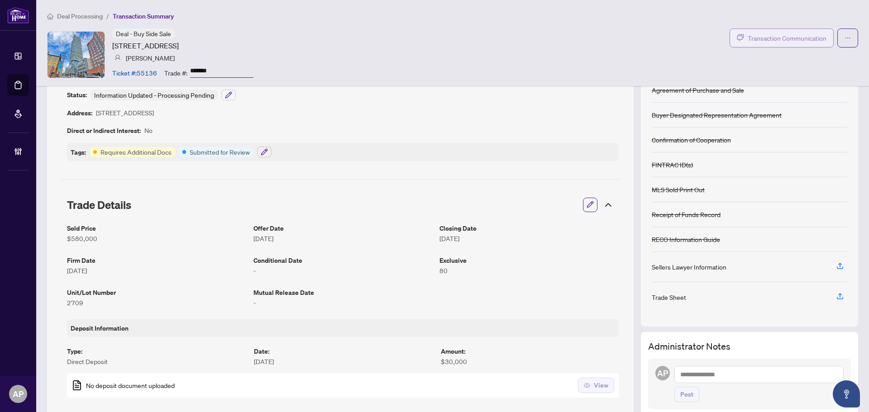
click at [793, 44] on button "Transaction Communication" at bounding box center [781, 37] width 104 height 19
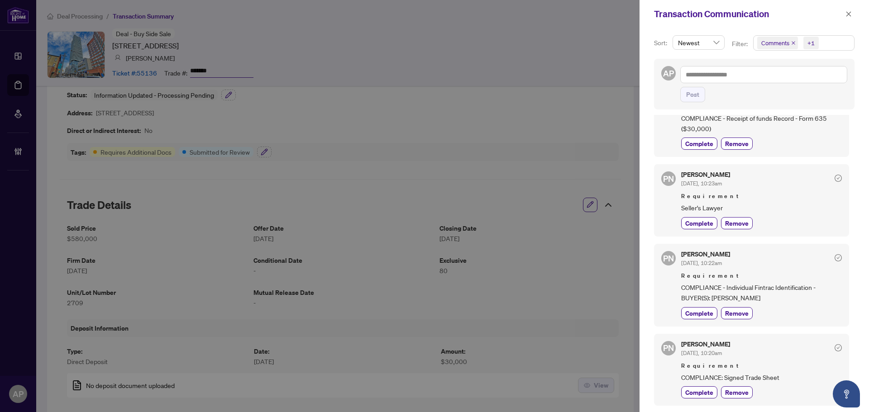
scroll to position [0, 0]
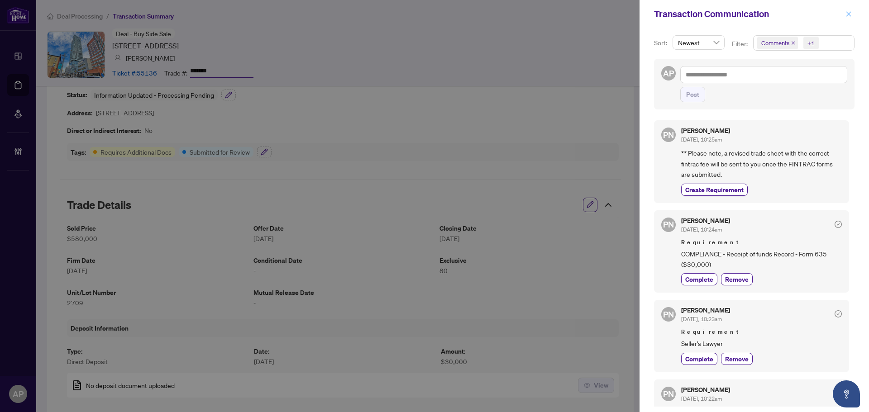
click at [849, 15] on icon "close" at bounding box center [848, 14] width 6 height 6
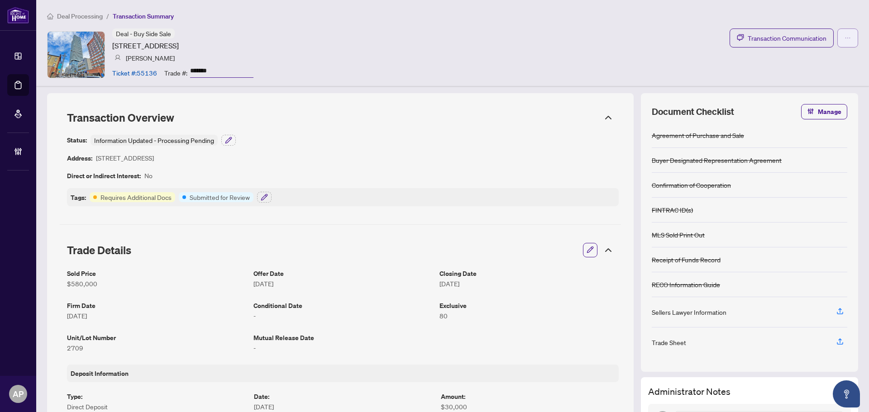
click at [842, 29] on button "button" at bounding box center [847, 37] width 21 height 19
click at [808, 104] on span "Submit for Completion" at bounding box center [808, 101] width 69 height 10
type textarea "**********"
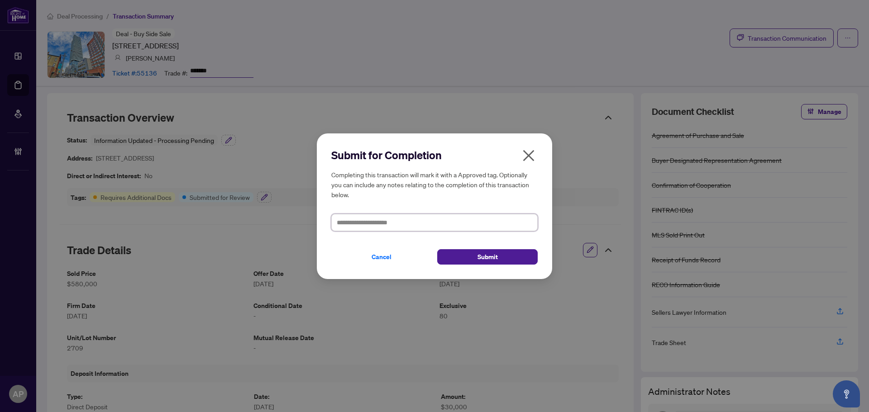
click at [432, 224] on textarea at bounding box center [434, 222] width 206 height 17
click at [525, 160] on icon "close" at bounding box center [528, 155] width 14 height 14
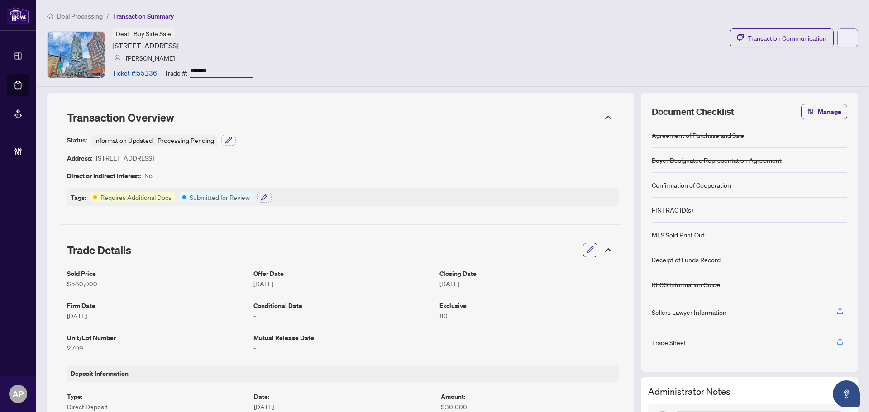
click at [844, 41] on icon "ellipsis" at bounding box center [847, 38] width 6 height 6
click at [262, 199] on icon "button" at bounding box center [264, 197] width 6 height 6
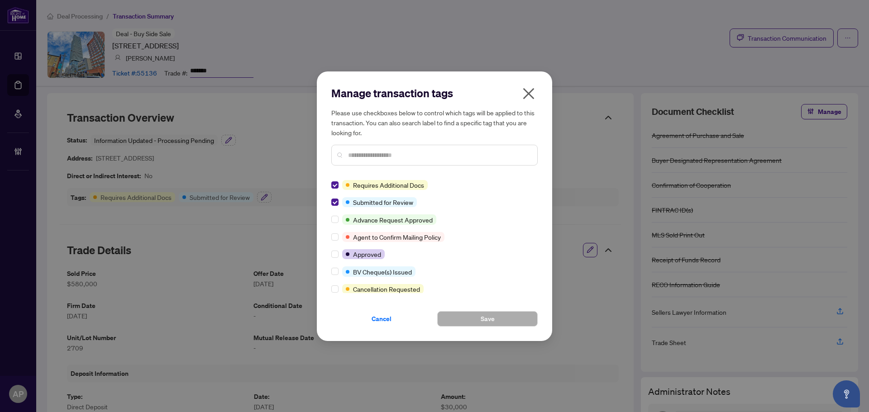
click at [432, 157] on input "text" at bounding box center [439, 155] width 182 height 10
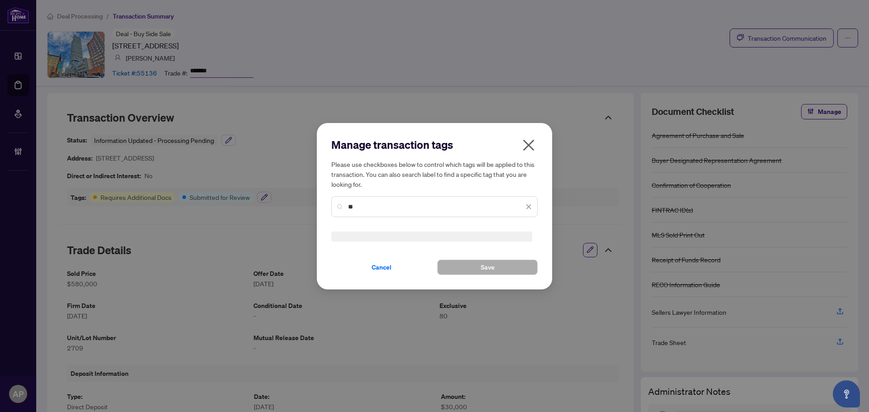
type input "*"
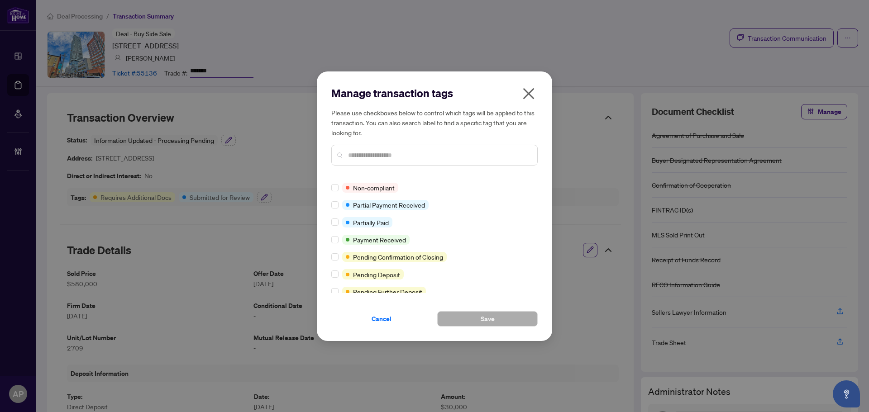
scroll to position [362, 0]
click at [529, 95] on icon "close" at bounding box center [528, 93] width 11 height 11
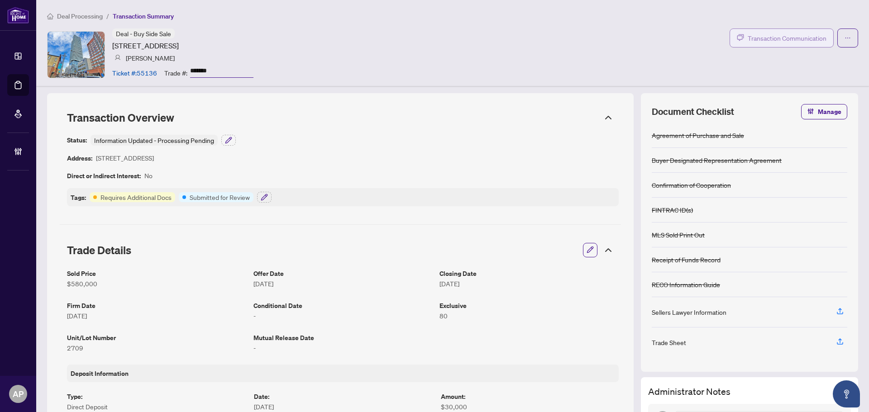
click at [809, 36] on span "Transaction Communication" at bounding box center [786, 38] width 79 height 10
type textarea "**********"
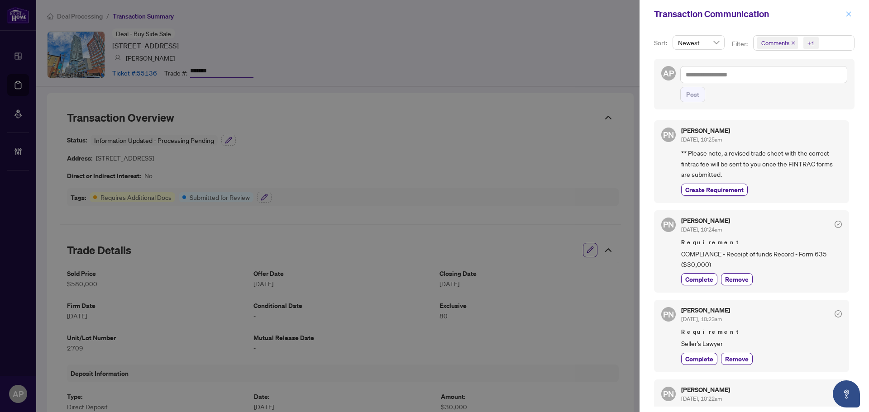
click at [851, 13] on button "button" at bounding box center [848, 14] width 12 height 11
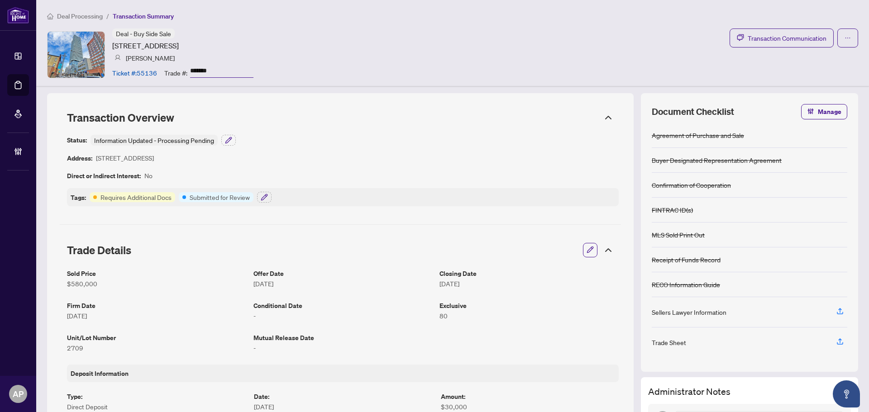
scroll to position [271, 0]
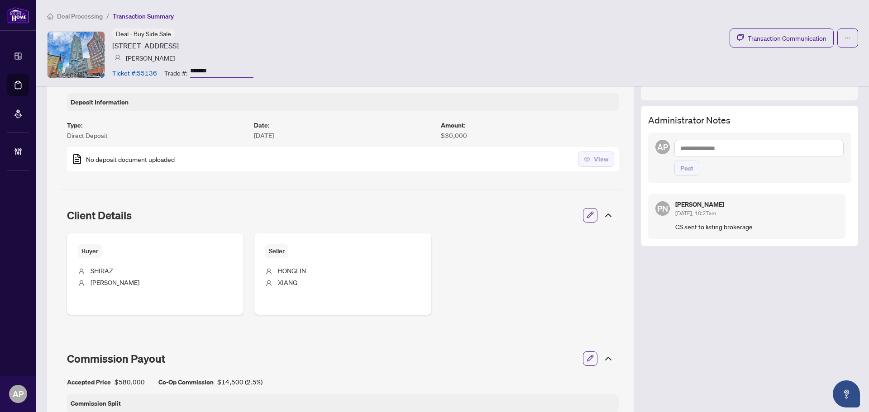
click at [745, 137] on div "AP Post" at bounding box center [749, 158] width 203 height 51
click at [741, 140] on textarea at bounding box center [758, 148] width 169 height 17
click at [730, 159] on li "[PERSON_NAME] Advance s" at bounding box center [748, 154] width 88 height 15
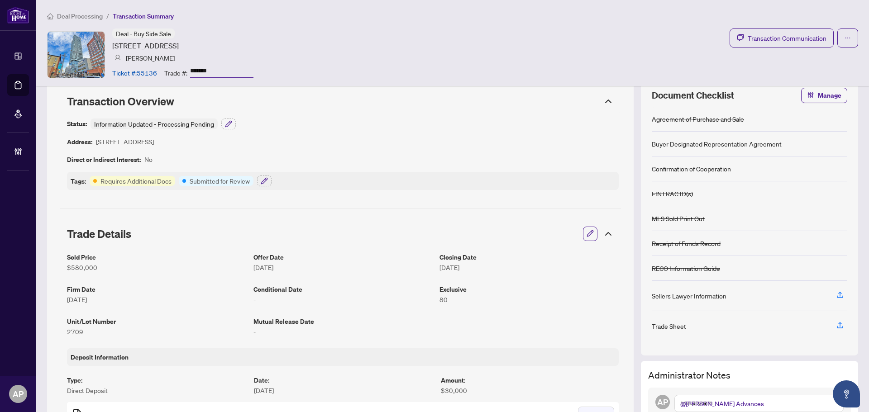
scroll to position [0, 0]
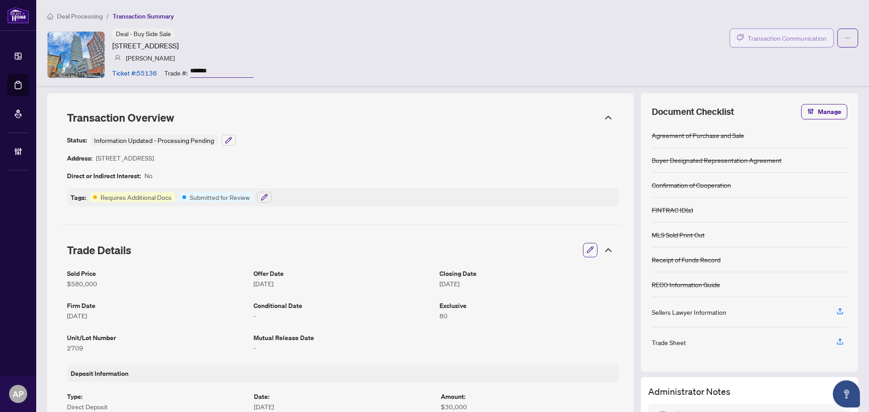
click at [776, 34] on span "Transaction Communication" at bounding box center [786, 38] width 79 height 10
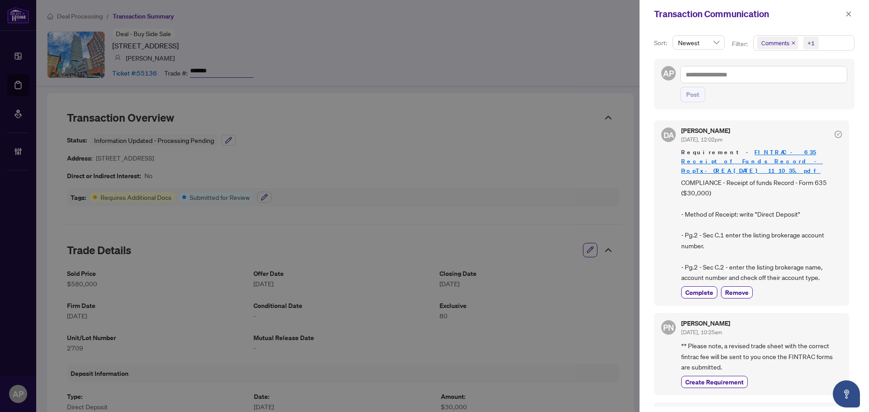
click at [795, 42] on span "Comments" at bounding box center [777, 43] width 41 height 13
click at [793, 43] on icon "close" at bounding box center [793, 43] width 4 height 4
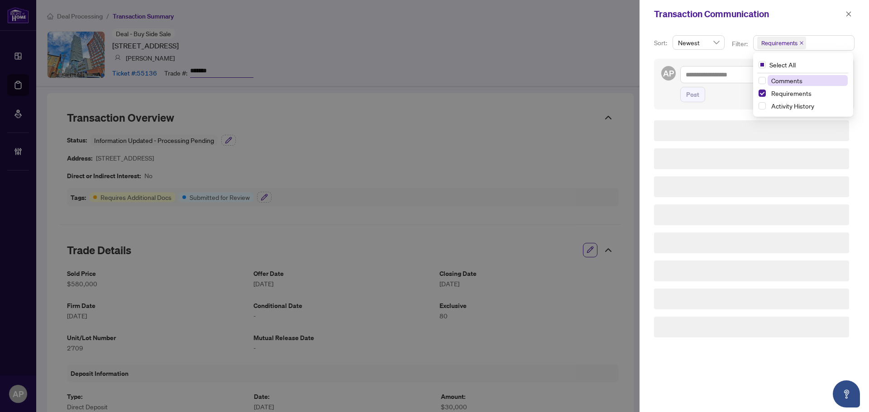
click at [793, 43] on span "Requirements" at bounding box center [779, 42] width 36 height 9
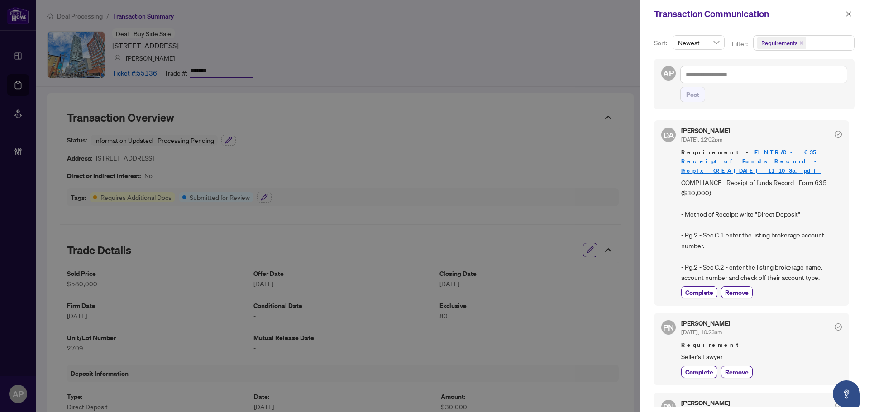
click at [801, 43] on icon "close" at bounding box center [801, 43] width 4 height 4
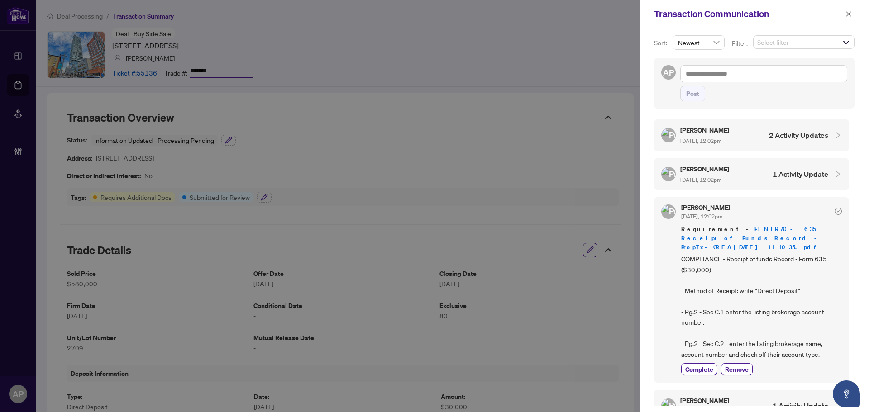
click at [814, 44] on span "Select filter" at bounding box center [803, 42] width 100 height 13
click at [785, 104] on span "Activity History" at bounding box center [792, 104] width 43 height 8
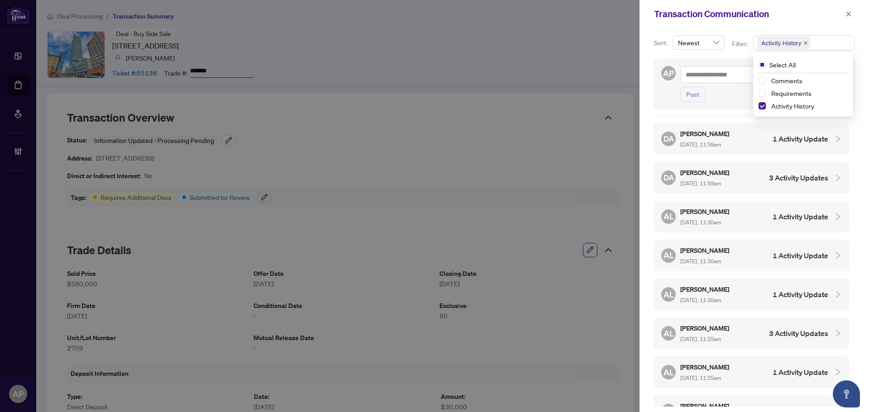
scroll to position [90, 0]
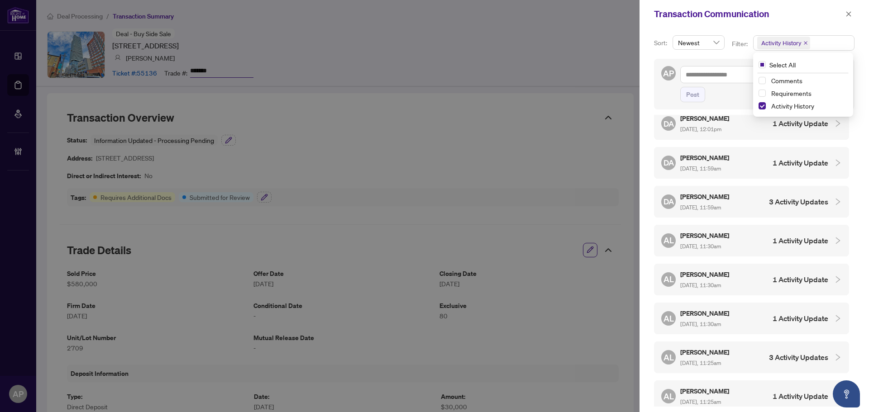
click at [730, 232] on h5 "[PERSON_NAME]" at bounding box center [705, 235] width 50 height 10
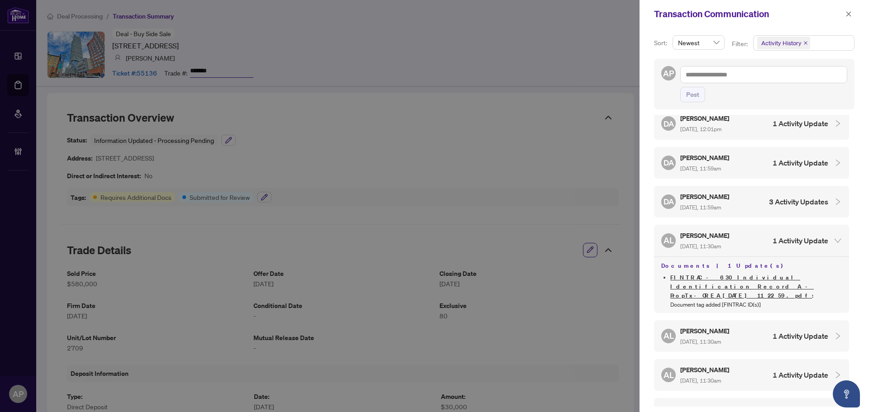
click at [730, 233] on h5 "[PERSON_NAME]" at bounding box center [705, 235] width 50 height 10
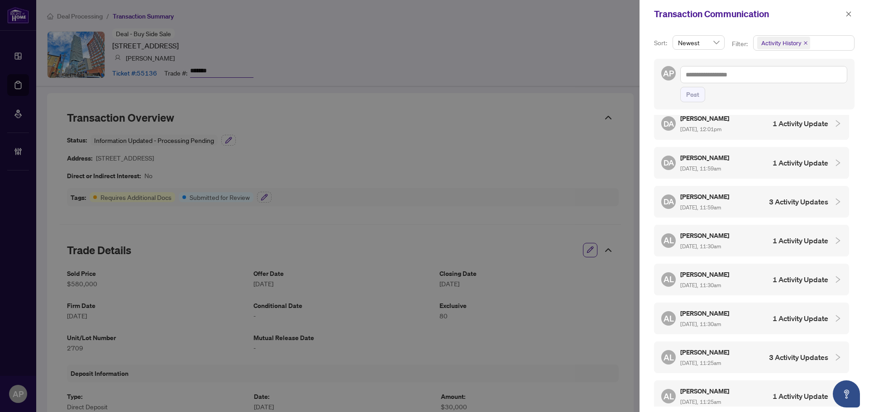
click at [738, 283] on div "AL [PERSON_NAME] [DATE], 11:30am 1 Activity Update" at bounding box center [744, 279] width 167 height 21
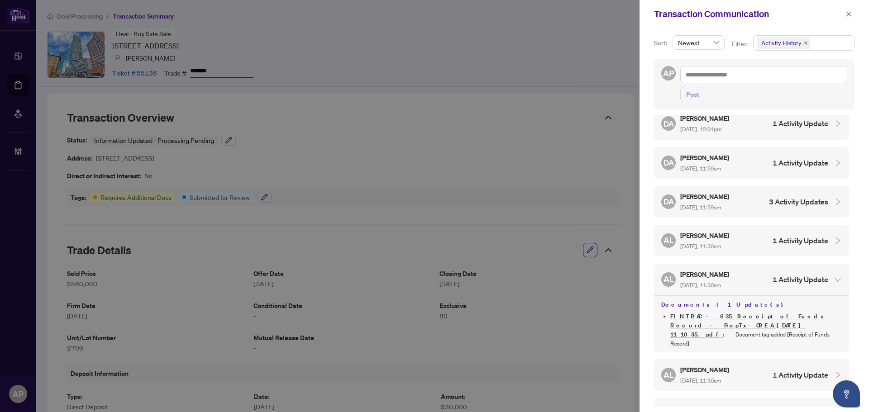
click at [739, 283] on div "AL [PERSON_NAME] [DATE], 11:30am 1 Activity Update" at bounding box center [744, 279] width 167 height 21
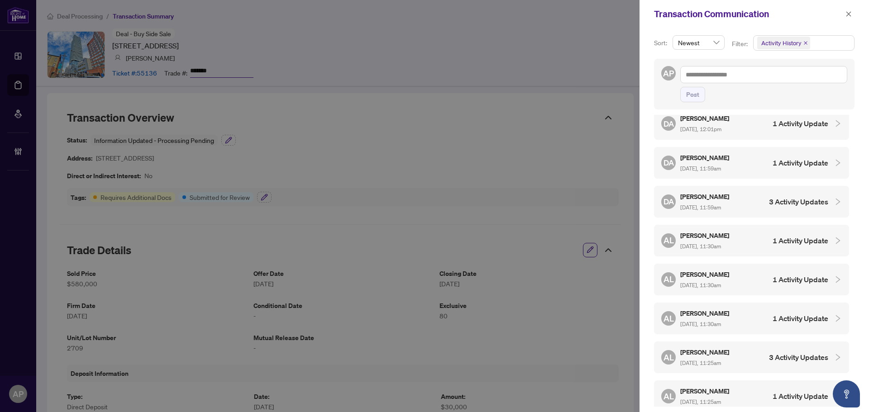
click at [738, 318] on div "AL [PERSON_NAME] [DATE], 11:30am 1 Activity Update" at bounding box center [744, 318] width 167 height 21
click at [754, 323] on div "AL [PERSON_NAME] [DATE], 11:30am 1 Activity Update" at bounding box center [744, 318] width 167 height 21
click at [744, 359] on div "AL [PERSON_NAME] [DATE], 11:25am 3 Activity Updates" at bounding box center [744, 357] width 167 height 21
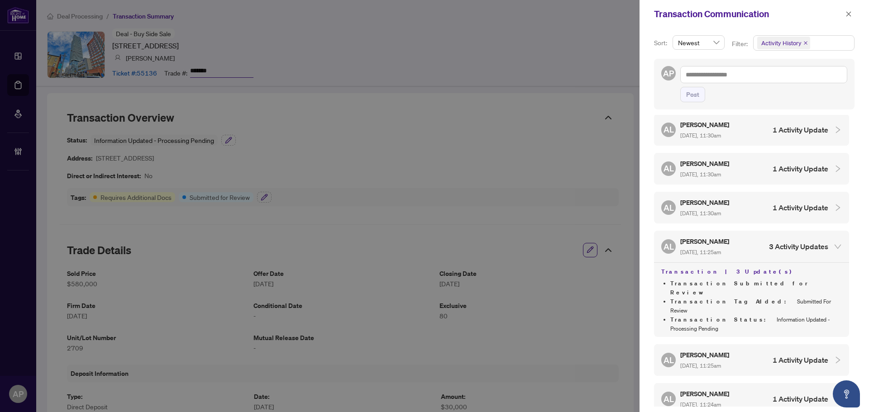
scroll to position [226, 0]
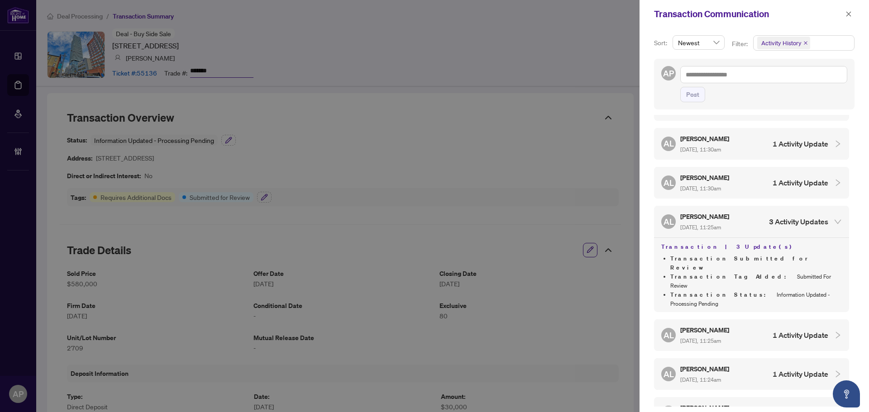
click at [746, 211] on div "AL [PERSON_NAME] [DATE], 11:25am 3 Activity Updates" at bounding box center [744, 221] width 167 height 21
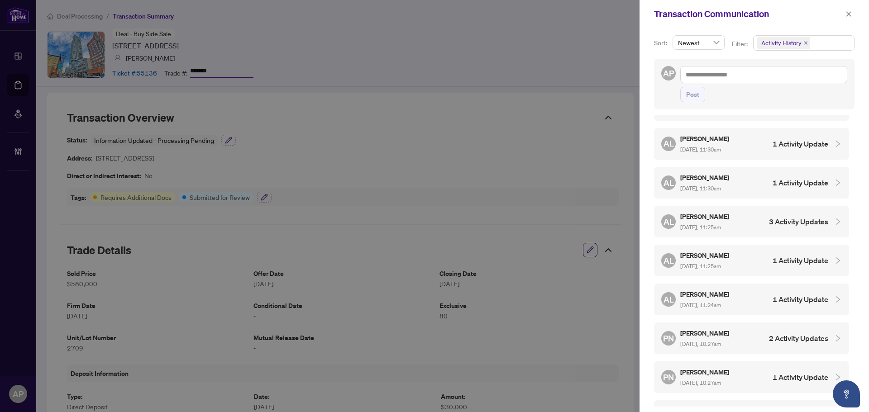
click at [740, 256] on div "AL [PERSON_NAME] [DATE], 11:25am 1 Activity Update" at bounding box center [744, 260] width 167 height 21
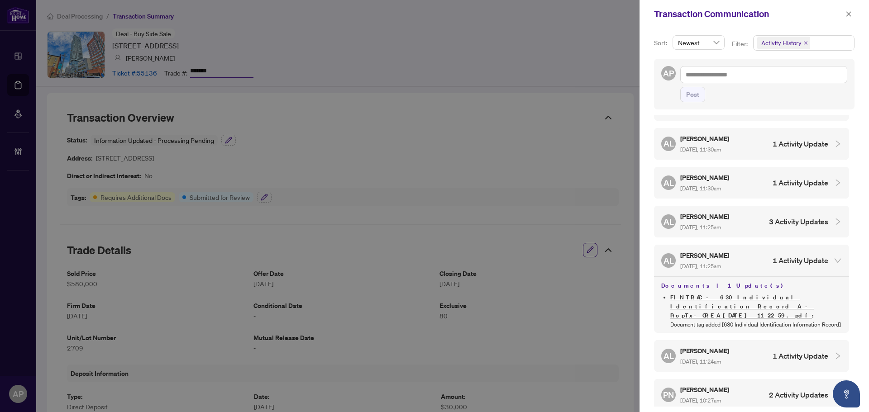
click at [740, 256] on div "AL [PERSON_NAME] [DATE], 11:25am 1 Activity Update" at bounding box center [744, 260] width 167 height 21
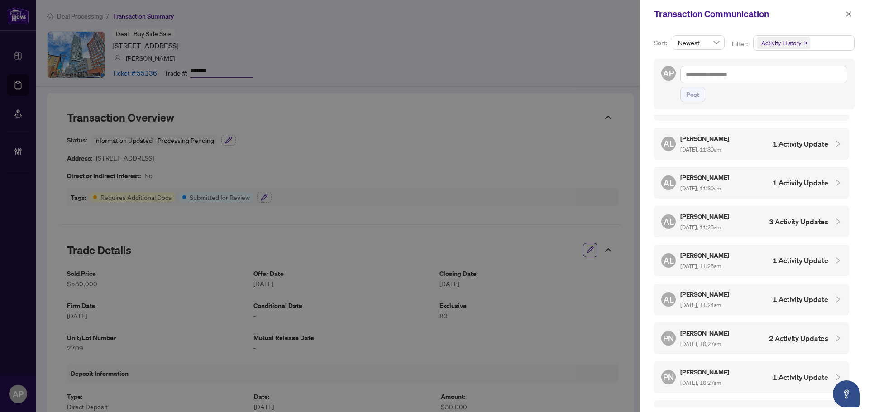
click at [721, 302] on span "[DATE], 11:24am" at bounding box center [700, 305] width 41 height 7
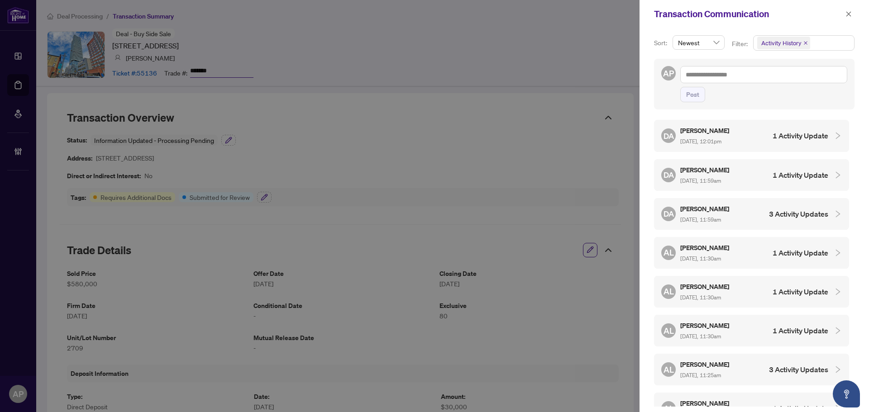
scroll to position [0, 0]
click at [849, 17] on icon "close" at bounding box center [848, 14] width 6 height 6
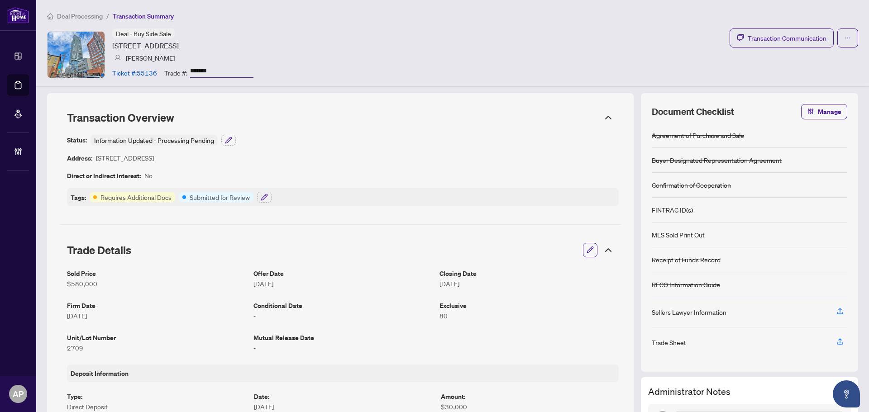
scroll to position [181, 0]
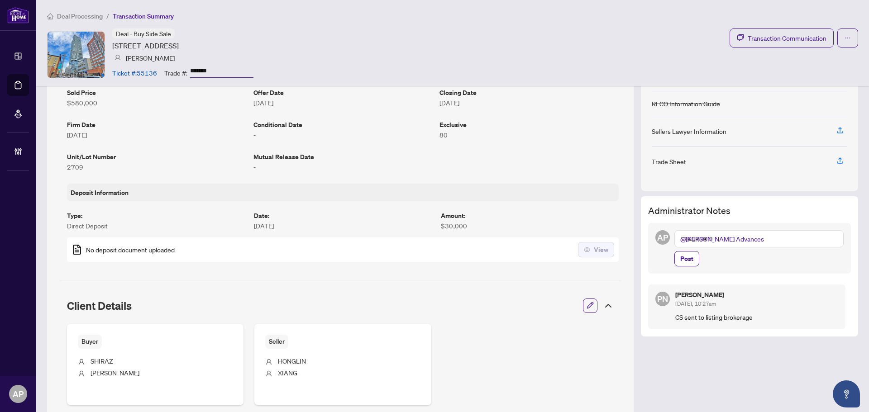
click at [747, 237] on textarea "**********" at bounding box center [758, 238] width 169 height 17
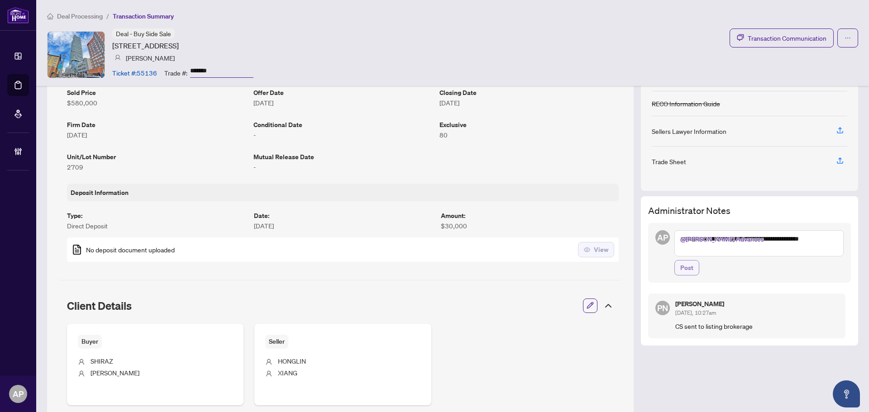
type textarea "**********"
click at [680, 271] on span "Post" at bounding box center [686, 268] width 13 height 14
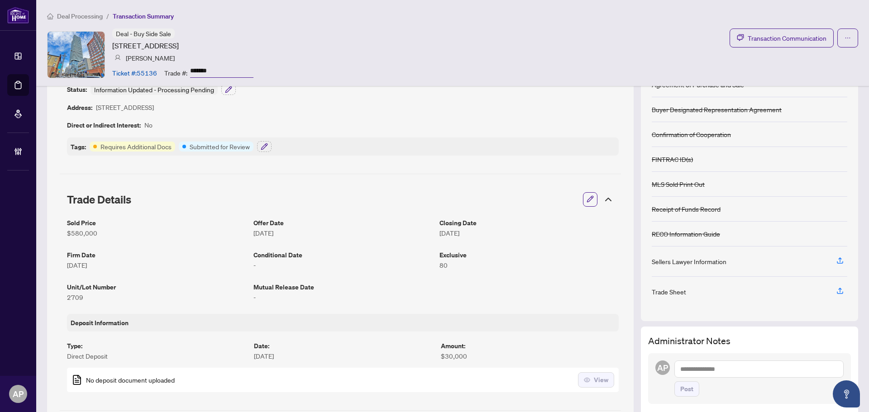
scroll to position [0, 0]
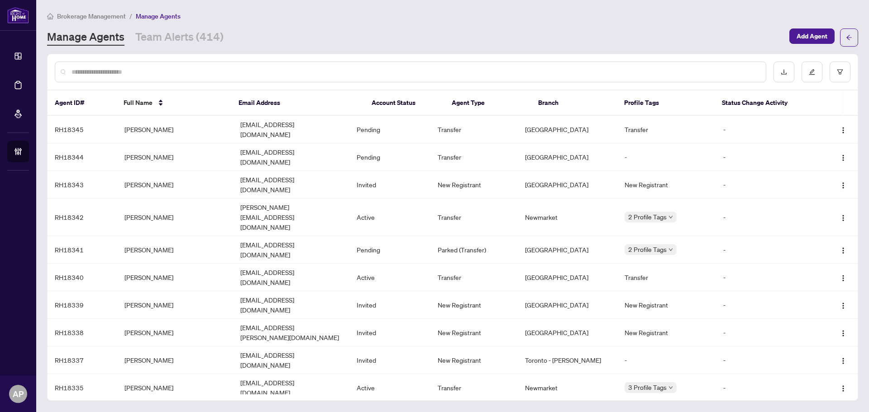
click at [220, 69] on input "text" at bounding box center [414, 72] width 687 height 10
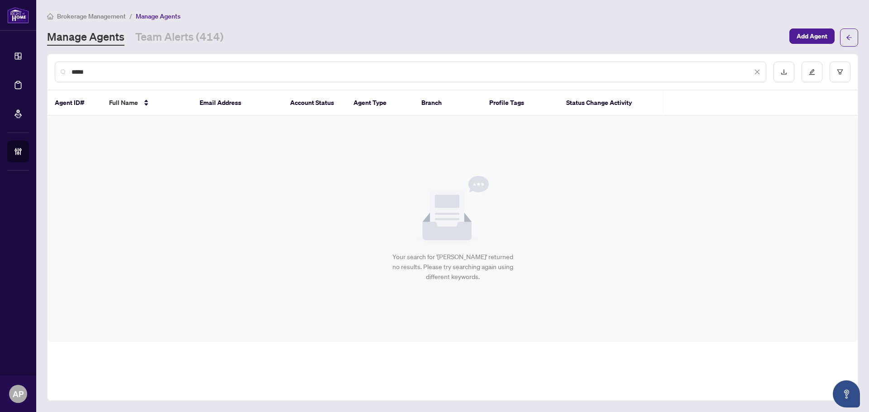
click at [80, 73] on input "*****" at bounding box center [411, 72] width 680 height 10
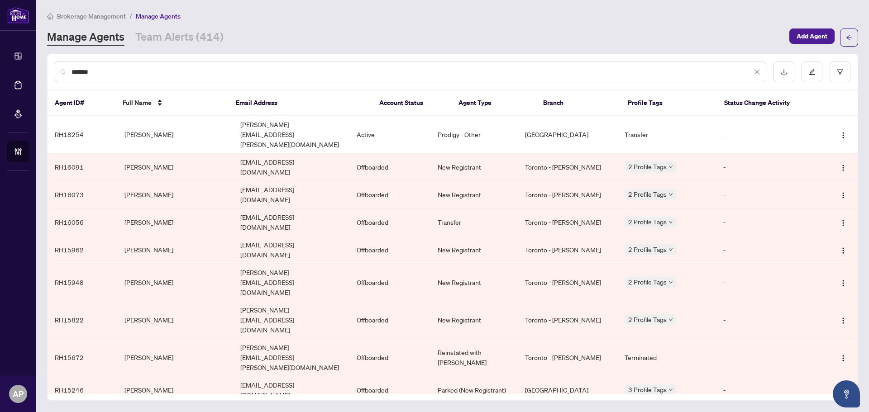
click at [226, 71] on input "*******" at bounding box center [411, 72] width 680 height 10
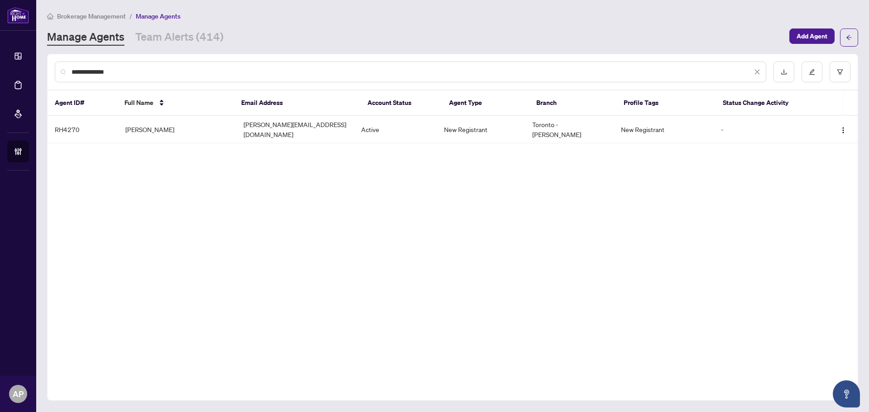
click at [109, 75] on input "**********" at bounding box center [411, 72] width 680 height 10
click at [109, 74] on input "**********" at bounding box center [411, 72] width 680 height 10
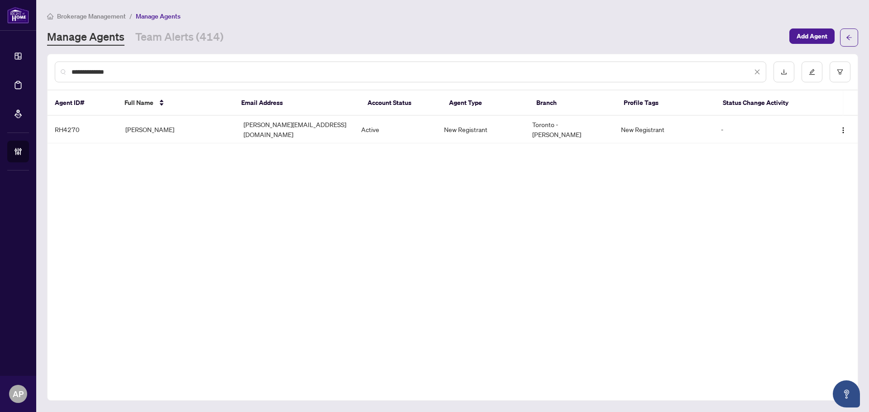
click at [109, 74] on input "**********" at bounding box center [411, 72] width 680 height 10
click at [118, 72] on input "**********" at bounding box center [411, 72] width 680 height 10
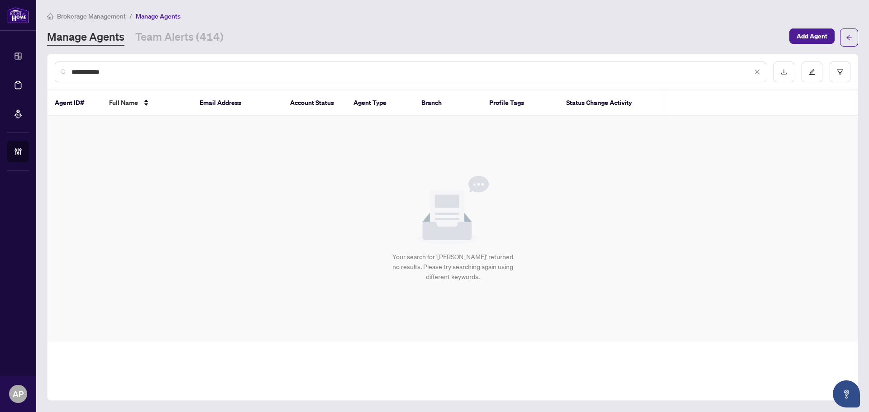
click at [95, 71] on input "**********" at bounding box center [411, 72] width 680 height 10
click at [90, 71] on input "**********" at bounding box center [411, 72] width 680 height 10
click at [144, 67] on input "**********" at bounding box center [411, 72] width 680 height 10
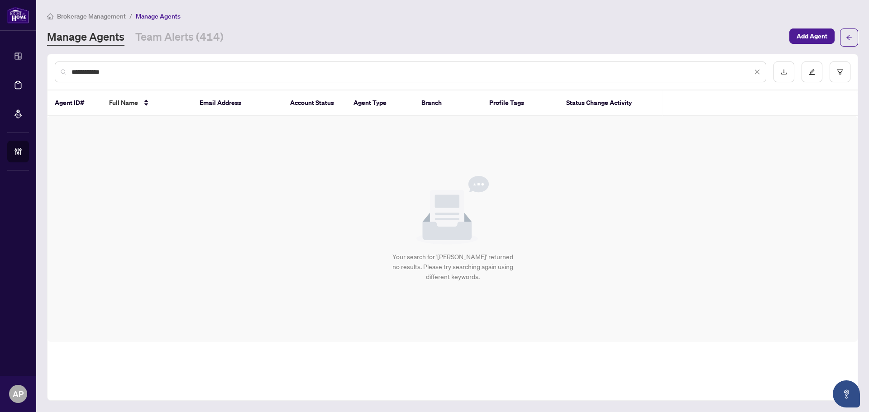
click at [136, 70] on input "**********" at bounding box center [411, 72] width 680 height 10
click at [80, 73] on input "**********" at bounding box center [411, 72] width 680 height 10
type input "**********"
drag, startPoint x: 116, startPoint y: 73, endPoint x: 44, endPoint y: 67, distance: 72.2
click at [44, 67] on main "**********" at bounding box center [452, 206] width 832 height 412
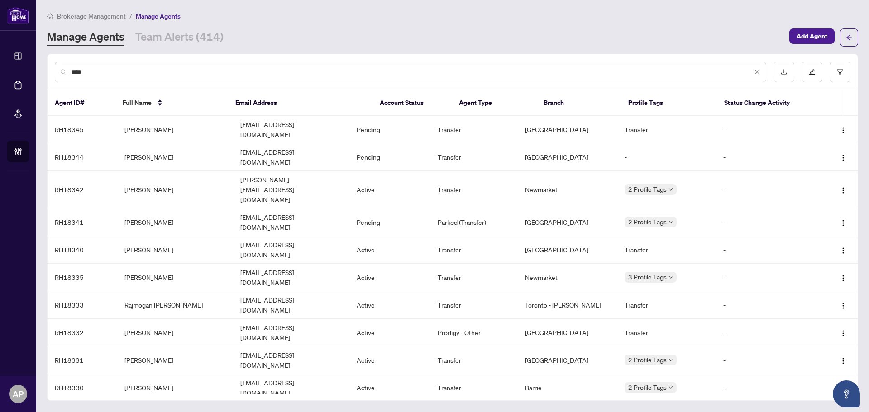
click at [69, 72] on div "****" at bounding box center [410, 72] width 711 height 21
click at [73, 72] on input "****" at bounding box center [411, 72] width 680 height 10
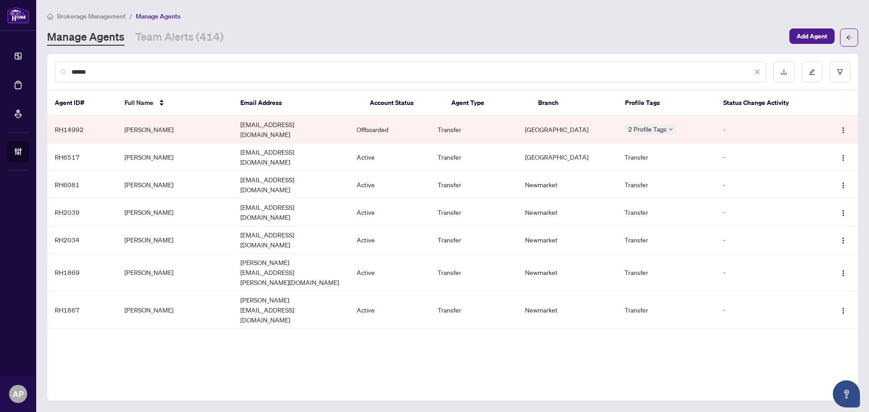
click at [85, 74] on input "******" at bounding box center [411, 72] width 680 height 10
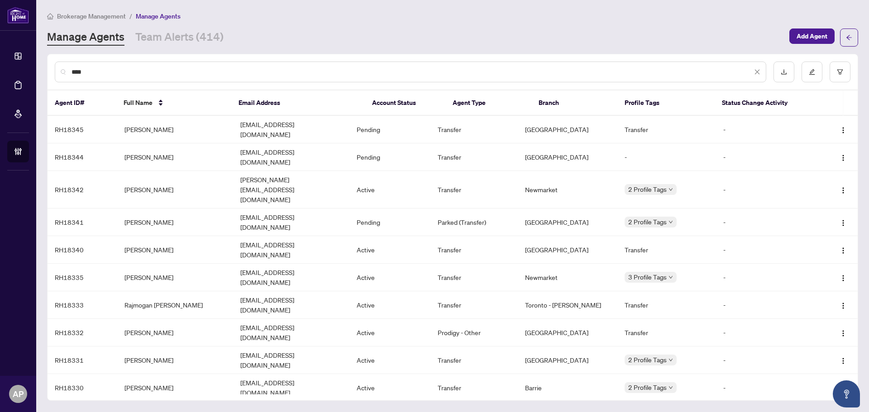
type input "****"
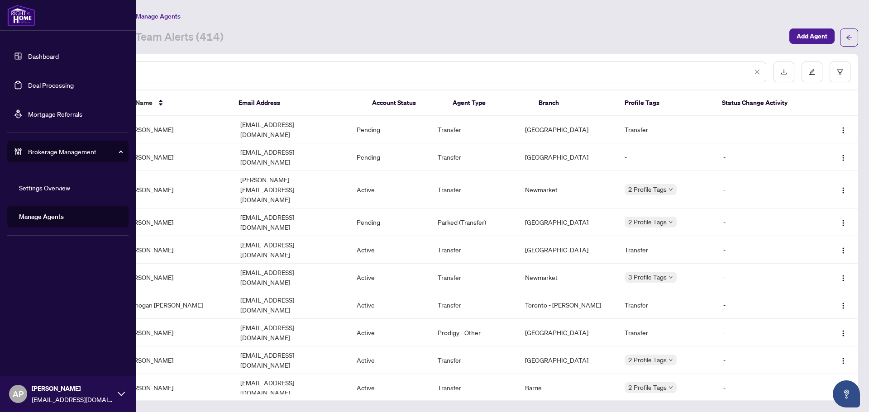
click at [28, 85] on link "Deal Processing" at bounding box center [51, 85] width 46 height 8
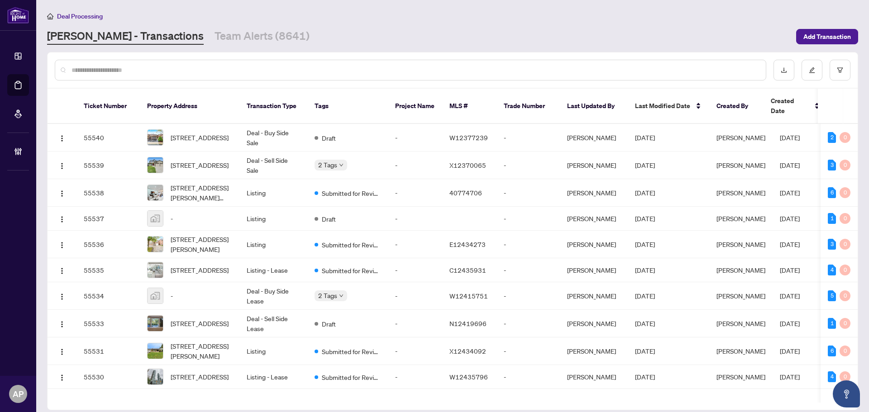
click at [585, 50] on main "Deal Processing [PERSON_NAME] - Transactions Team Alerts (8641) Add Transaction…" at bounding box center [452, 206] width 832 height 412
click at [337, 65] on input "text" at bounding box center [414, 70] width 687 height 10
click at [222, 73] on input "text" at bounding box center [414, 70] width 687 height 10
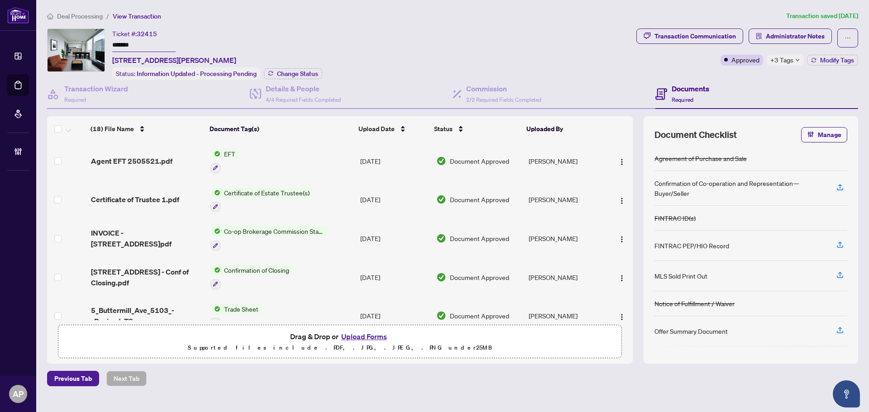
click at [780, 59] on span "+3 Tags" at bounding box center [781, 60] width 23 height 10
click at [625, 71] on div "Ticket #: 32415 ******* [STREET_ADDRESS][PERSON_NAME] Status: Information Updat…" at bounding box center [339, 53] width 585 height 51
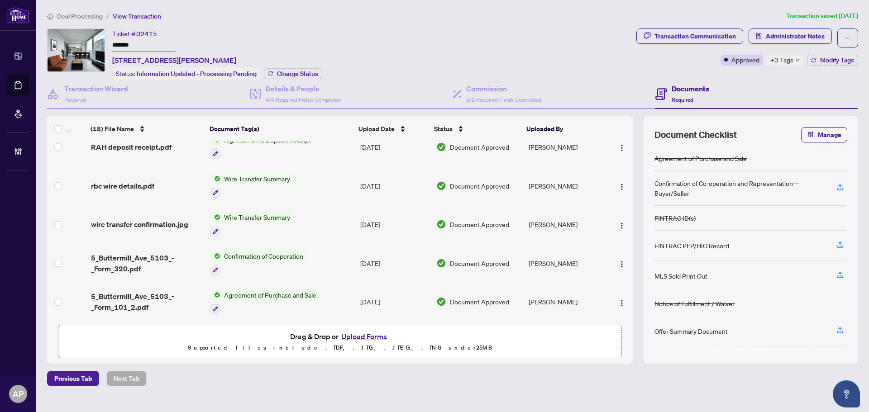
scroll to position [519, 0]
click at [769, 36] on span "Administrator Notes" at bounding box center [794, 36] width 59 height 14
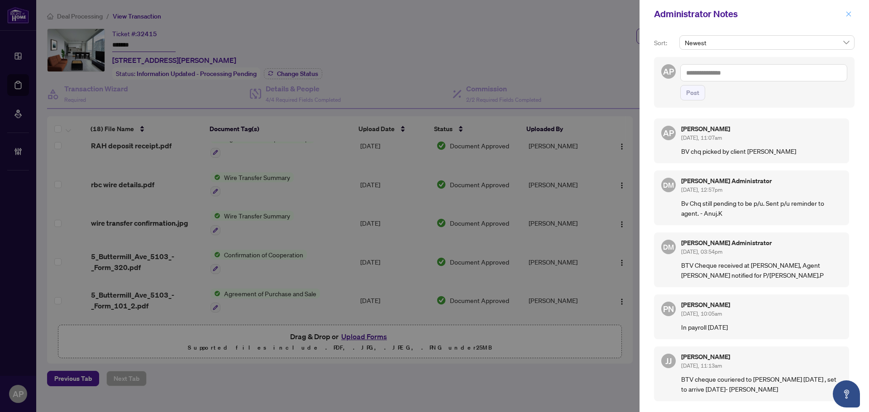
click at [845, 13] on icon "close" at bounding box center [848, 14] width 6 height 6
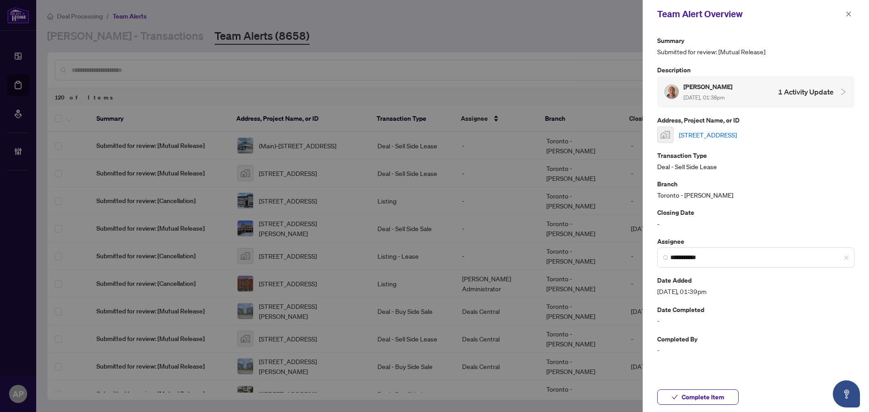
scroll to position [181, 0]
